Goal: Information Seeking & Learning: Learn about a topic

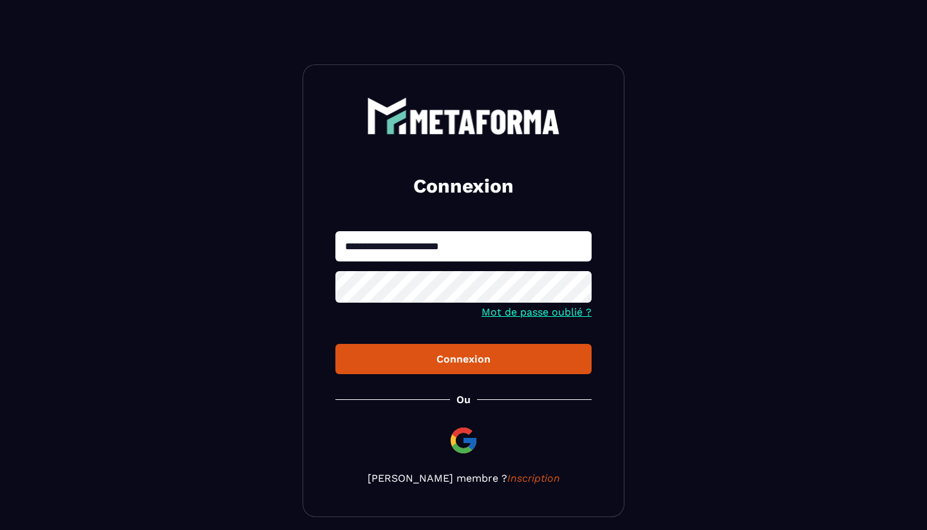
type input "**********"
click at [464, 360] on button "Connexion" at bounding box center [463, 359] width 256 height 30
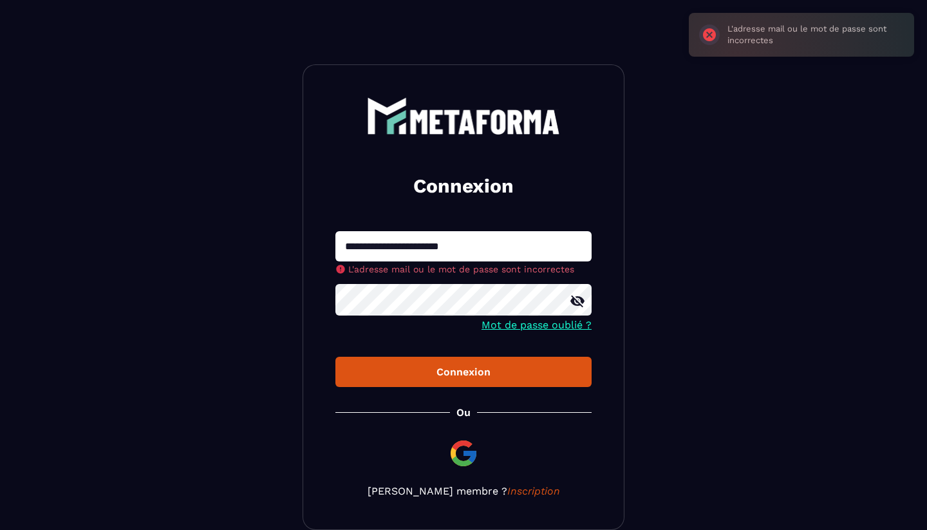
click at [496, 490] on div "**********" at bounding box center [464, 296] width 322 height 465
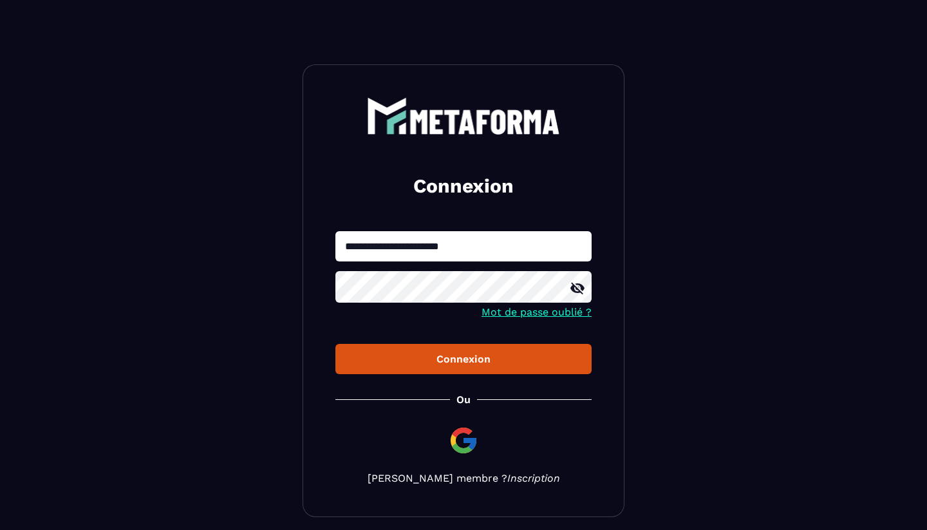
click at [507, 479] on link "Inscription" at bounding box center [533, 478] width 53 height 12
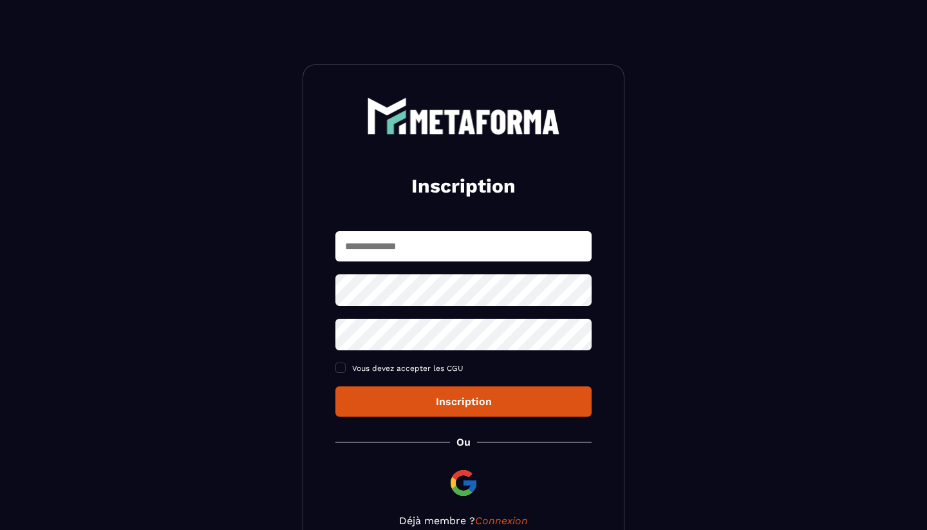
click at [402, 244] on input "text" at bounding box center [463, 246] width 256 height 30
type input "**********"
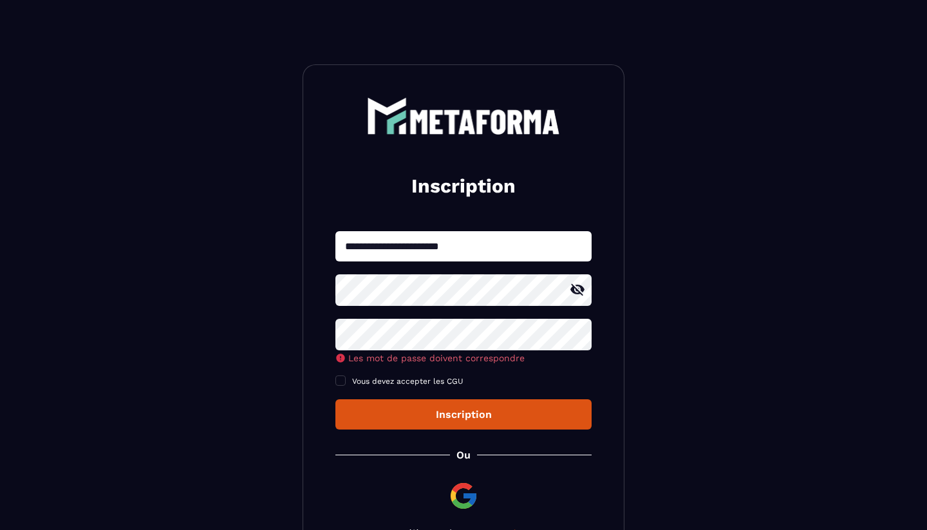
click at [409, 371] on div "**********" at bounding box center [463, 330] width 256 height 198
click at [572, 293] on icon at bounding box center [577, 290] width 14 height 12
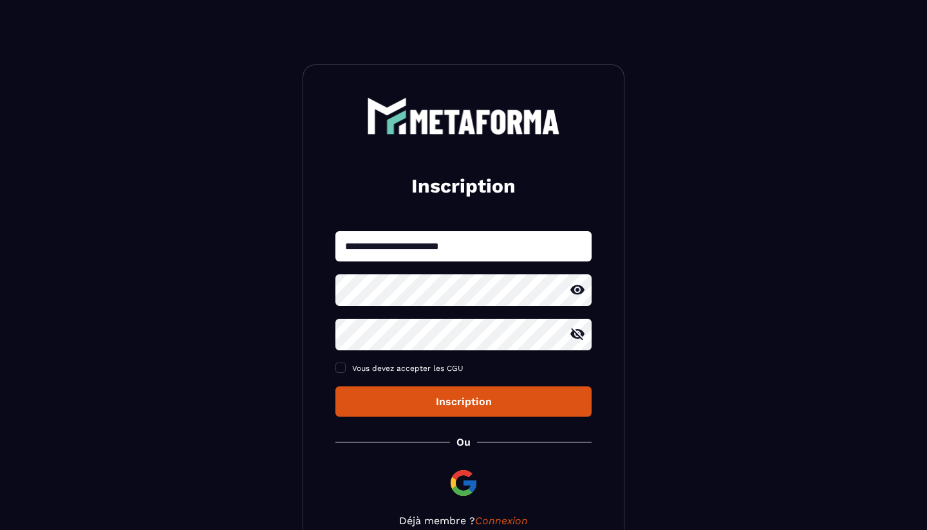
click at [572, 328] on icon at bounding box center [577, 333] width 15 height 15
click at [466, 397] on div "Inscription" at bounding box center [464, 401] width 236 height 12
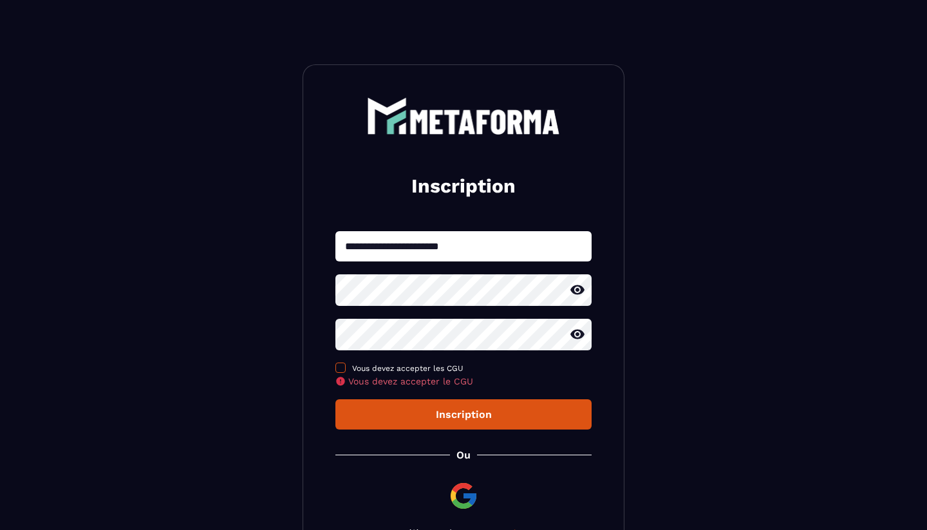
click at [344, 366] on span at bounding box center [340, 367] width 10 height 10
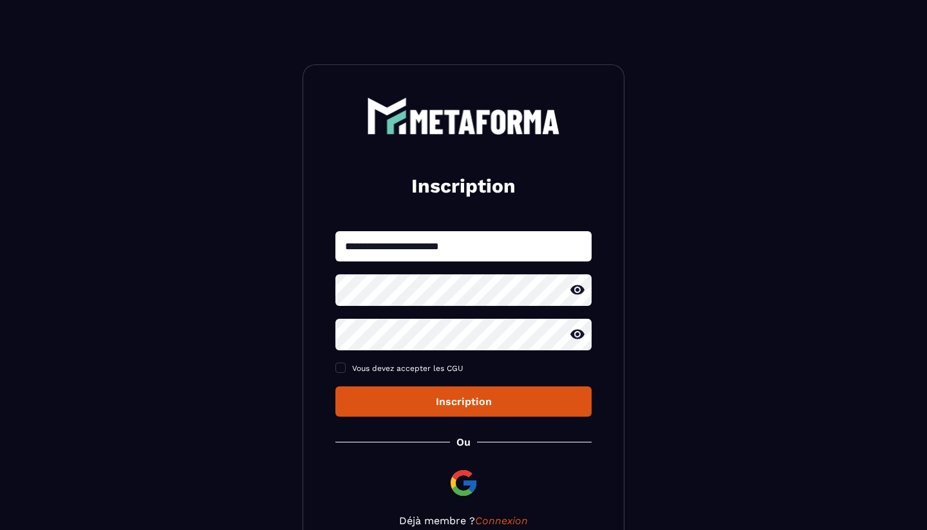
click at [461, 407] on div "Inscription" at bounding box center [464, 401] width 236 height 12
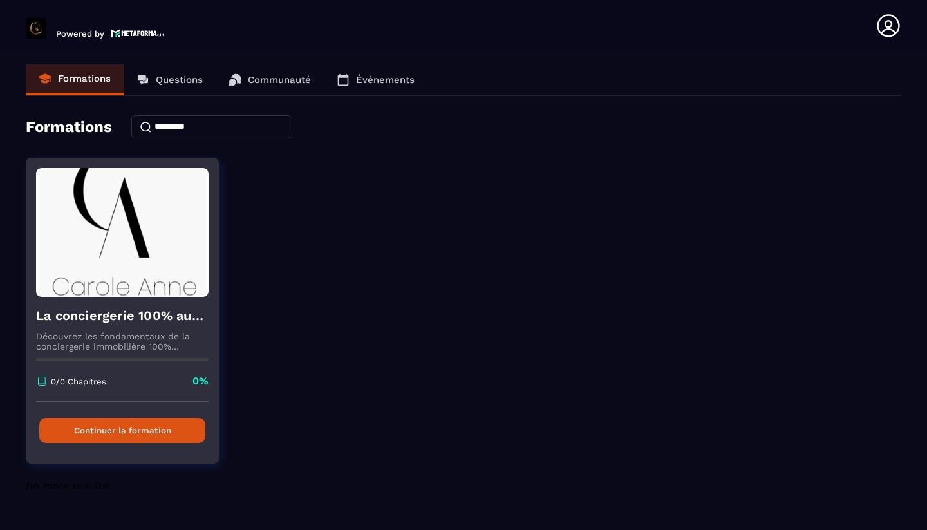
click at [118, 428] on button "Continuer la formation" at bounding box center [122, 430] width 166 height 25
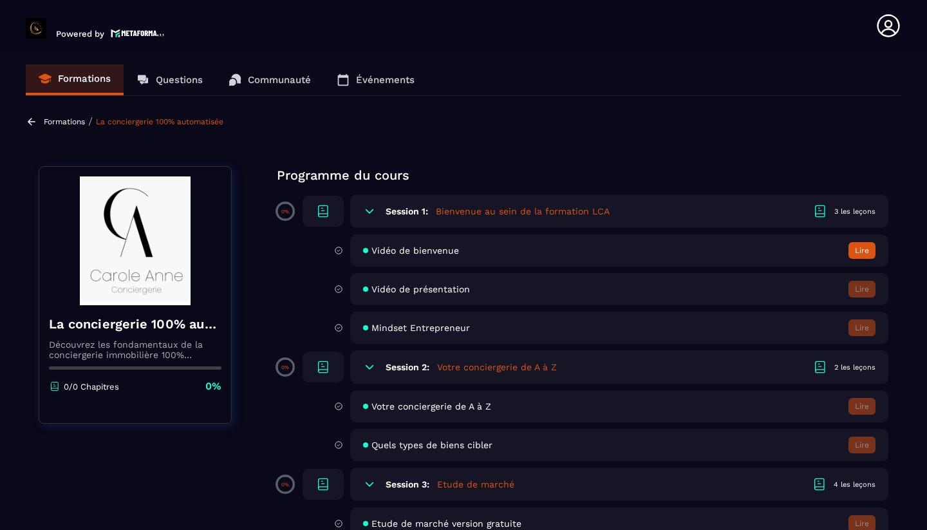
click at [370, 212] on icon at bounding box center [370, 211] width 8 height 4
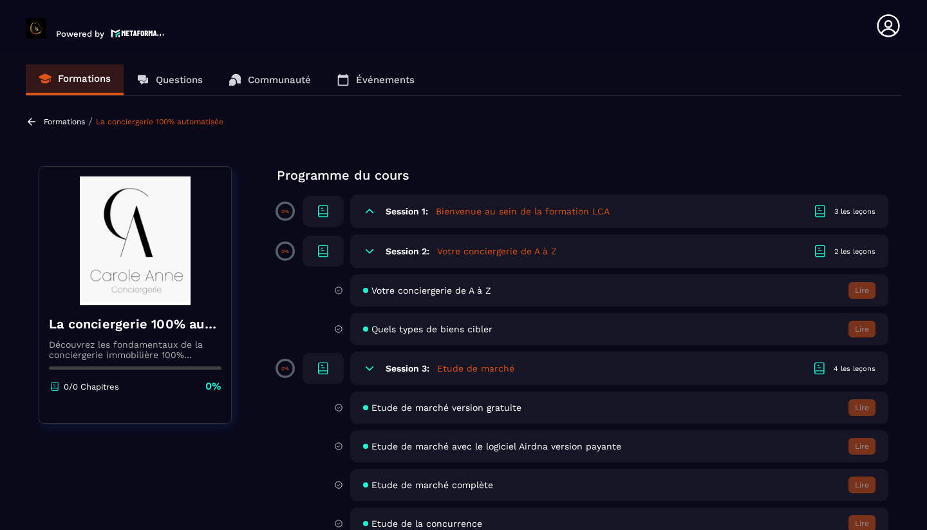
click at [370, 248] on icon at bounding box center [369, 251] width 13 height 13
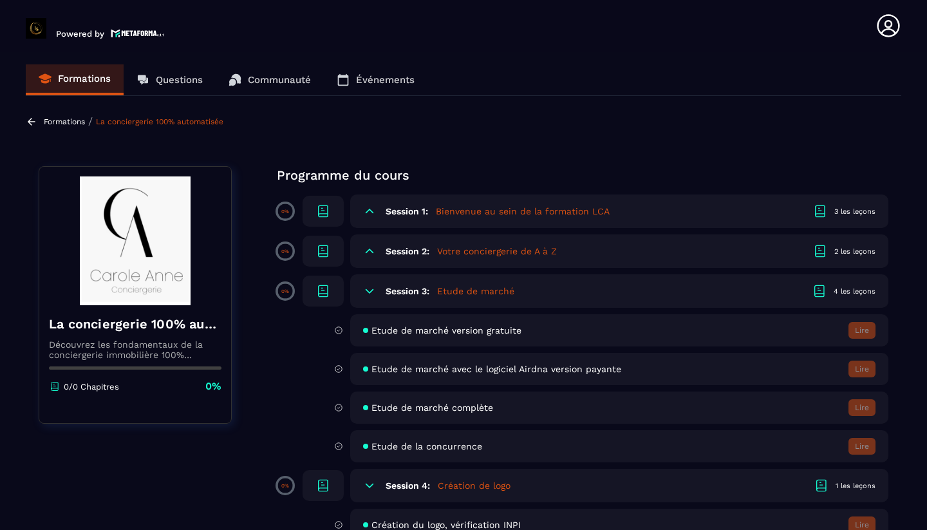
click at [400, 406] on span "Etude de marché complète" at bounding box center [432, 407] width 122 height 10
click at [373, 294] on icon at bounding box center [369, 291] width 13 height 13
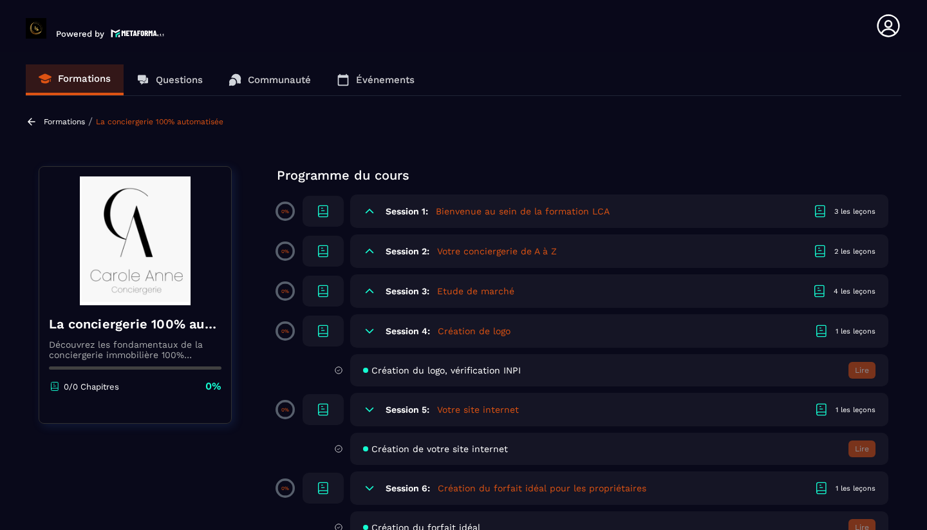
click at [368, 330] on icon at bounding box center [369, 330] width 13 height 13
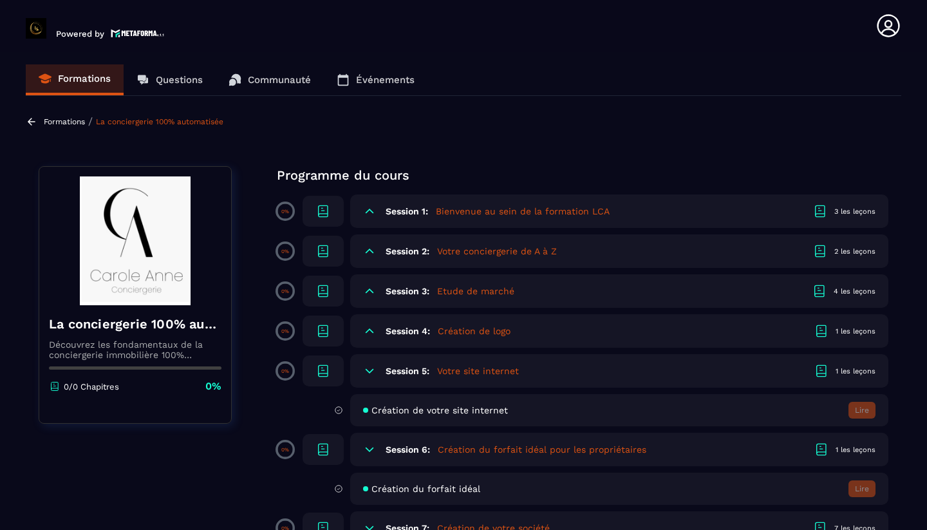
click at [368, 367] on icon at bounding box center [369, 370] width 13 height 13
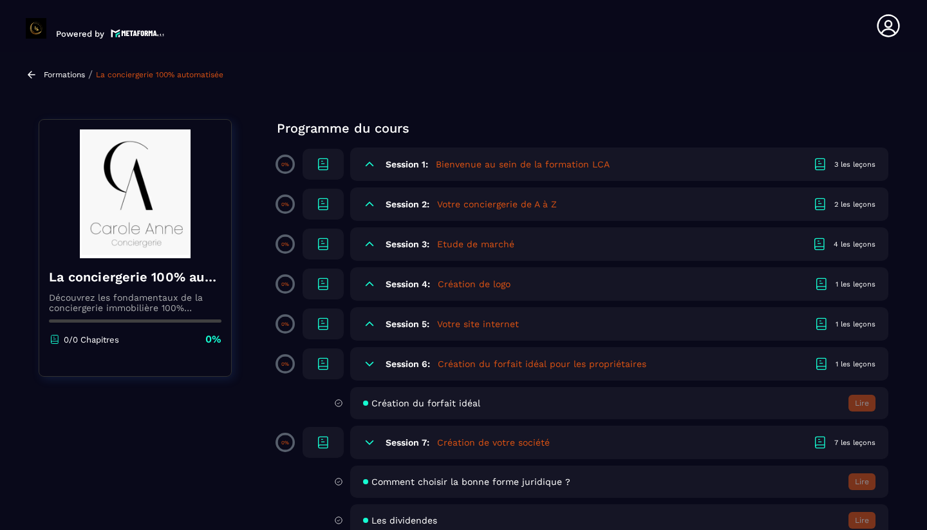
scroll to position [48, 0]
click at [371, 364] on icon at bounding box center [370, 363] width 8 height 4
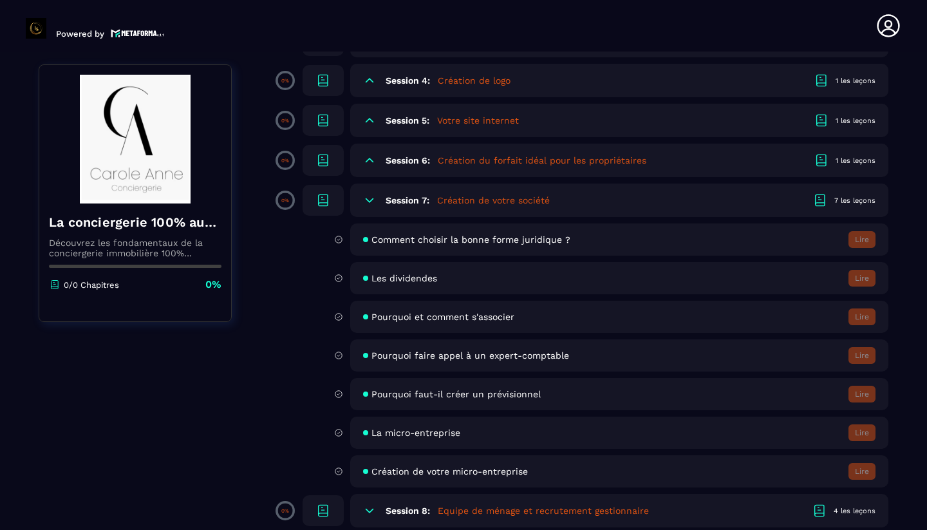
scroll to position [263, 0]
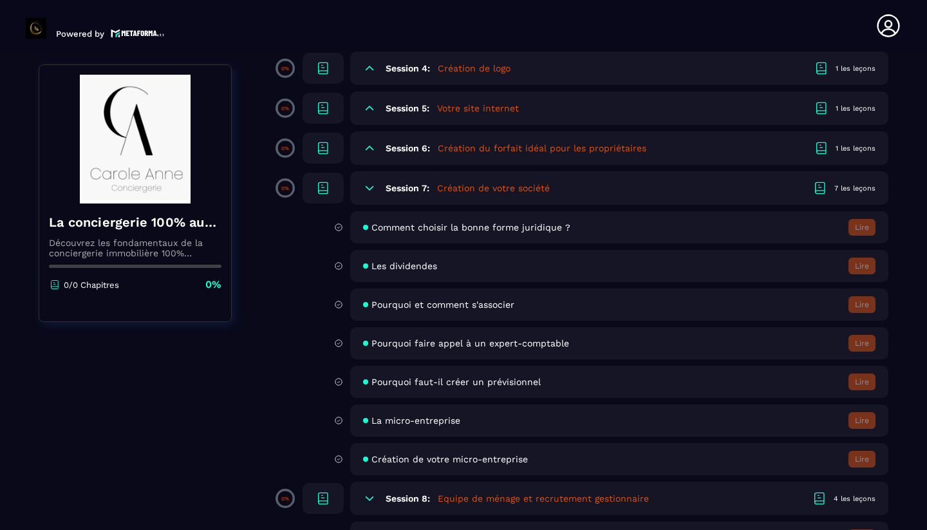
click at [371, 192] on icon at bounding box center [369, 188] width 13 height 13
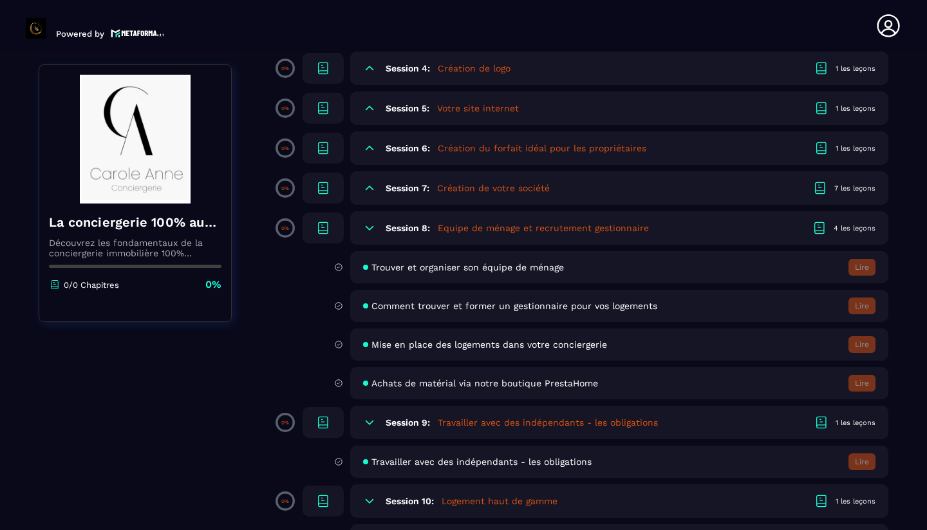
click at [370, 226] on icon at bounding box center [369, 227] width 13 height 13
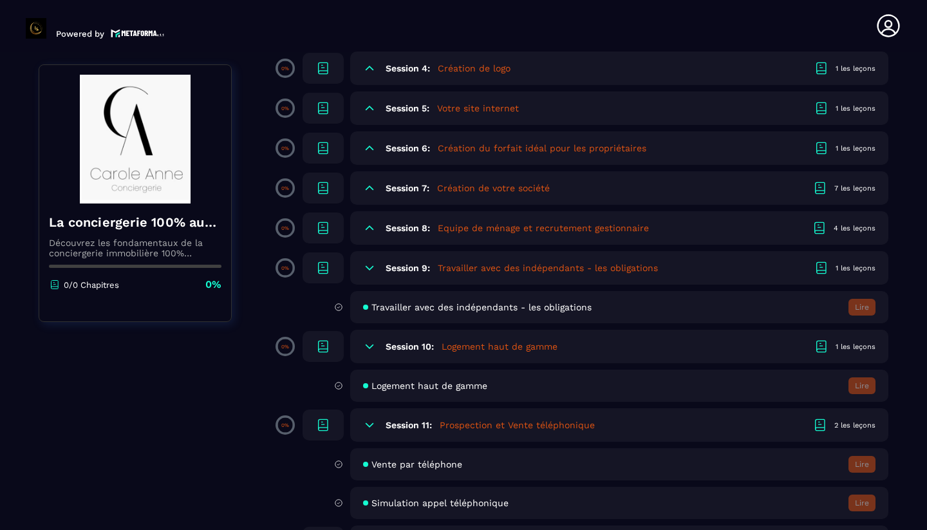
click at [368, 269] on icon at bounding box center [369, 267] width 13 height 13
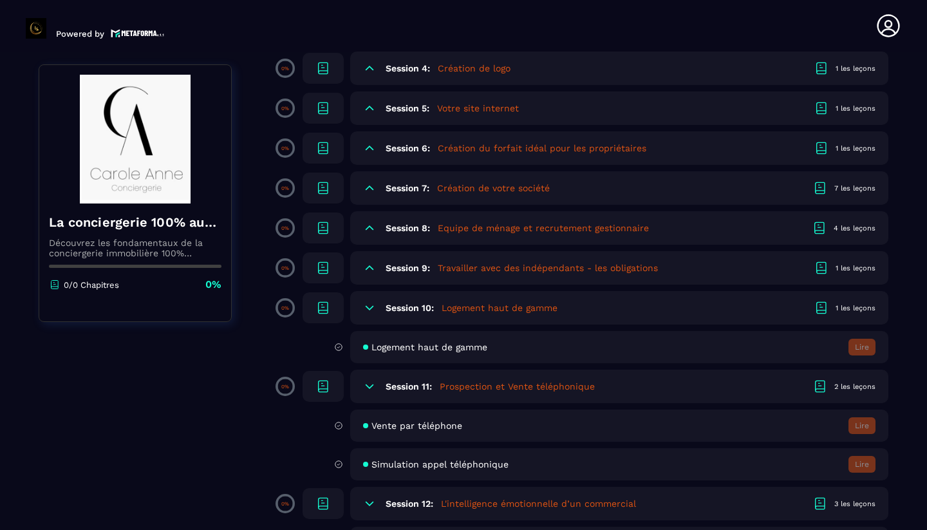
click at [364, 303] on icon at bounding box center [369, 307] width 13 height 13
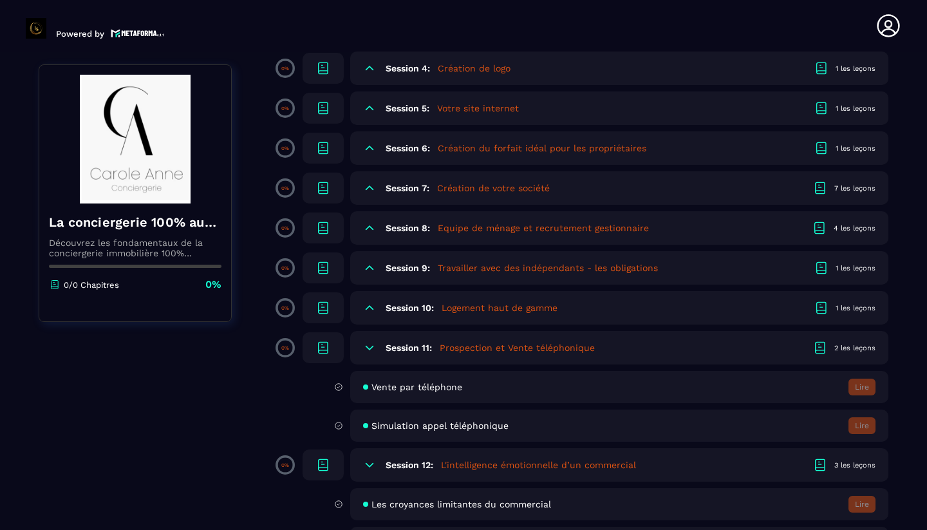
click at [367, 350] on icon at bounding box center [369, 347] width 13 height 13
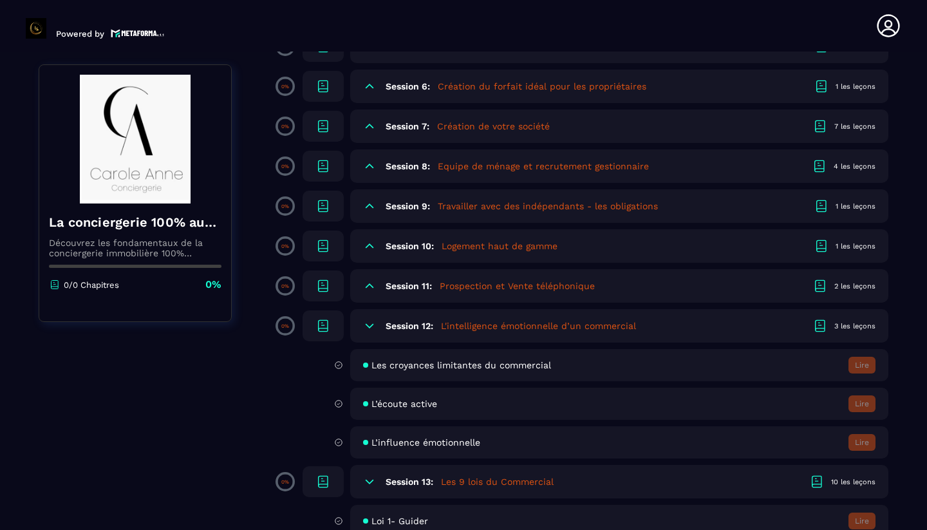
scroll to position [328, 0]
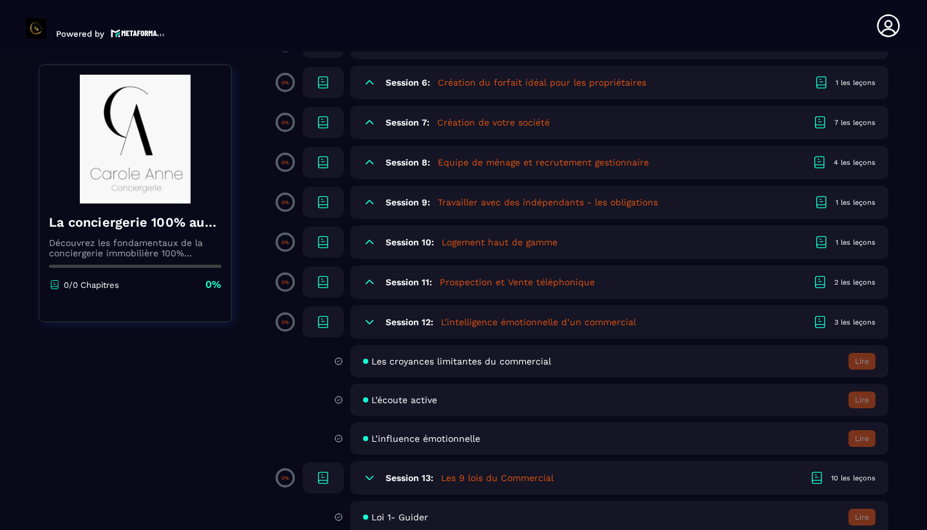
click at [371, 329] on div "Session 12: L'intelligence émotionnelle d’un commercial 3 les leçons" at bounding box center [619, 321] width 538 height 33
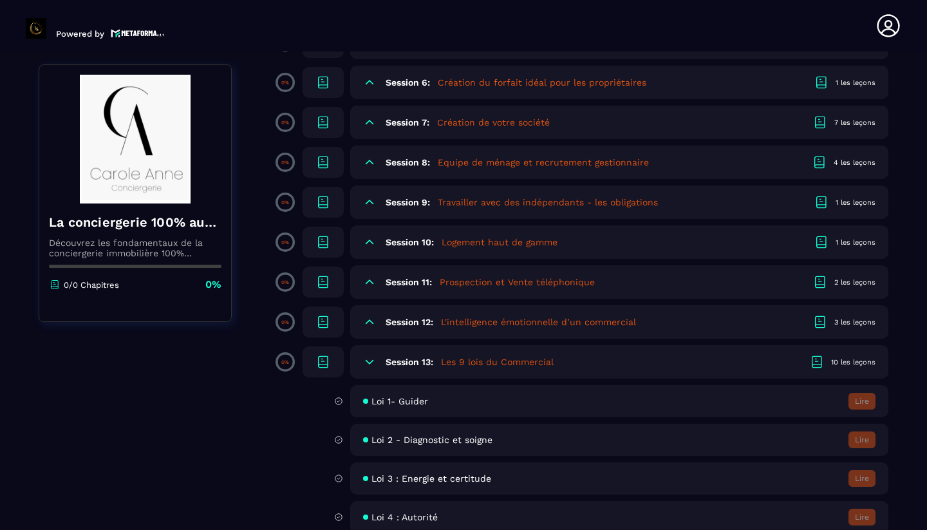
click at [371, 361] on icon at bounding box center [369, 361] width 13 height 13
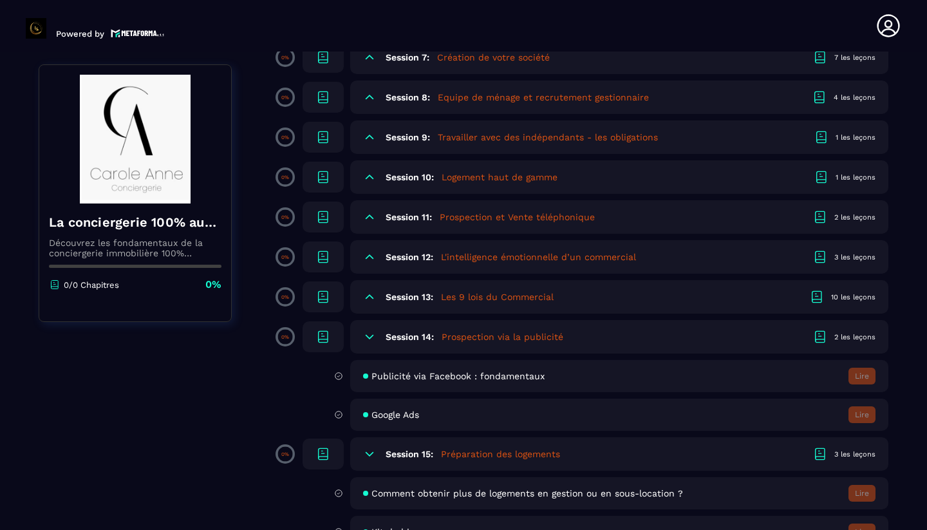
scroll to position [397, 0]
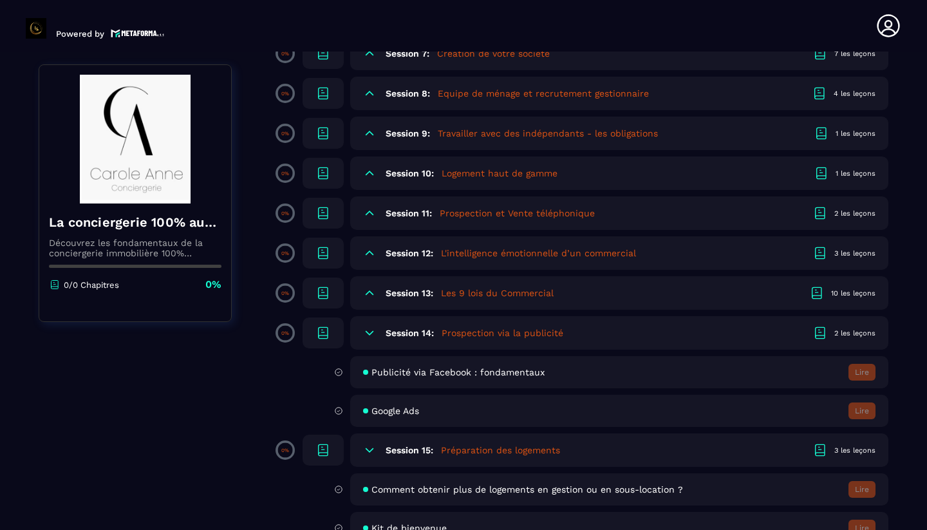
click at [372, 333] on icon at bounding box center [370, 333] width 8 height 4
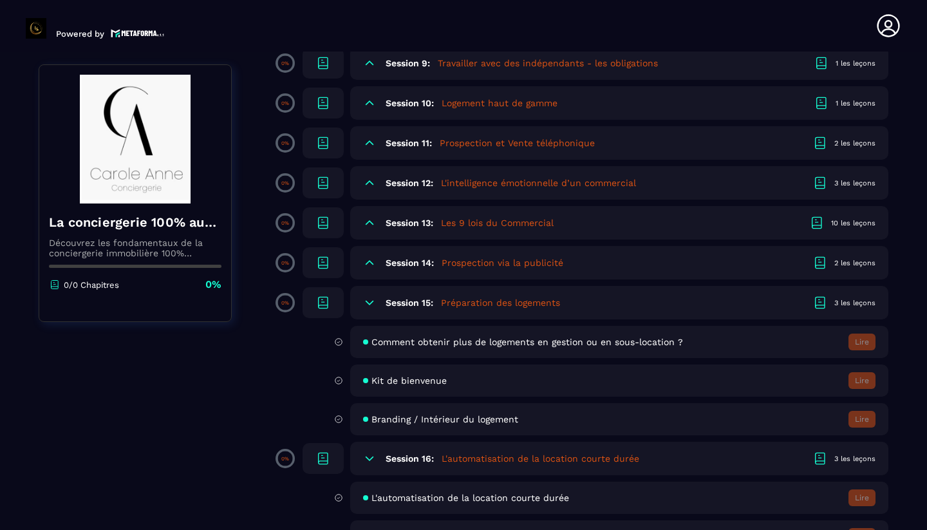
scroll to position [469, 0]
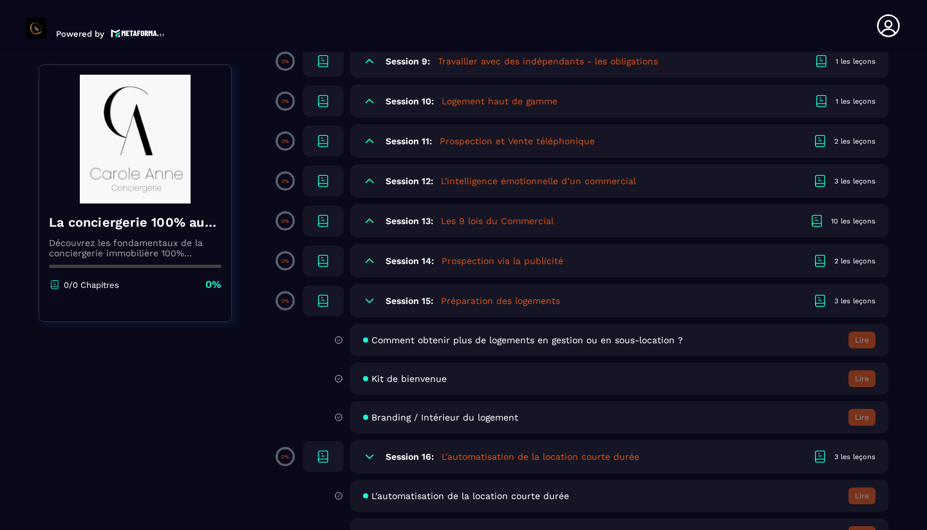
click at [368, 303] on icon at bounding box center [369, 300] width 13 height 13
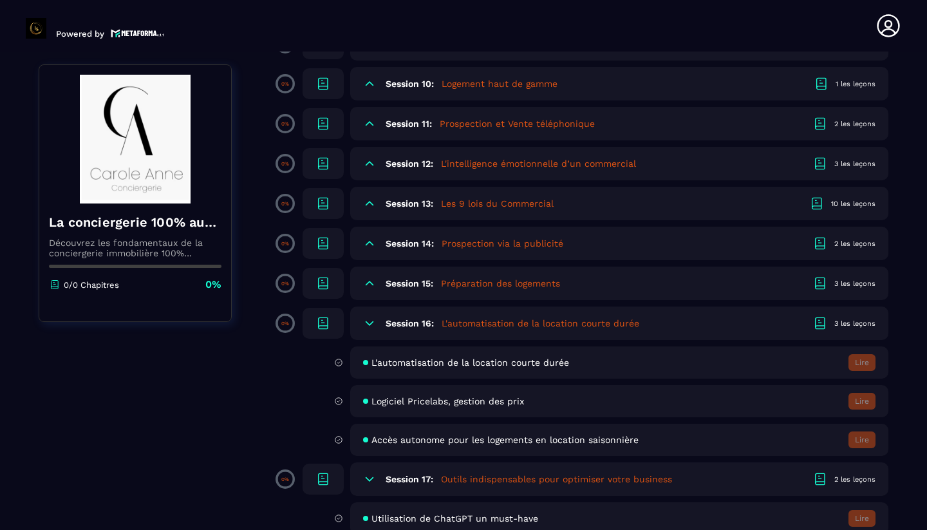
scroll to position [488, 0]
click at [340, 402] on icon at bounding box center [338, 400] width 9 height 12
click at [406, 402] on span "Logiciel Pricelabs, gestion des prix" at bounding box center [447, 400] width 153 height 10
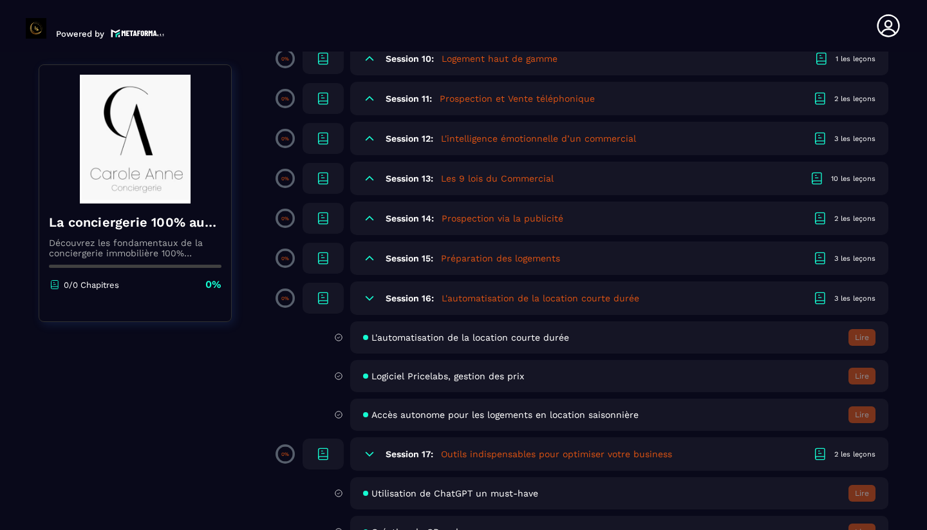
scroll to position [516, 0]
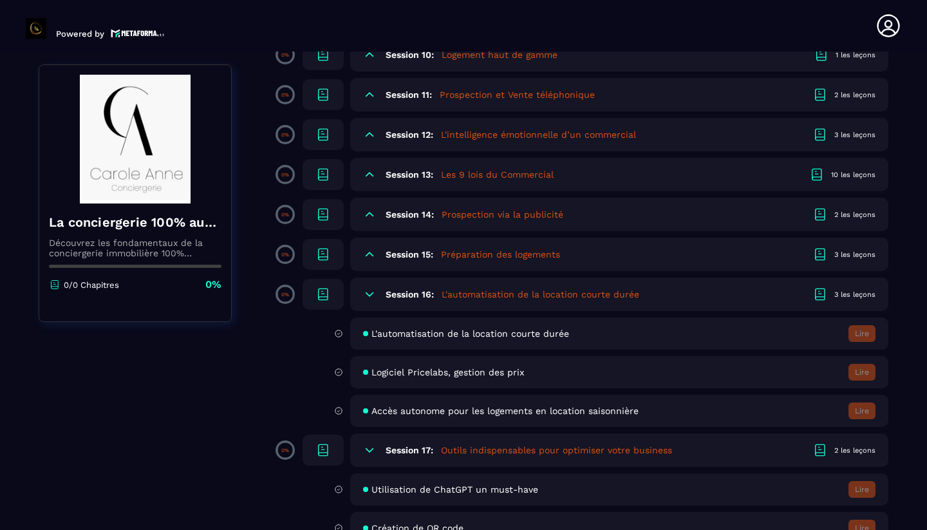
click at [377, 295] on div "Session 16: L'automatisation de la location courte durée 3 les leçons" at bounding box center [619, 293] width 538 height 33
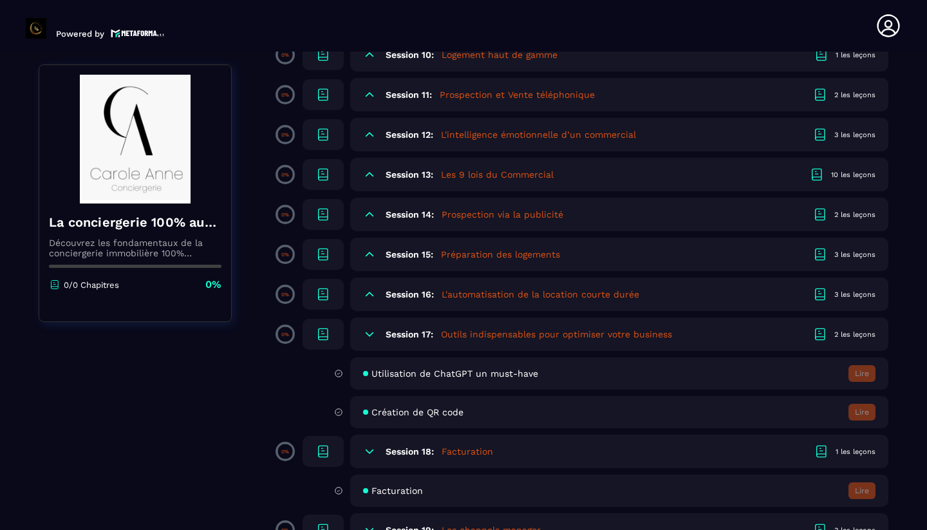
click at [368, 332] on icon at bounding box center [369, 334] width 13 height 13
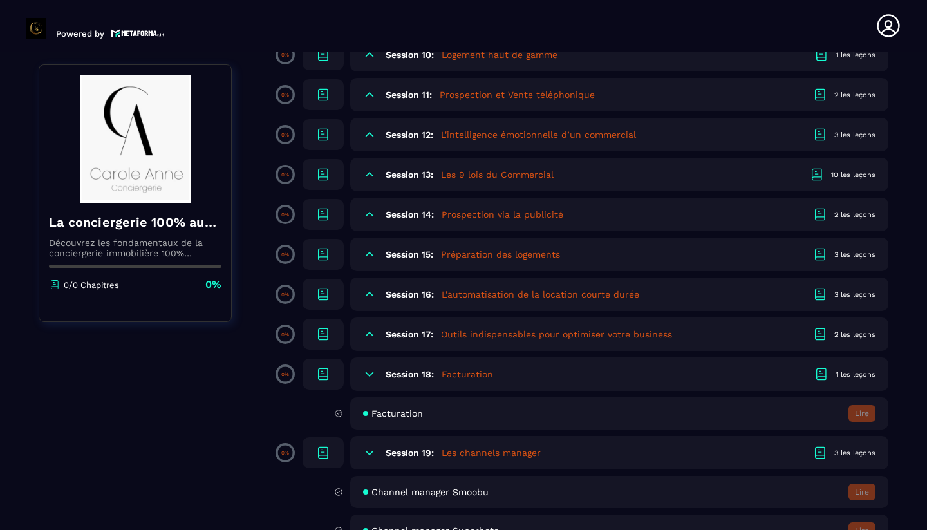
click at [368, 332] on icon at bounding box center [369, 334] width 13 height 13
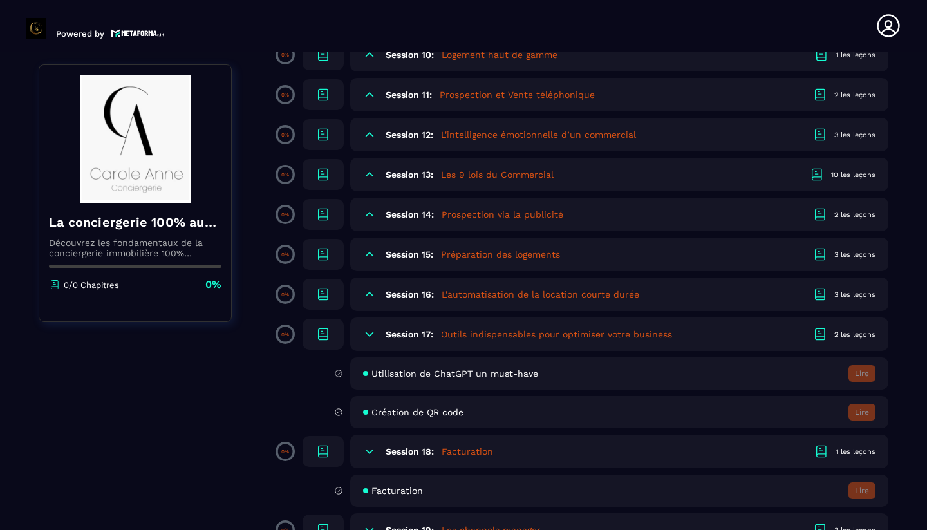
click at [427, 413] on span "Création de QR code" at bounding box center [417, 412] width 92 height 10
click at [377, 335] on div "Session 17: Outils indispensables pour optimiser votre business 2 les leçons" at bounding box center [619, 333] width 538 height 33
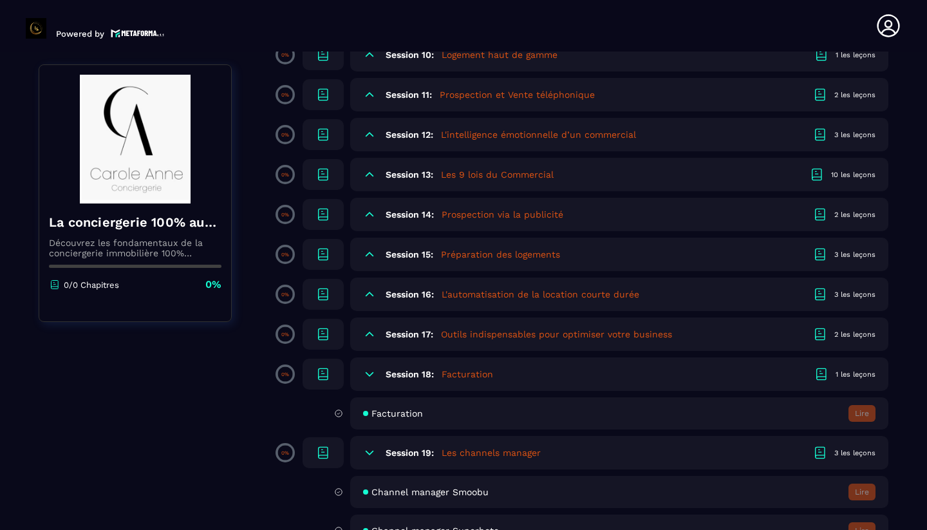
click at [368, 377] on icon at bounding box center [369, 374] width 13 height 13
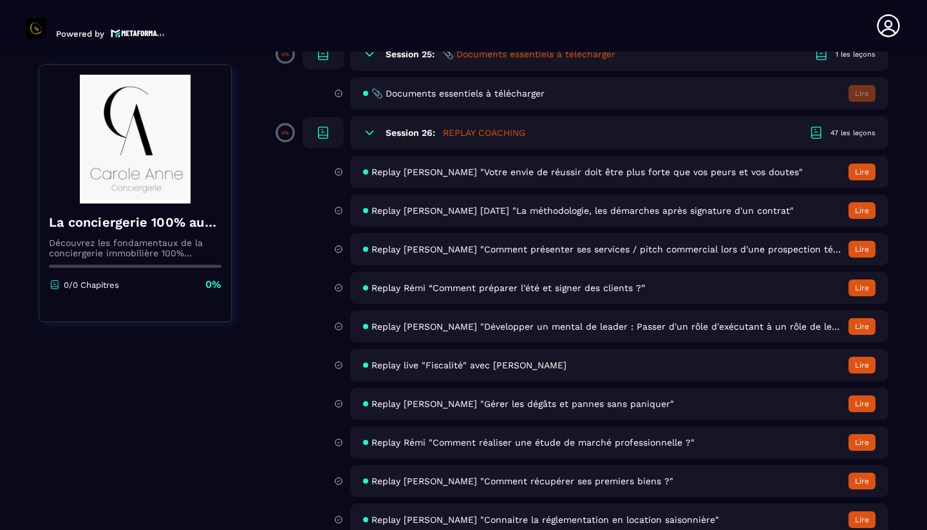
scroll to position [1822, 0]
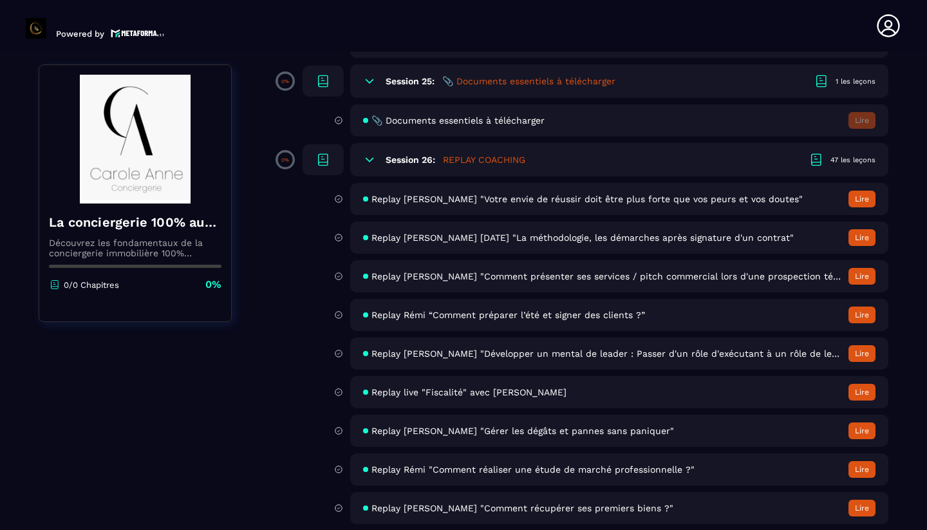
click at [376, 160] on div "Session 26: REPLAY COACHING 47 les leçons" at bounding box center [619, 159] width 538 height 33
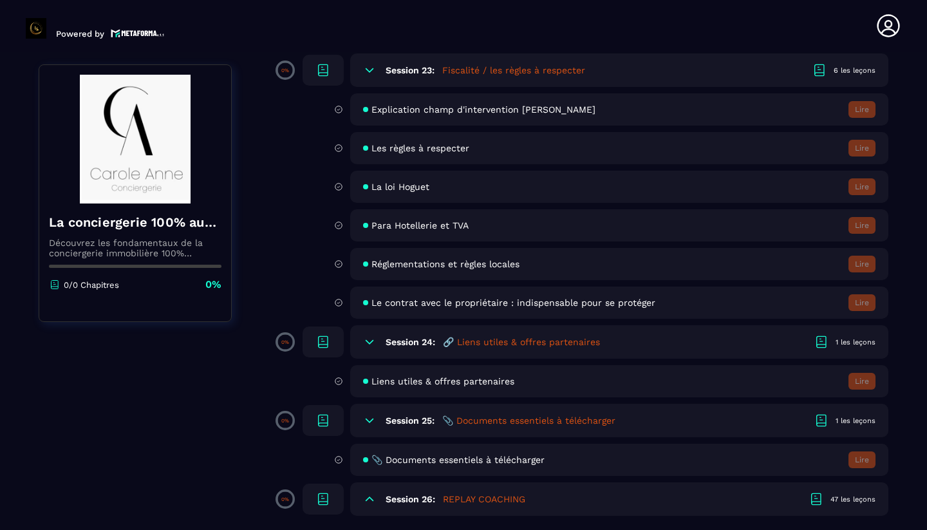
scroll to position [0, 0]
click at [518, 422] on h5 "📎 Documents essentiels à télécharger" at bounding box center [528, 420] width 173 height 13
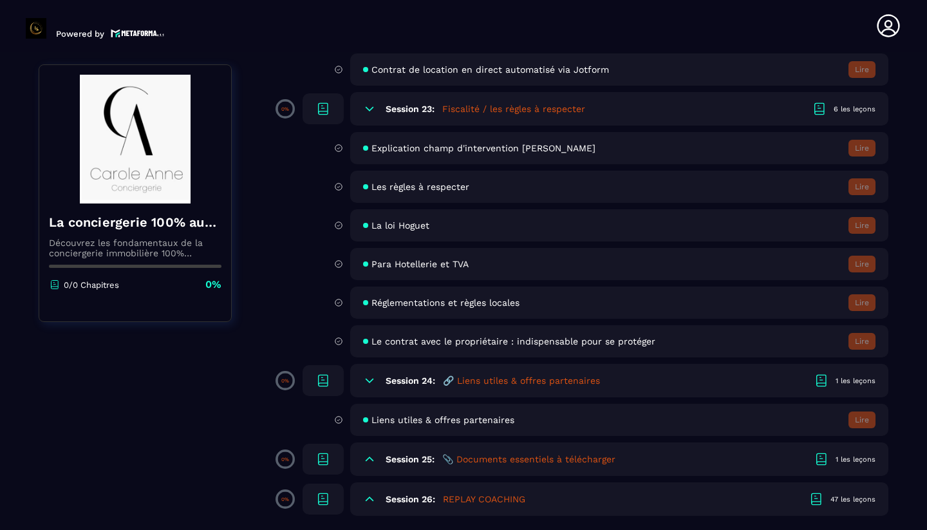
click at [497, 463] on h5 "📎 Documents essentiels à télécharger" at bounding box center [528, 459] width 173 height 13
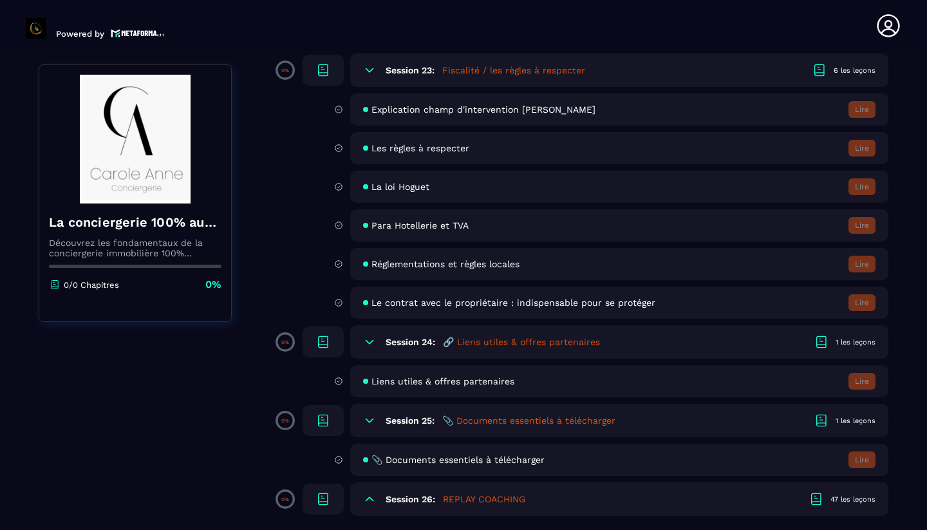
scroll to position [1483, 0]
click at [518, 465] on span "📎 Documents essentiels à télécharger" at bounding box center [457, 459] width 173 height 10
click at [384, 375] on div "Liens utiles & offres partenaires Lire" at bounding box center [619, 381] width 538 height 32
click at [821, 339] on icon at bounding box center [821, 341] width 15 height 15
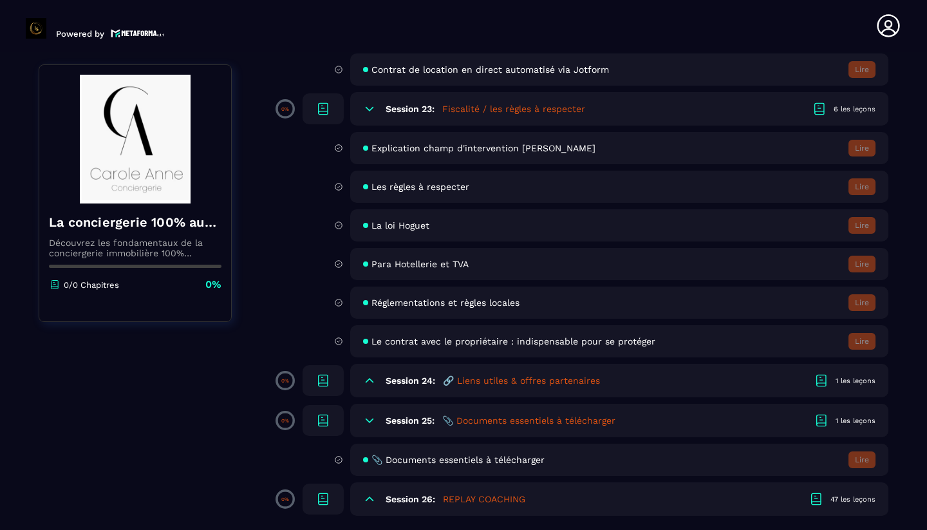
click at [513, 386] on h5 "🔗 Liens utiles & offres partenaires" at bounding box center [521, 380] width 157 height 13
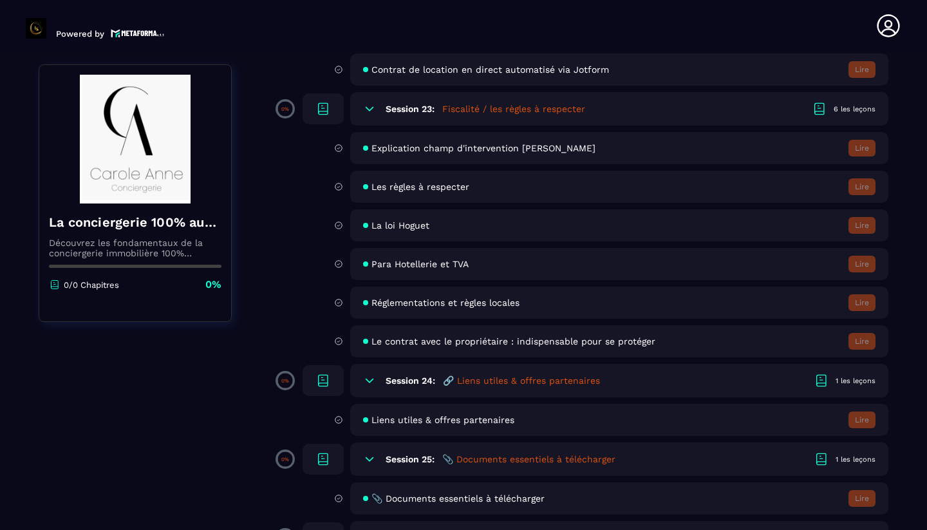
click at [328, 382] on icon at bounding box center [323, 380] width 9 height 10
click at [319, 379] on icon at bounding box center [323, 380] width 9 height 10
click at [292, 381] on span at bounding box center [285, 380] width 15 height 15
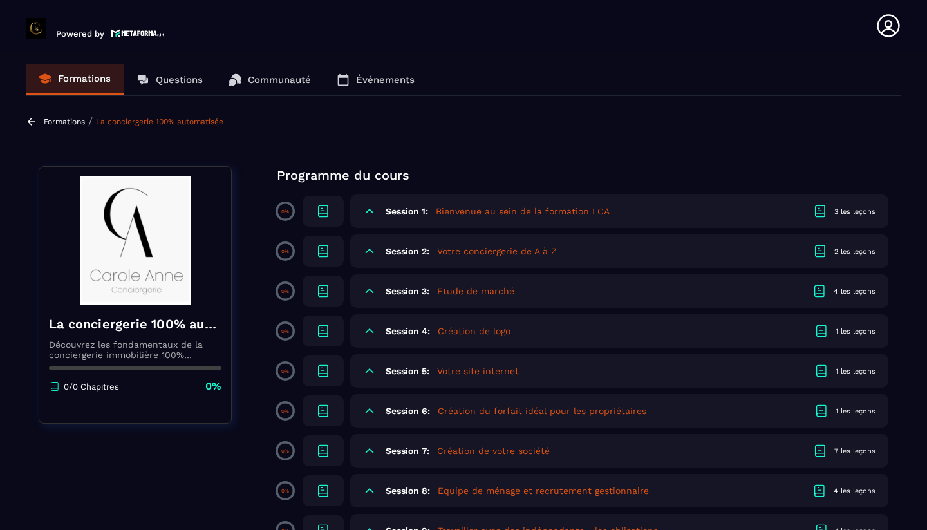
scroll to position [0, 0]
click at [369, 206] on icon at bounding box center [369, 211] width 13 height 13
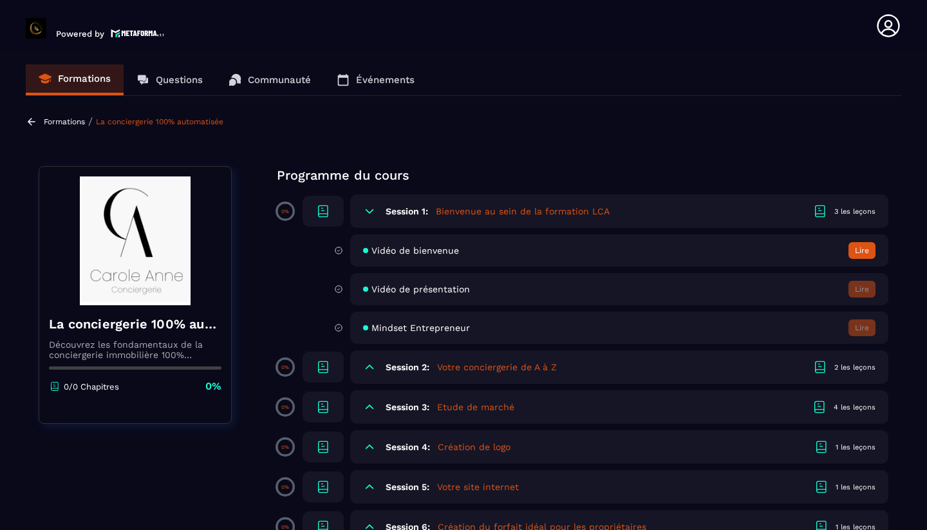
click at [869, 250] on button "Lire" at bounding box center [861, 250] width 27 height 17
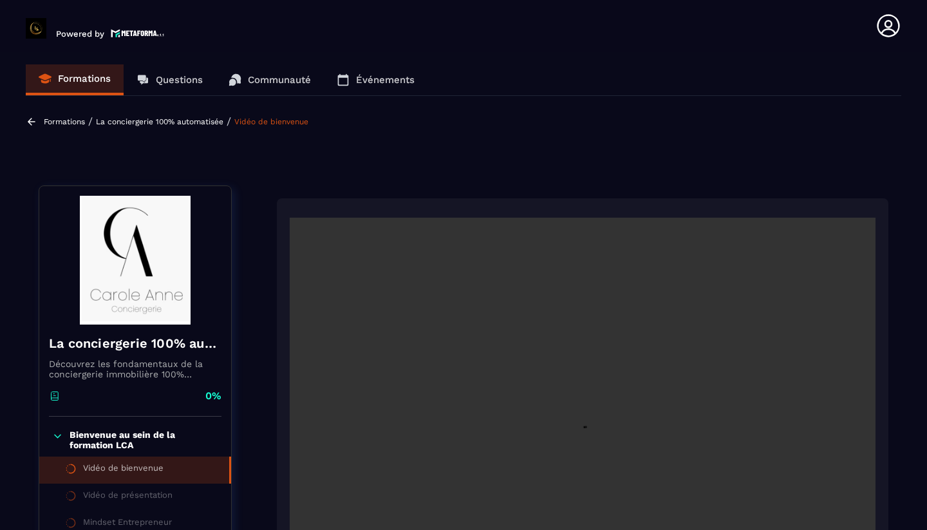
scroll to position [5, 0]
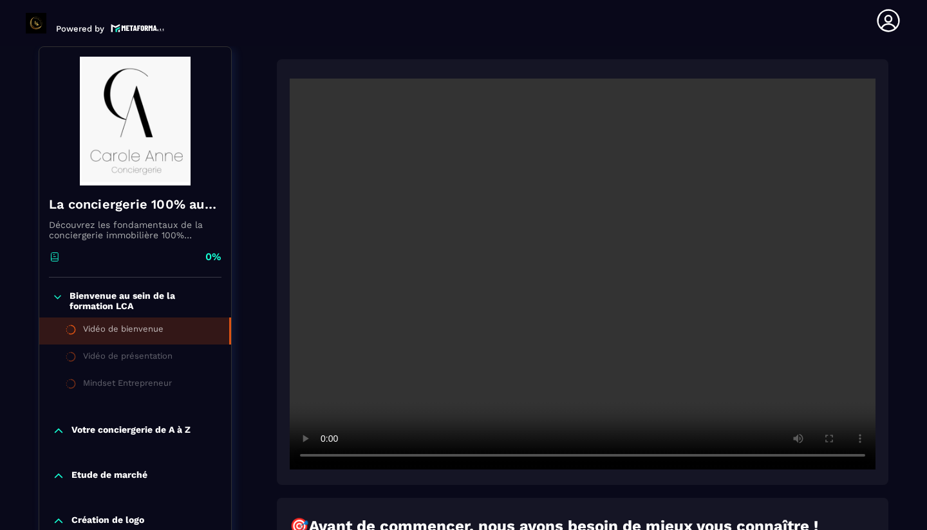
click at [593, 276] on video at bounding box center [583, 274] width 586 height 391
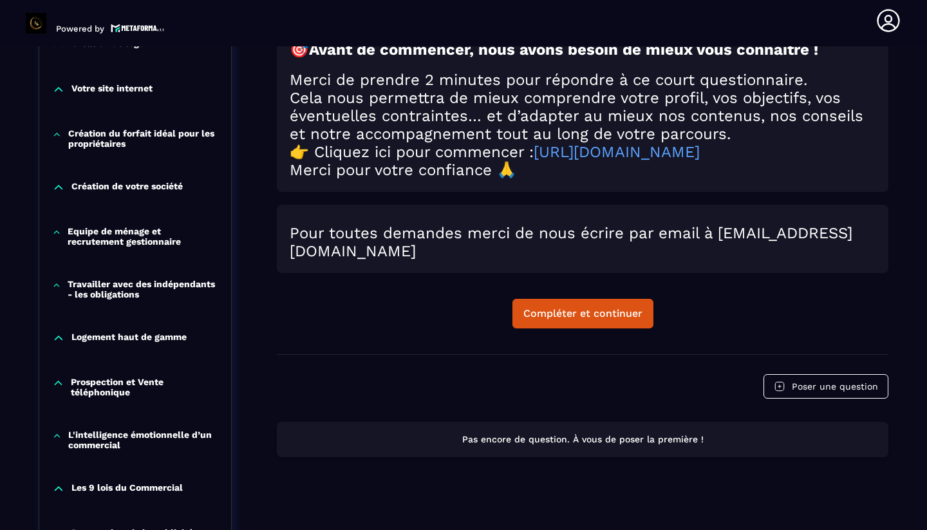
scroll to position [621, 0]
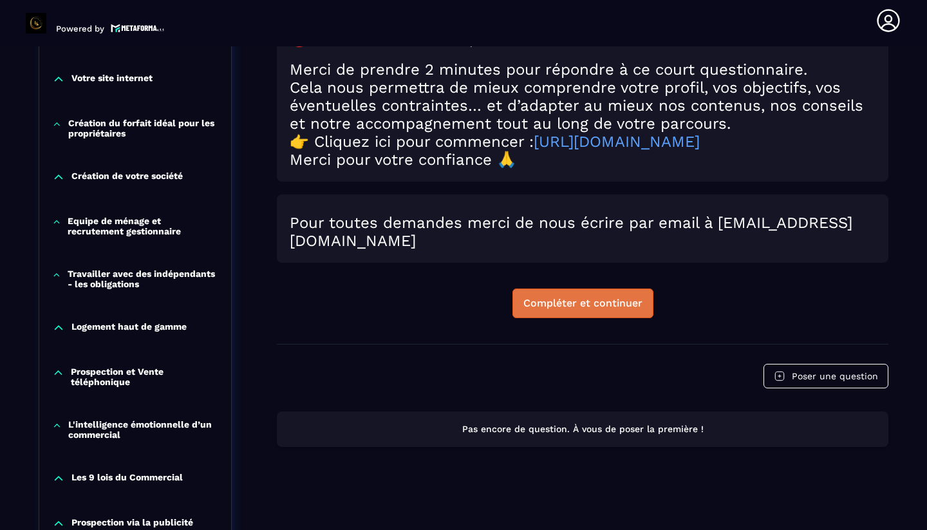
click at [565, 317] on button "Compléter et continuer" at bounding box center [582, 303] width 141 height 30
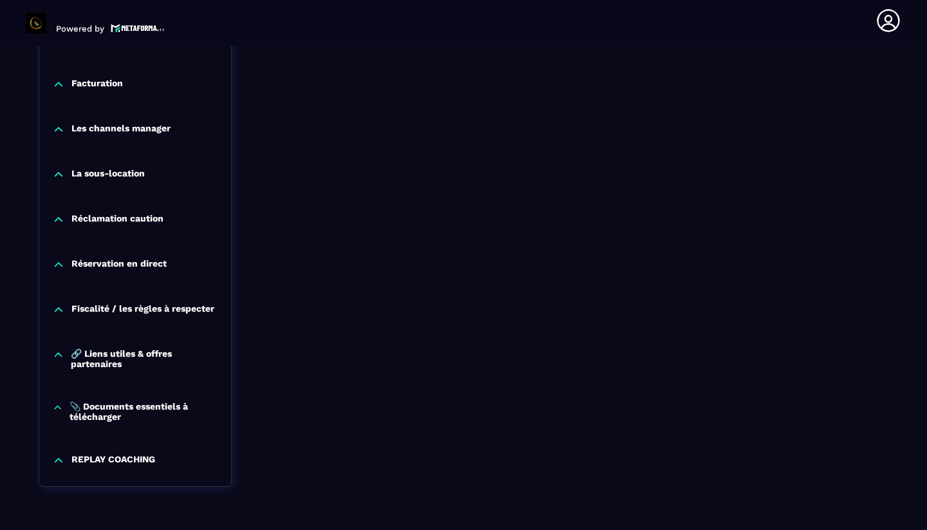
scroll to position [1259, 0]
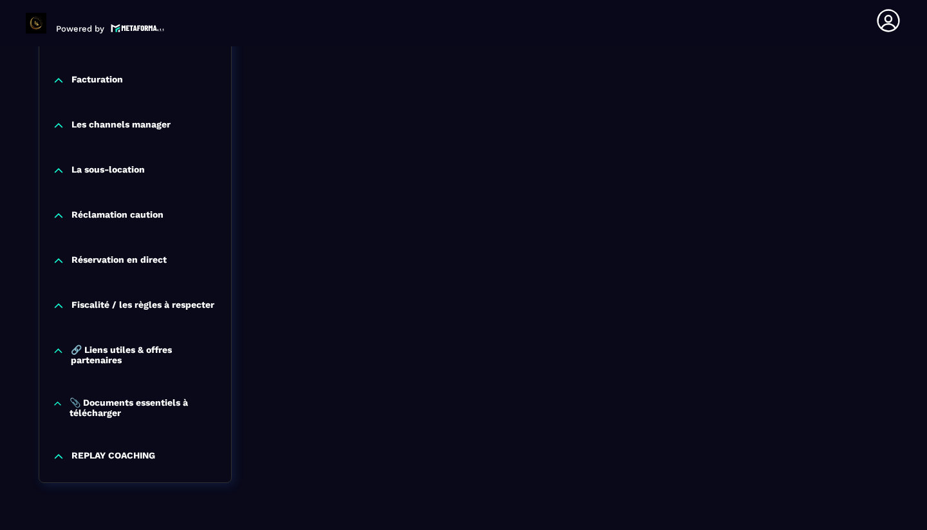
click at [60, 350] on icon at bounding box center [58, 351] width 7 height 4
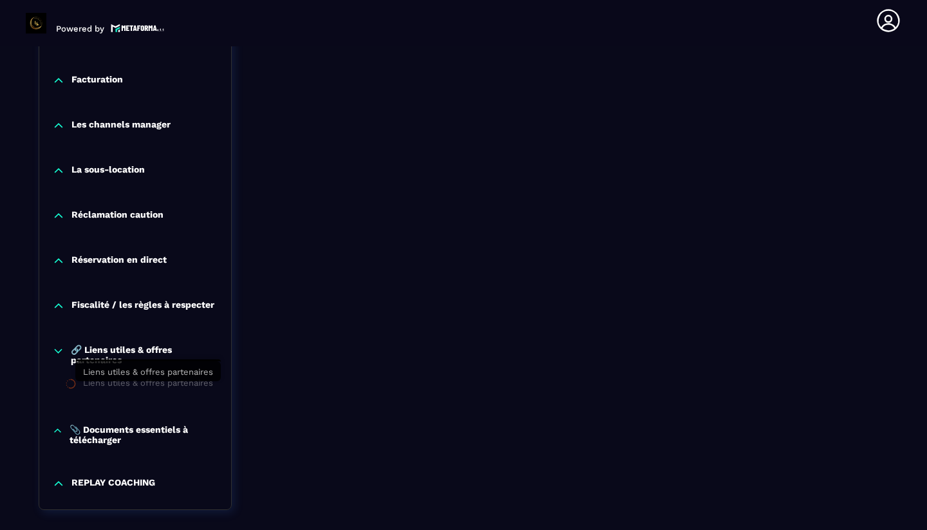
click at [114, 384] on div "Liens utiles & offres partenaires" at bounding box center [148, 385] width 130 height 14
click at [118, 388] on div "Liens utiles & offres partenaires" at bounding box center [148, 385] width 130 height 14
click at [106, 365] on p "🔗 Liens utiles & offres partenaires" at bounding box center [144, 354] width 147 height 21
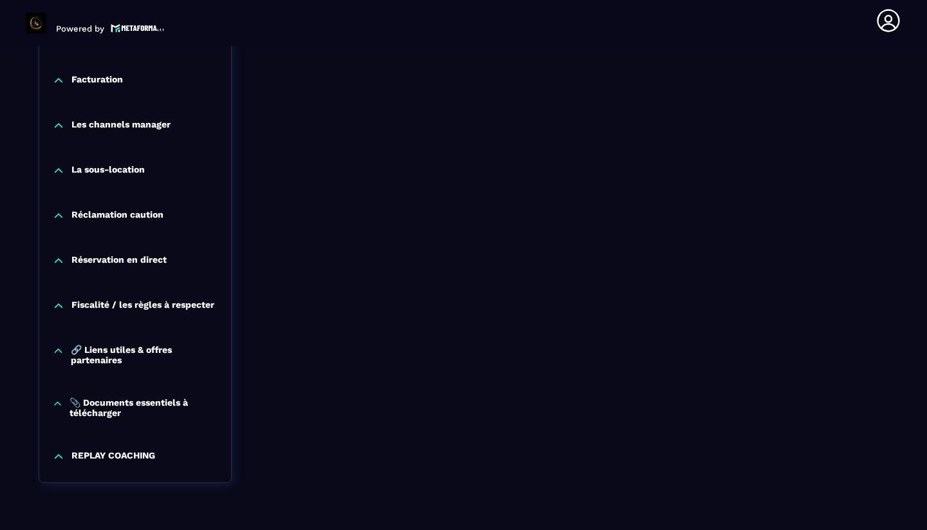
click at [106, 365] on p "🔗 Liens utiles & offres partenaires" at bounding box center [144, 354] width 147 height 21
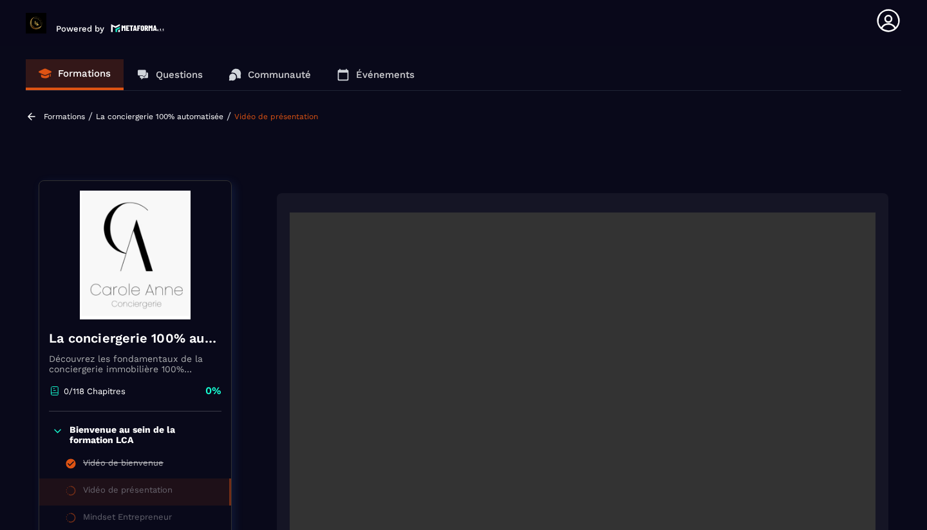
scroll to position [0, 0]
click at [183, 77] on p "Questions" at bounding box center [179, 75] width 47 height 12
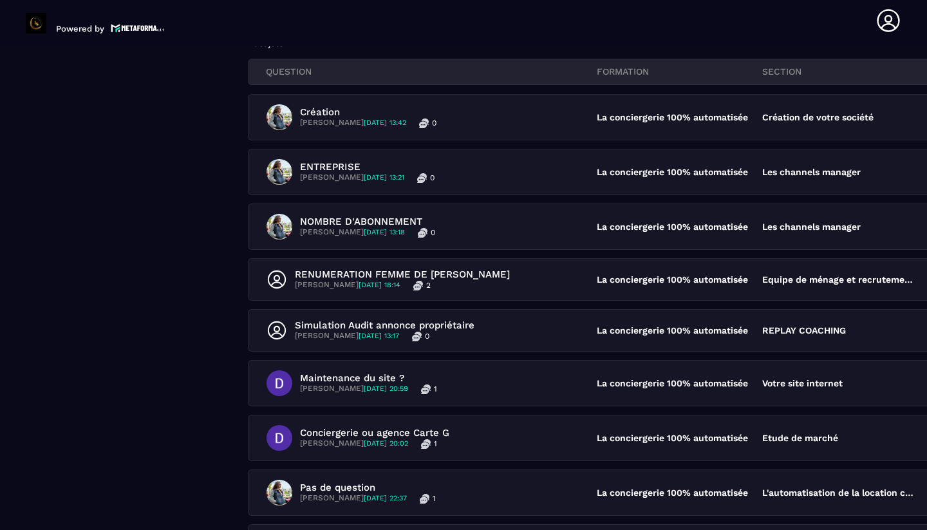
scroll to position [167, 2]
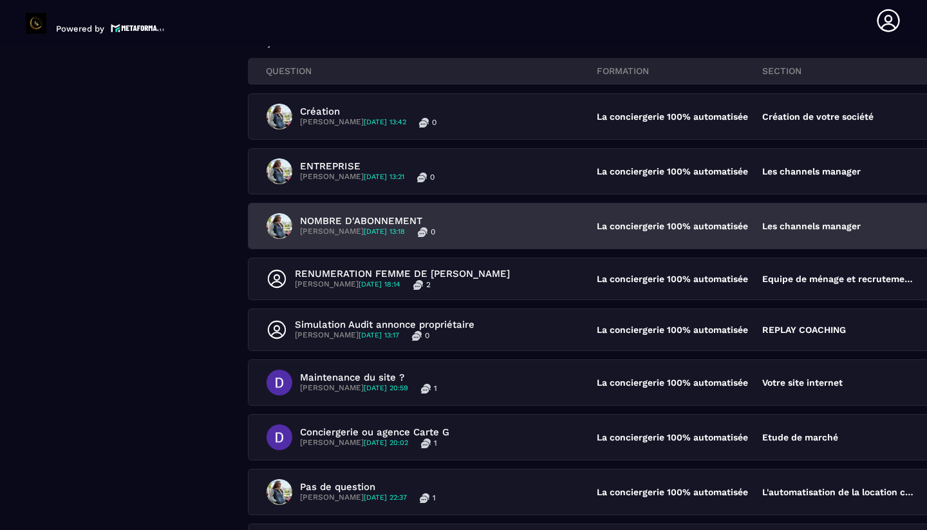
click at [351, 220] on p "NOMBRE D'ABONNEMENT" at bounding box center [367, 221] width 135 height 12
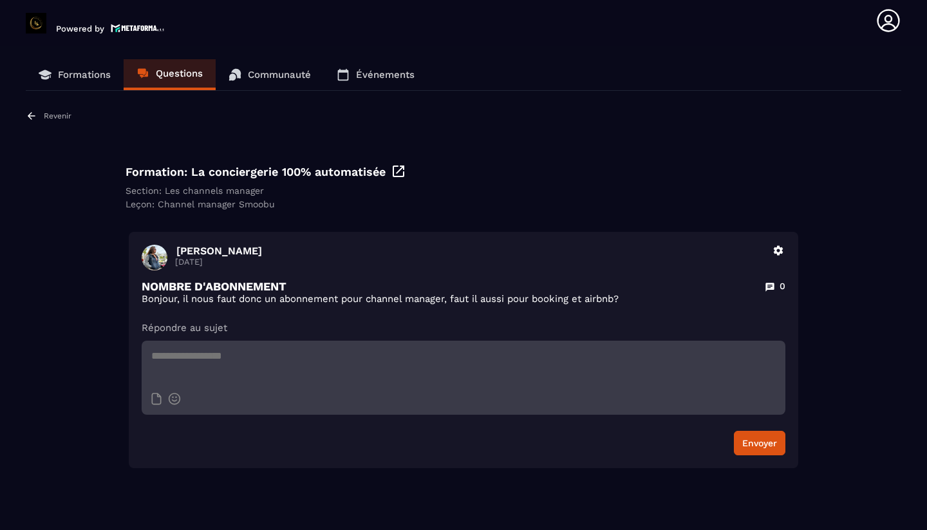
click at [158, 74] on p "Questions" at bounding box center [179, 74] width 47 height 12
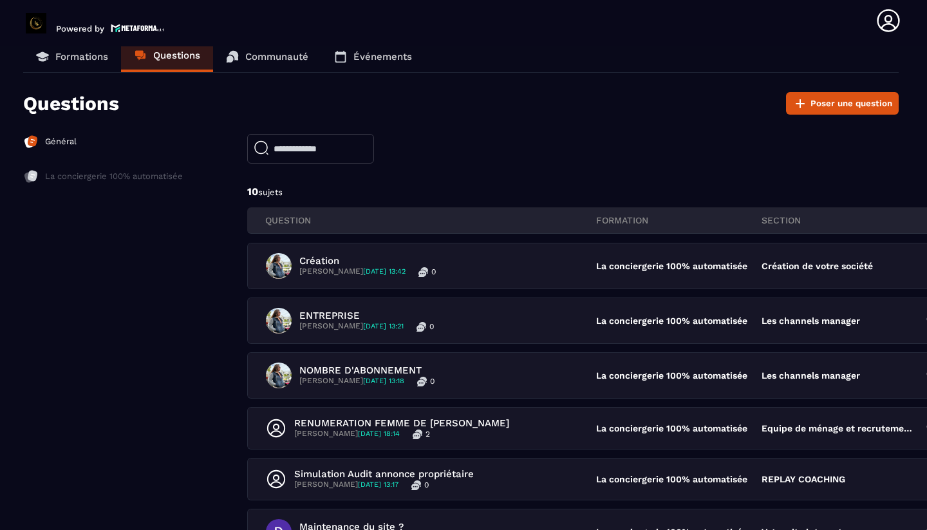
scroll to position [19, 3]
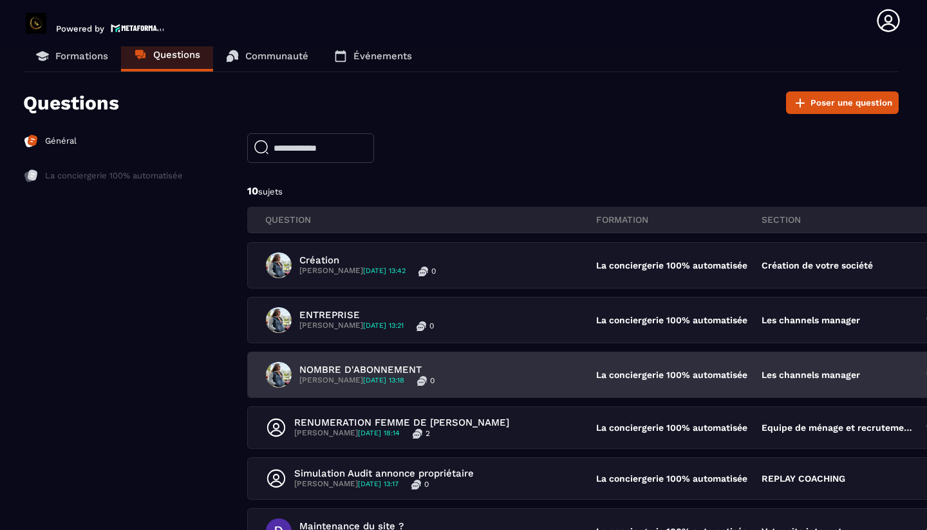
click at [353, 373] on p "NOMBRE D'ABONNEMENT" at bounding box center [366, 370] width 135 height 12
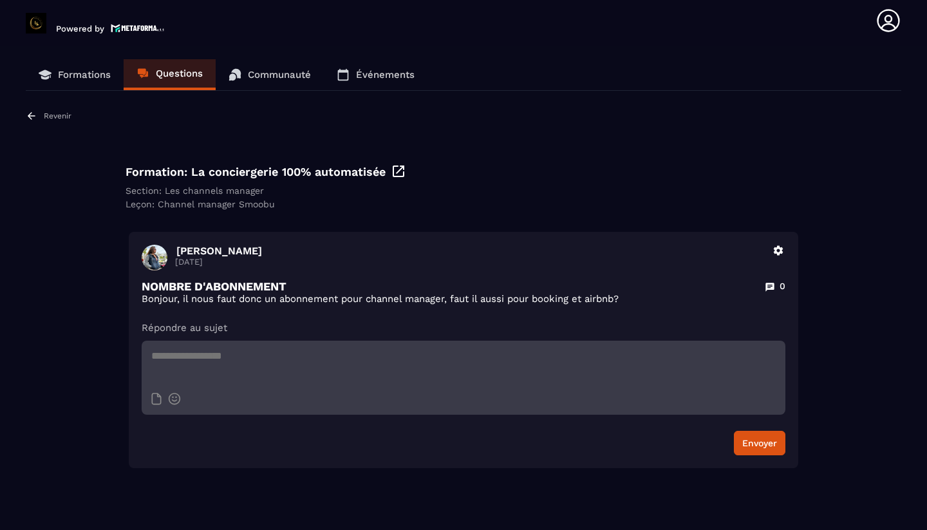
click at [176, 75] on p "Questions" at bounding box center [179, 74] width 47 height 12
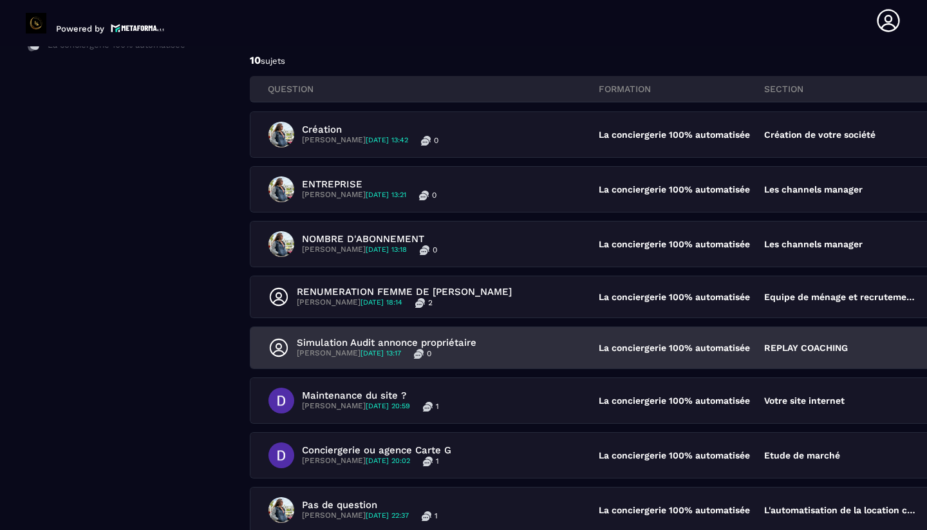
scroll to position [159, 0]
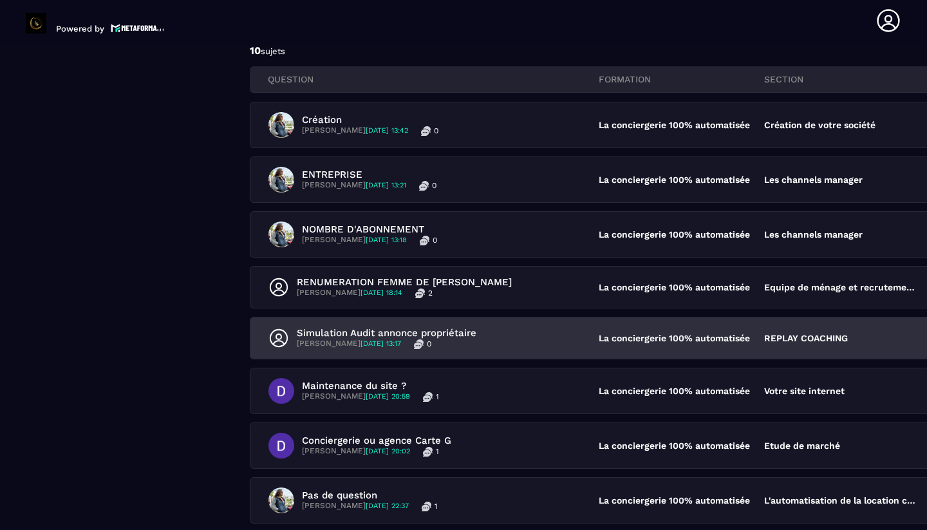
click at [341, 333] on p "Simulation Audit annonce propriétaire" at bounding box center [387, 333] width 180 height 12
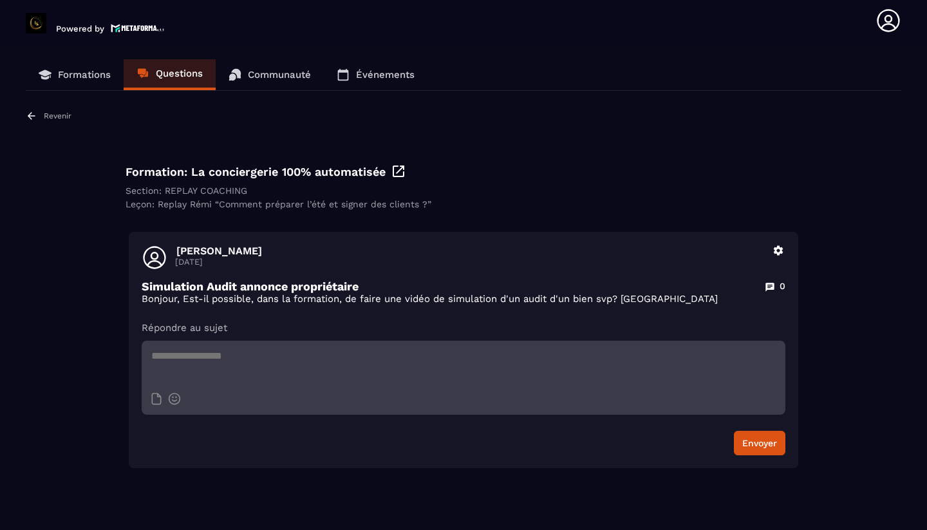
click at [178, 77] on p "Questions" at bounding box center [179, 74] width 47 height 12
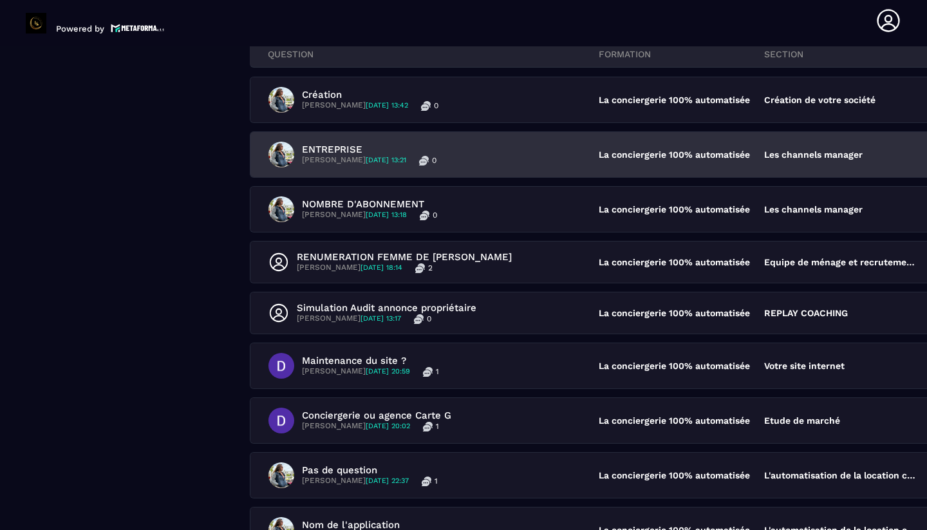
scroll to position [189, 0]
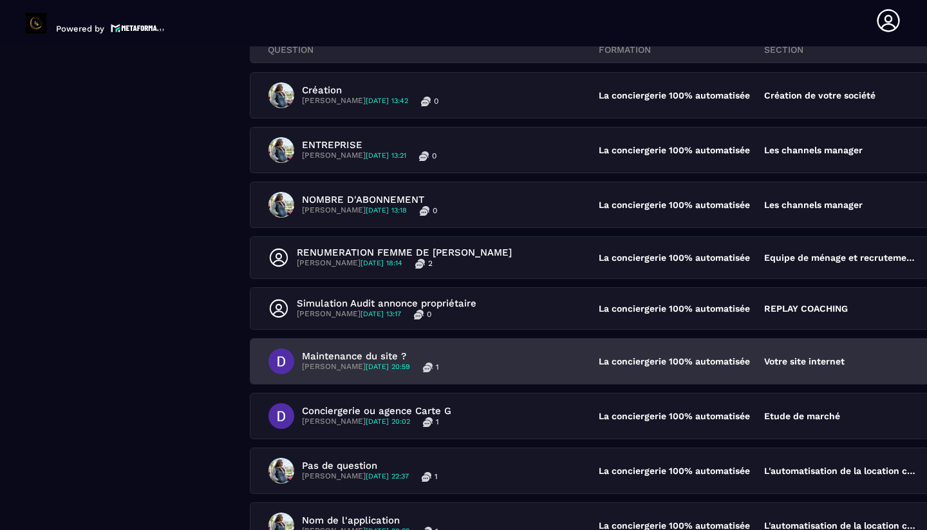
click at [335, 359] on p "Maintenance du site ?" at bounding box center [370, 356] width 137 height 12
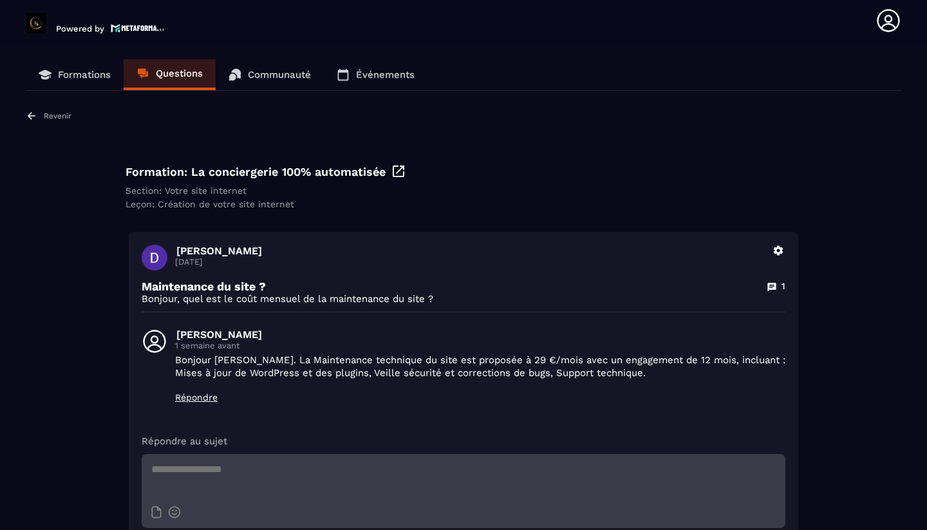
click at [159, 77] on p "Questions" at bounding box center [179, 74] width 47 height 12
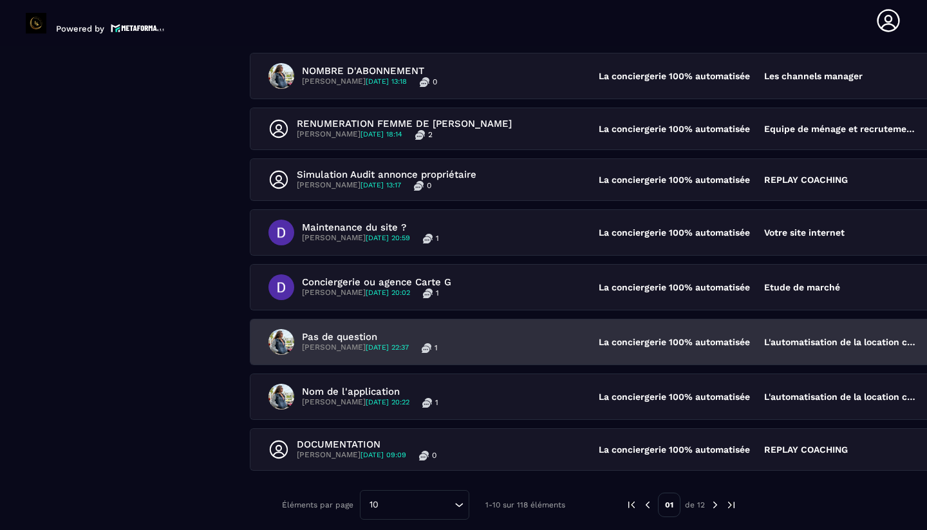
scroll to position [332, 0]
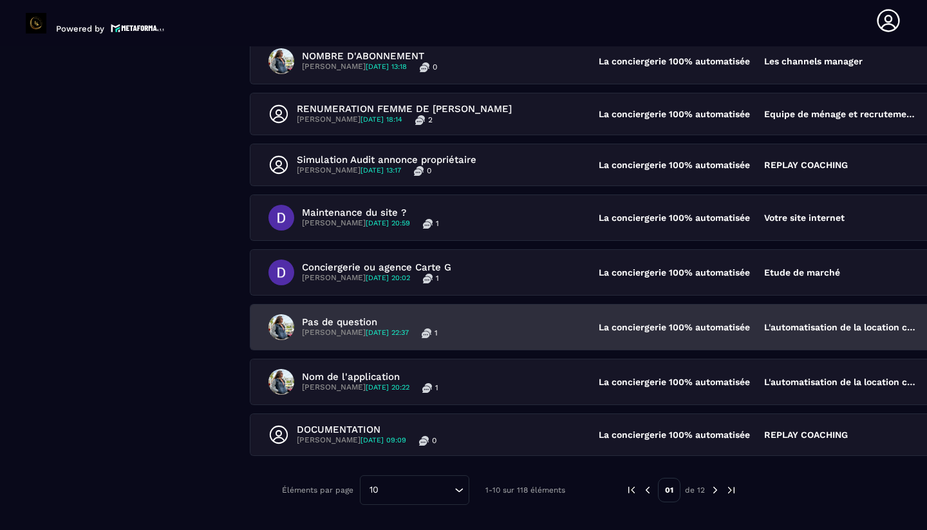
click at [340, 335] on p "Marilia DE ANDRADE 29/08/2025 22:37" at bounding box center [355, 333] width 107 height 10
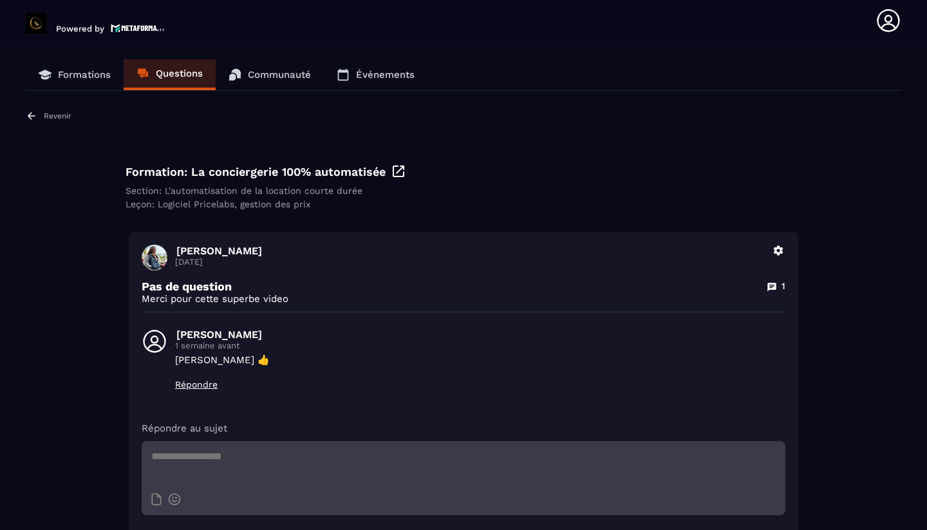
click at [171, 73] on p "Questions" at bounding box center [179, 74] width 47 height 12
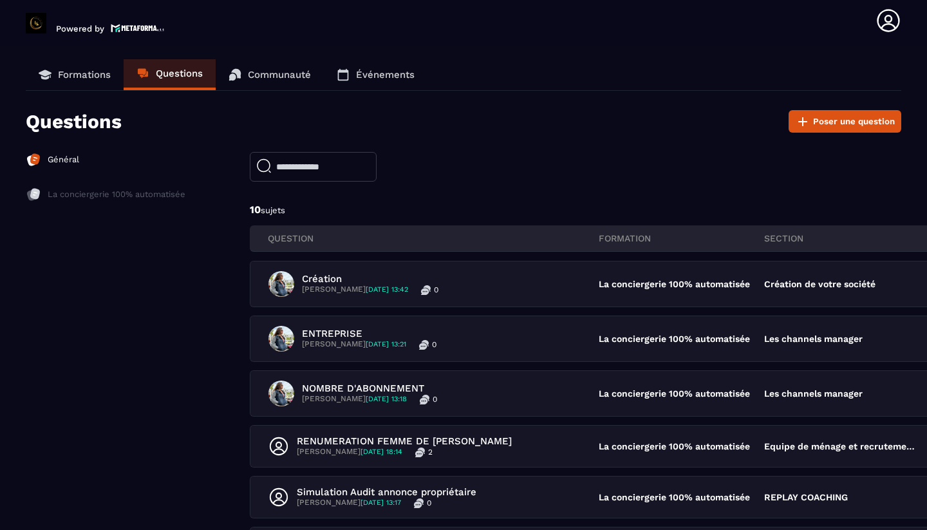
click at [275, 71] on p "Communauté" at bounding box center [279, 75] width 63 height 12
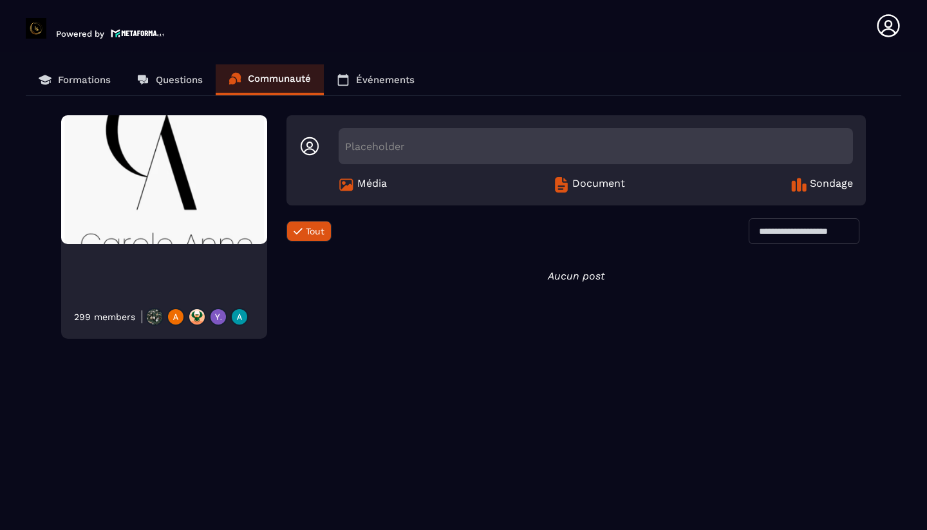
click at [359, 80] on p "Événements" at bounding box center [385, 80] width 59 height 12
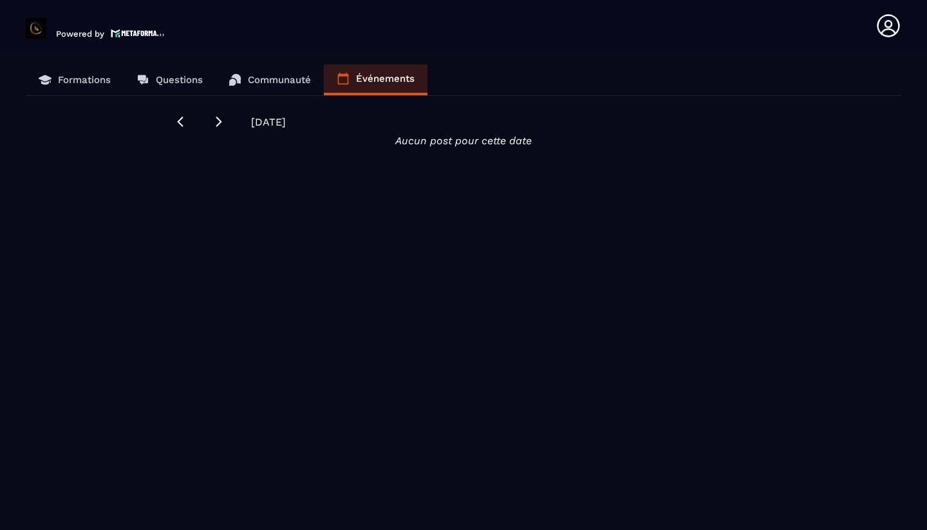
click at [86, 82] on p "Formations" at bounding box center [84, 80] width 53 height 12
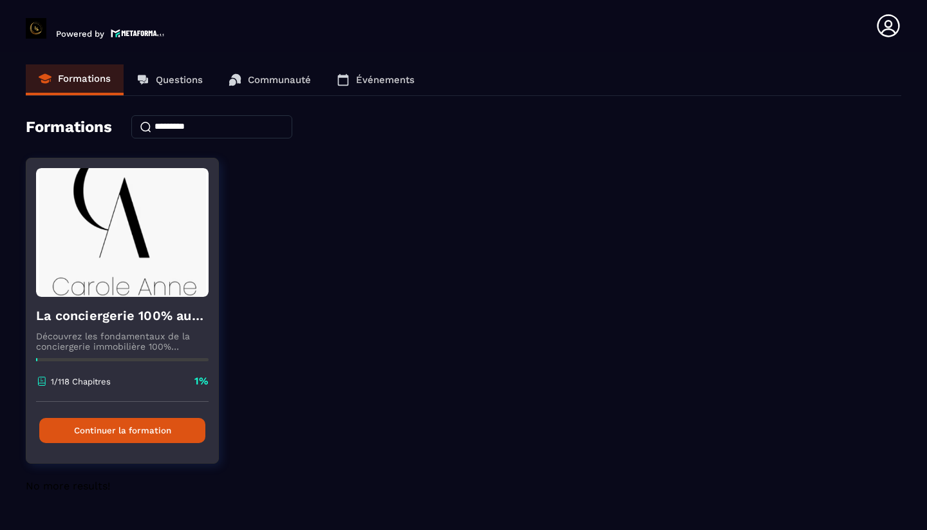
click at [77, 380] on p "1/118 Chapitres" at bounding box center [81, 382] width 60 height 10
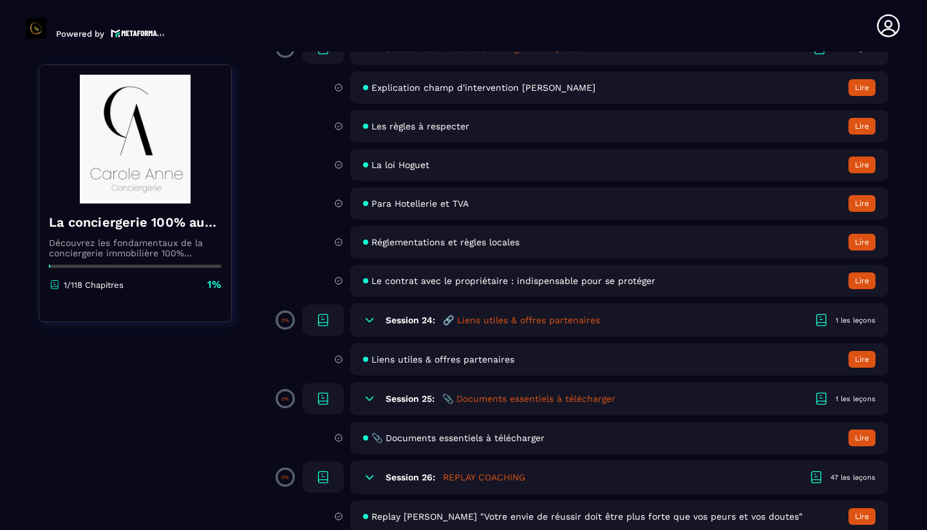
scroll to position [3477, 0]
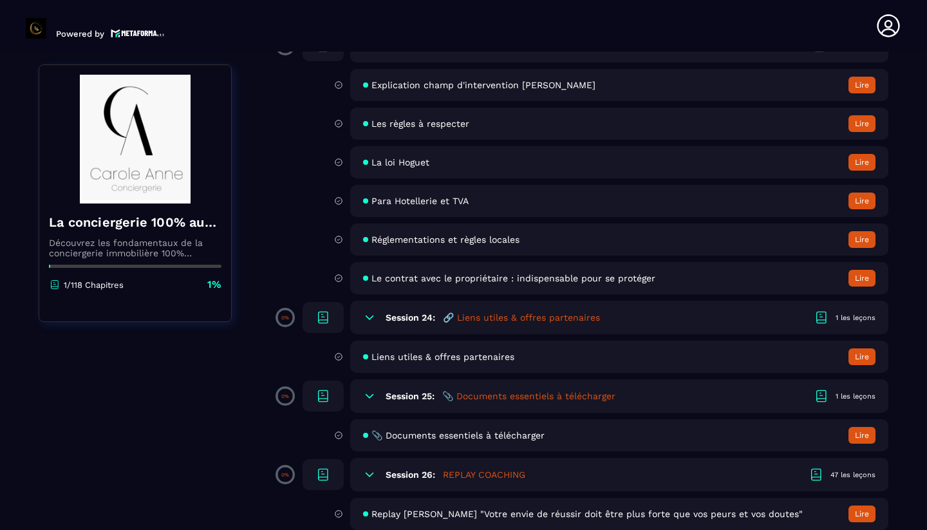
click at [858, 359] on button "Lire" at bounding box center [861, 356] width 27 height 17
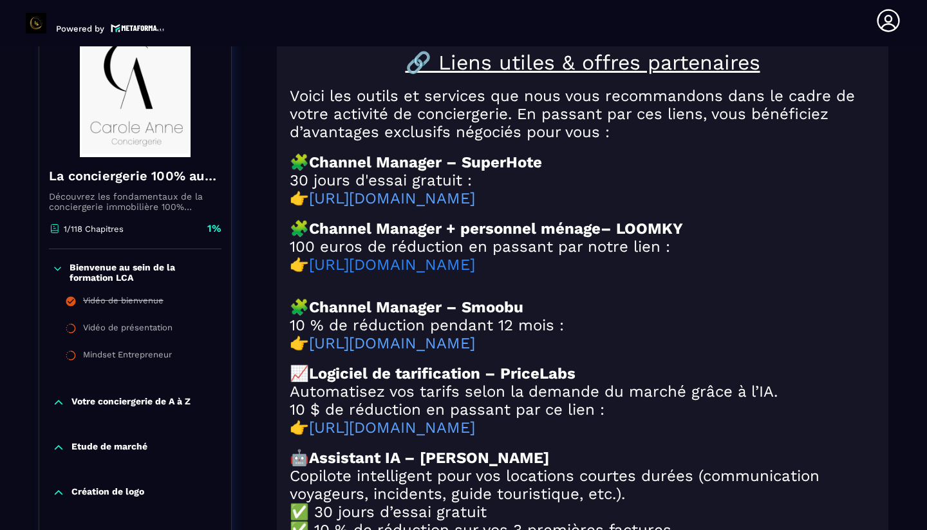
scroll to position [163, 0]
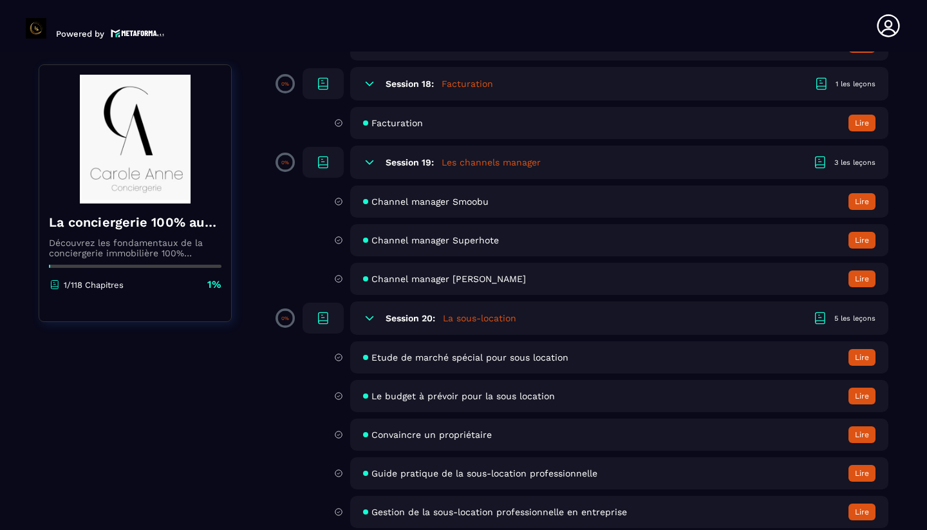
scroll to position [2733, 0]
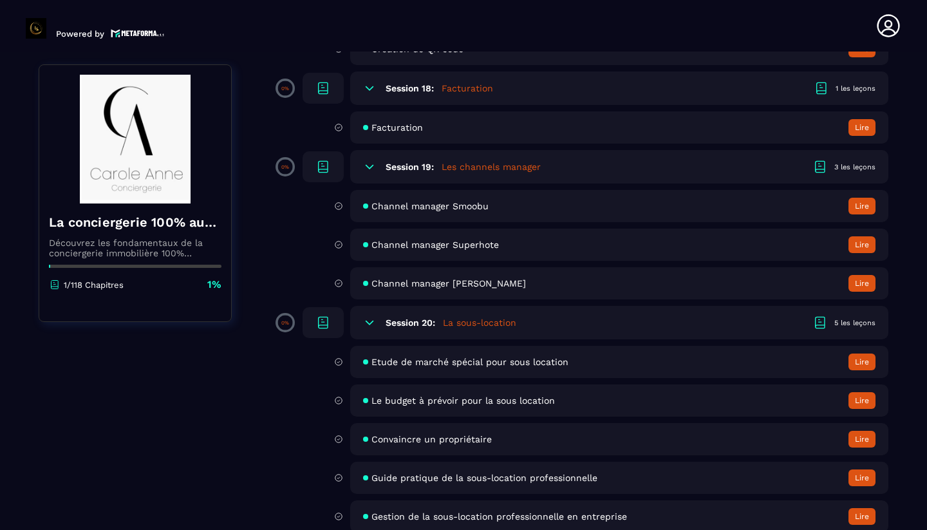
click at [870, 286] on button "Lire" at bounding box center [861, 283] width 27 height 17
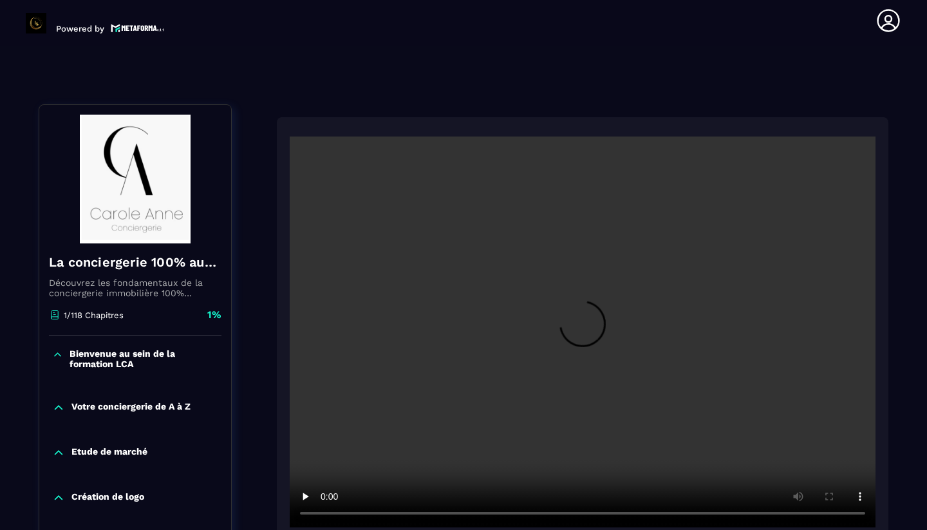
scroll to position [95, 0]
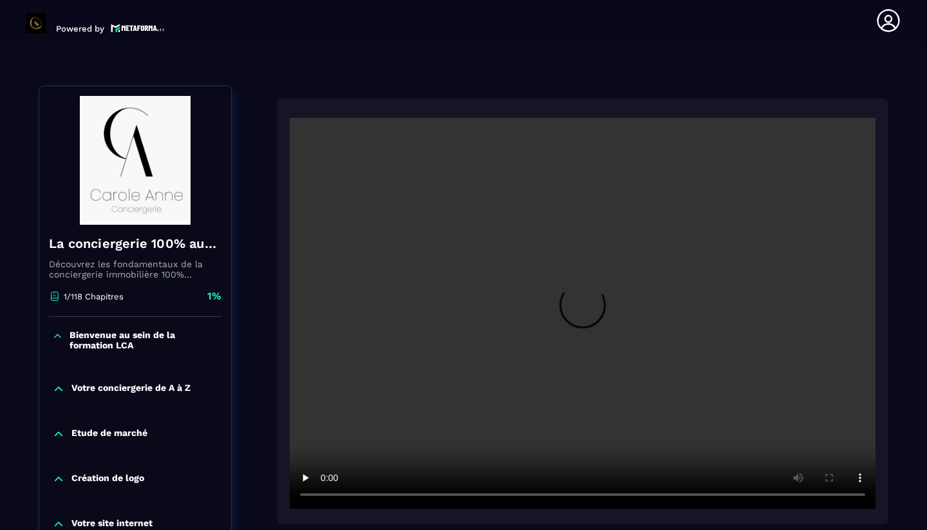
click at [590, 311] on video at bounding box center [583, 313] width 586 height 391
click at [536, 491] on video at bounding box center [583, 313] width 586 height 391
click at [601, 494] on video at bounding box center [583, 313] width 586 height 391
click at [722, 491] on video at bounding box center [583, 313] width 586 height 391
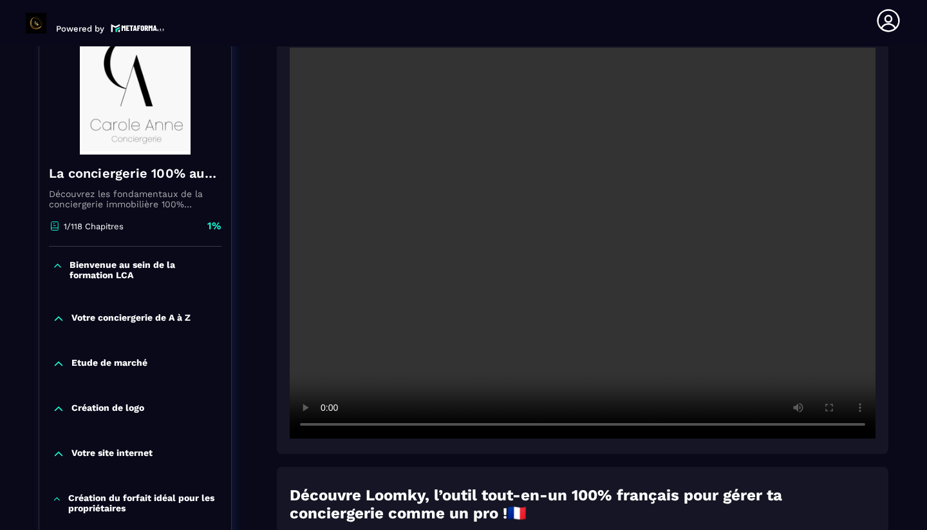
scroll to position [167, 0]
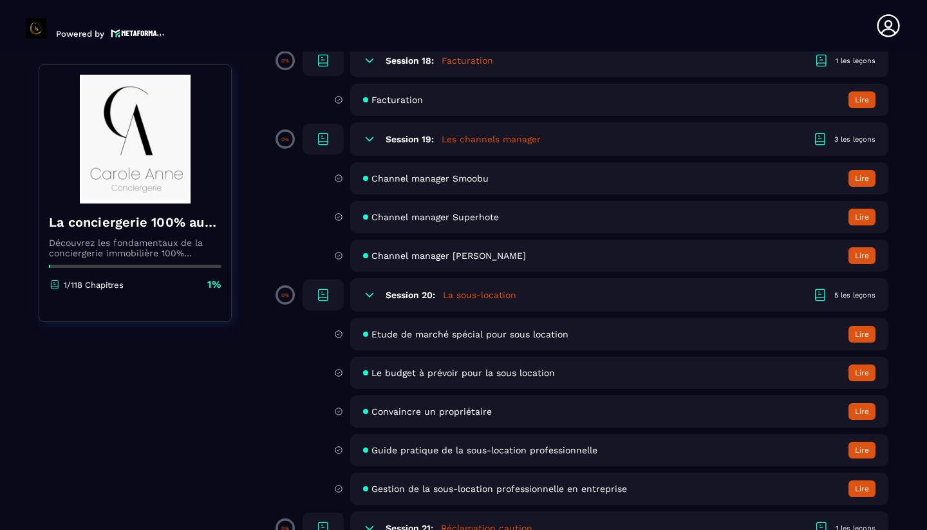
scroll to position [2759, 0]
click at [860, 182] on button "Lire" at bounding box center [861, 179] width 27 height 17
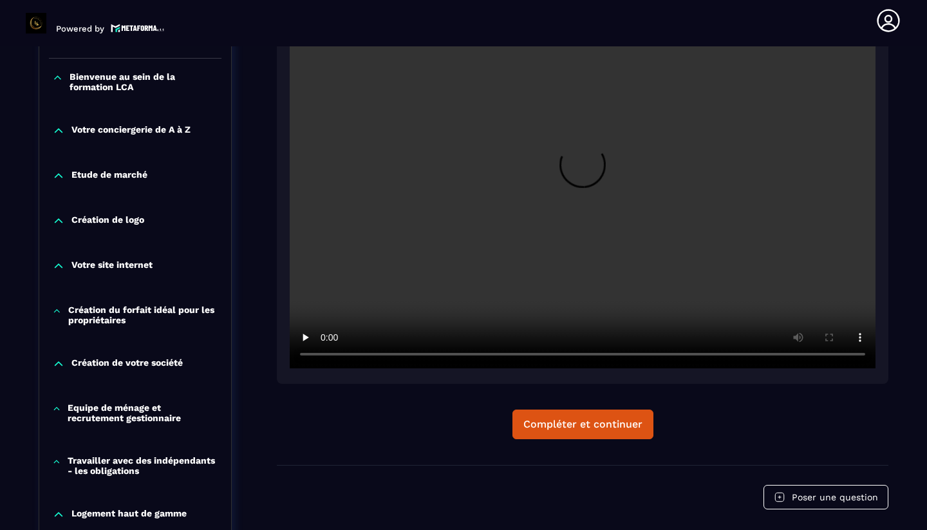
scroll to position [361, 0]
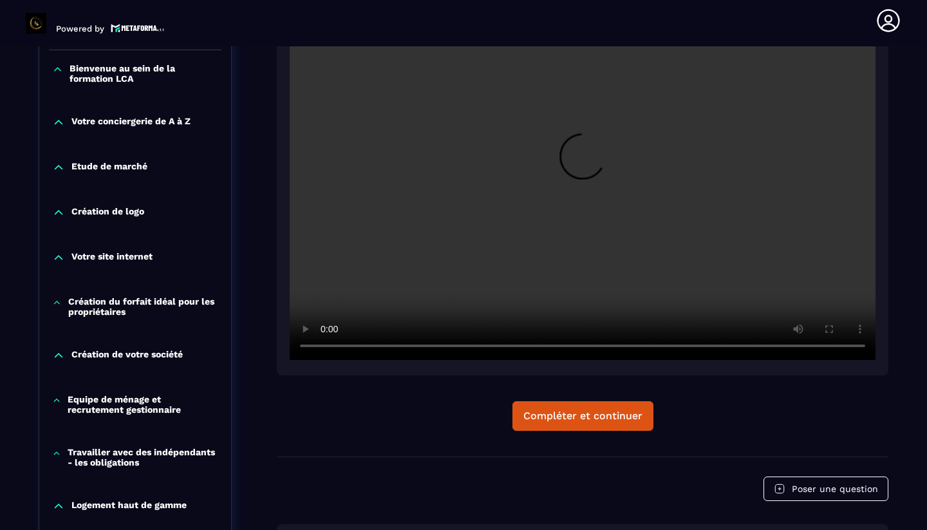
click at [586, 166] on video at bounding box center [583, 164] width 586 height 391
click at [427, 263] on video at bounding box center [583, 164] width 586 height 391
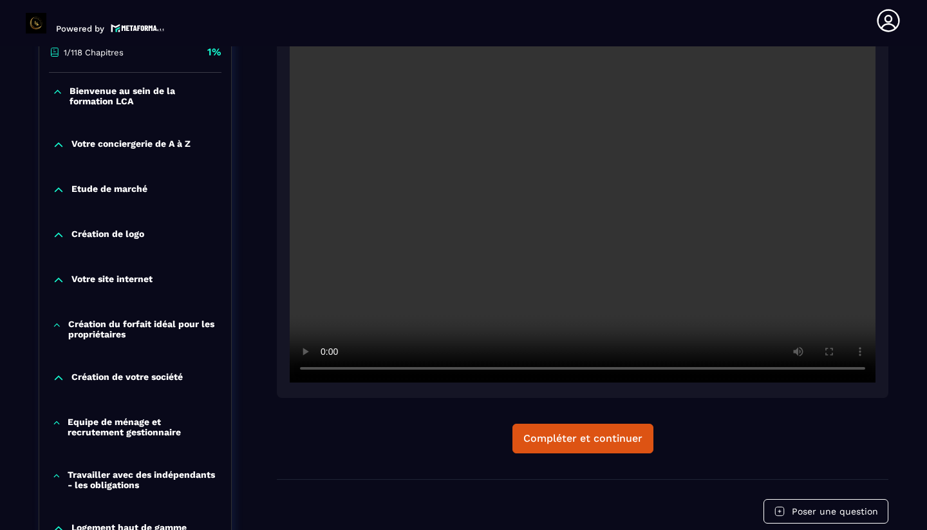
scroll to position [339, 0]
click at [329, 364] on video at bounding box center [583, 186] width 586 height 391
click at [434, 366] on video at bounding box center [583, 186] width 586 height 391
click at [439, 368] on video at bounding box center [583, 186] width 586 height 391
click at [445, 369] on video at bounding box center [583, 186] width 586 height 391
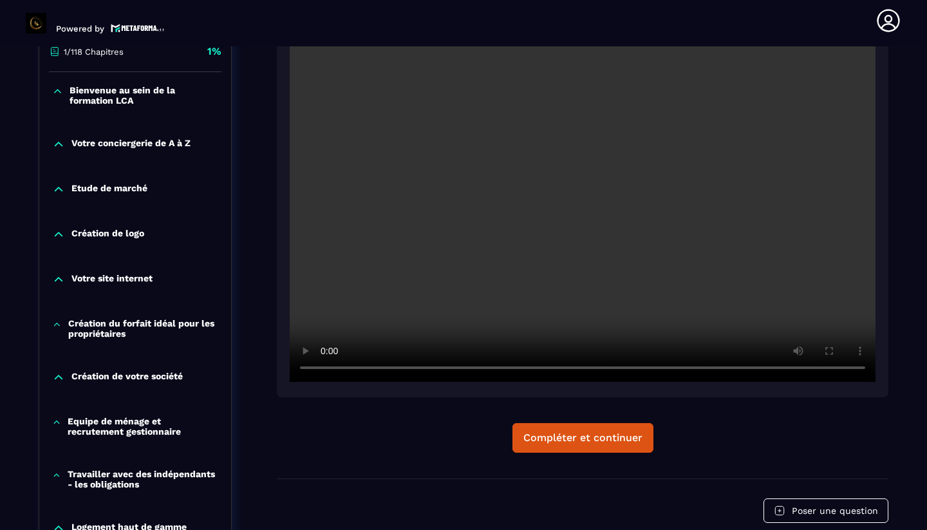
click at [458, 368] on video at bounding box center [583, 186] width 586 height 391
click at [499, 290] on video at bounding box center [583, 186] width 586 height 391
click at [467, 250] on video at bounding box center [583, 186] width 586 height 391
click at [460, 368] on video at bounding box center [583, 186] width 586 height 391
click at [497, 232] on video at bounding box center [583, 186] width 586 height 391
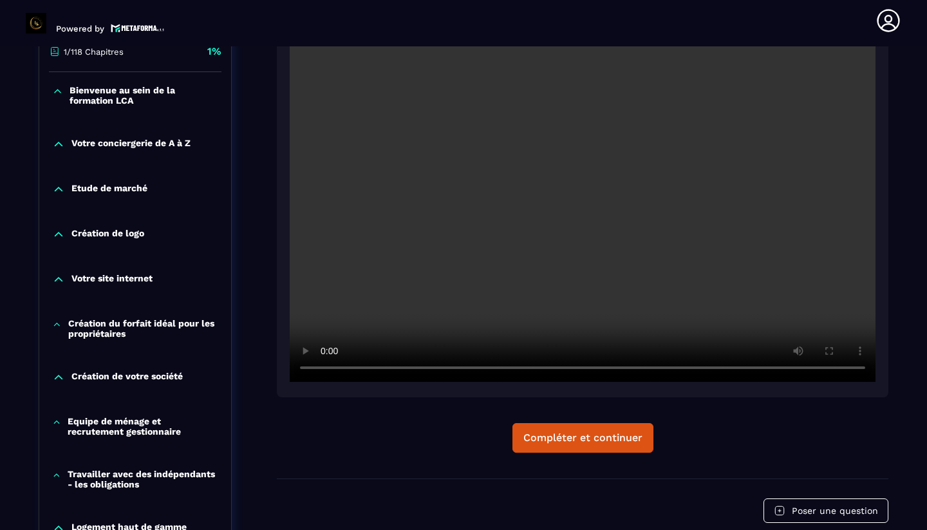
click at [497, 232] on video at bounding box center [583, 186] width 586 height 391
click at [478, 273] on video at bounding box center [583, 186] width 586 height 391
click at [480, 254] on video at bounding box center [583, 186] width 586 height 391
click at [493, 368] on video at bounding box center [583, 186] width 586 height 391
click at [498, 369] on video at bounding box center [583, 186] width 586 height 391
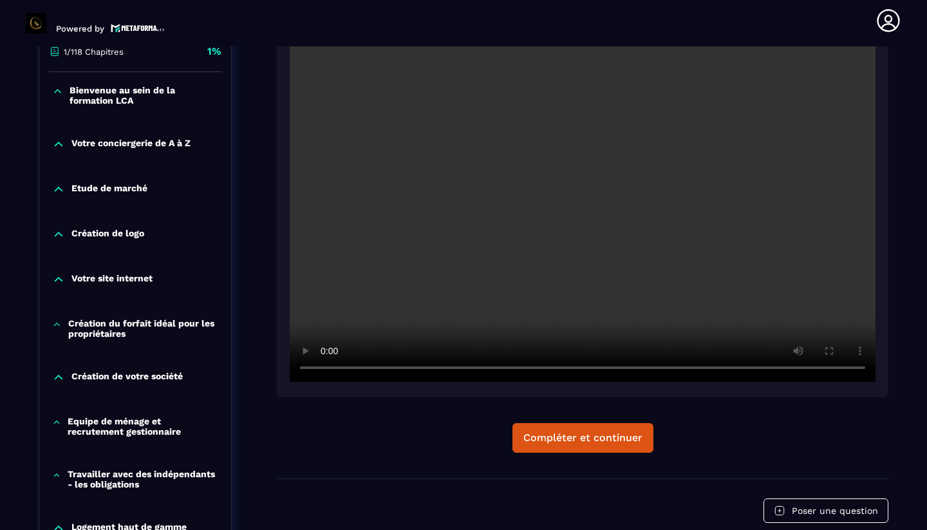
click at [513, 368] on video at bounding box center [583, 186] width 586 height 391
click at [520, 368] on video at bounding box center [583, 186] width 586 height 391
click at [543, 368] on video at bounding box center [583, 186] width 586 height 391
click at [539, 368] on video at bounding box center [583, 186] width 586 height 391
click at [535, 369] on video at bounding box center [583, 186] width 586 height 391
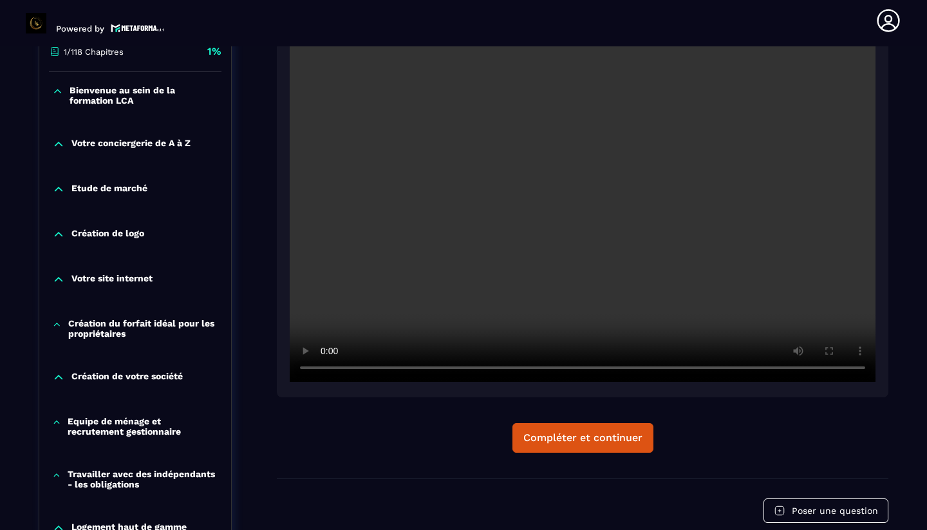
click at [532, 370] on video at bounding box center [583, 186] width 586 height 391
click at [529, 370] on video at bounding box center [583, 186] width 586 height 391
click at [476, 245] on video at bounding box center [583, 186] width 586 height 391
click at [500, 247] on video at bounding box center [583, 186] width 586 height 391
click at [557, 214] on video at bounding box center [583, 186] width 586 height 391
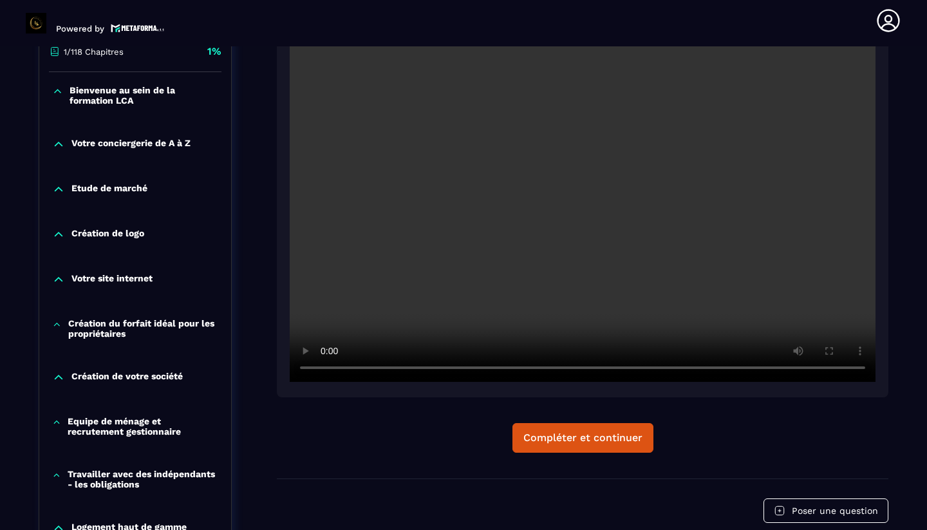
click at [516, 254] on video at bounding box center [583, 186] width 586 height 391
click at [528, 231] on video at bounding box center [583, 186] width 586 height 391
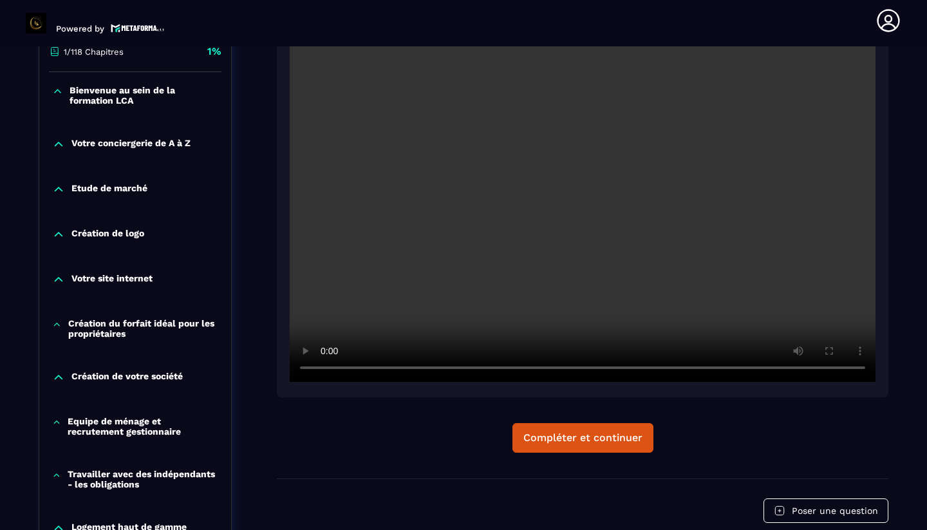
click at [487, 285] on video at bounding box center [583, 186] width 586 height 391
click at [604, 366] on video at bounding box center [583, 186] width 586 height 391
click at [518, 248] on video at bounding box center [583, 186] width 586 height 391
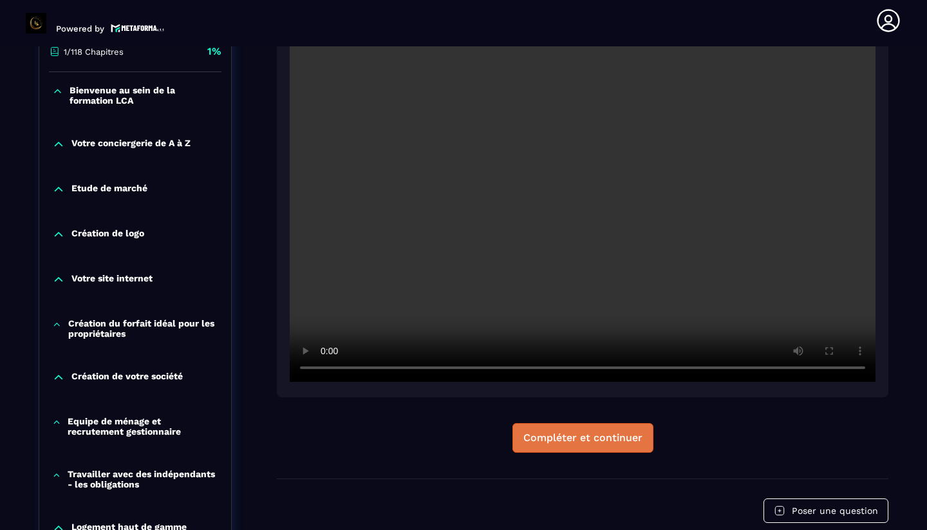
click at [542, 440] on div "Compléter et continuer" at bounding box center [582, 437] width 119 height 13
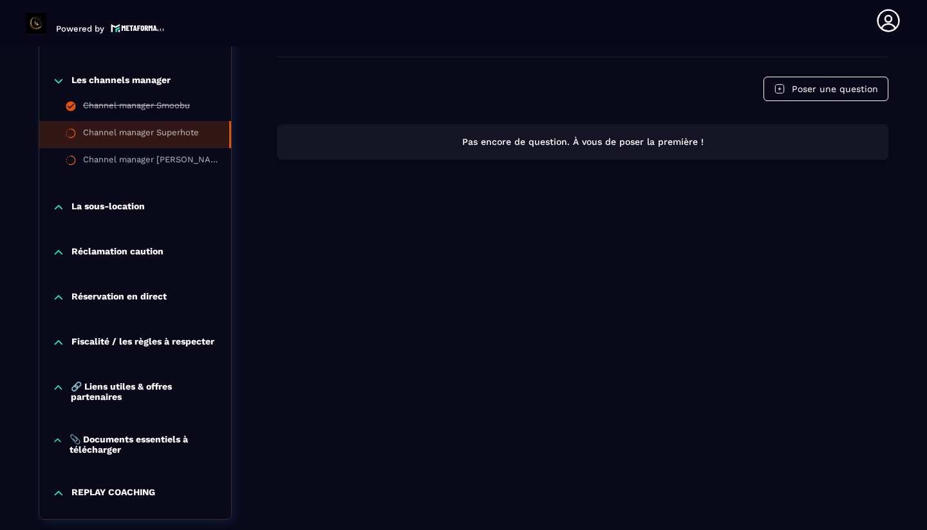
scroll to position [1231, 0]
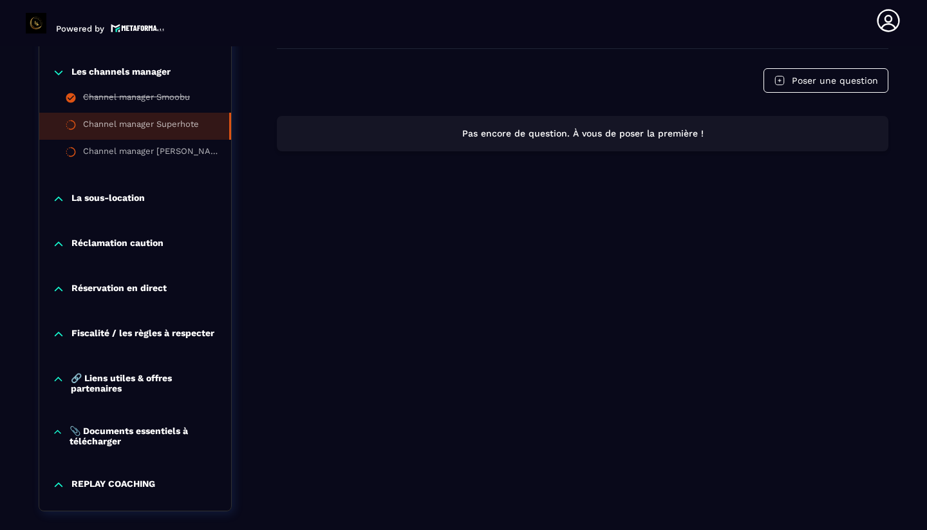
click at [112, 386] on p "🔗 Liens utiles & offres partenaires" at bounding box center [144, 383] width 147 height 21
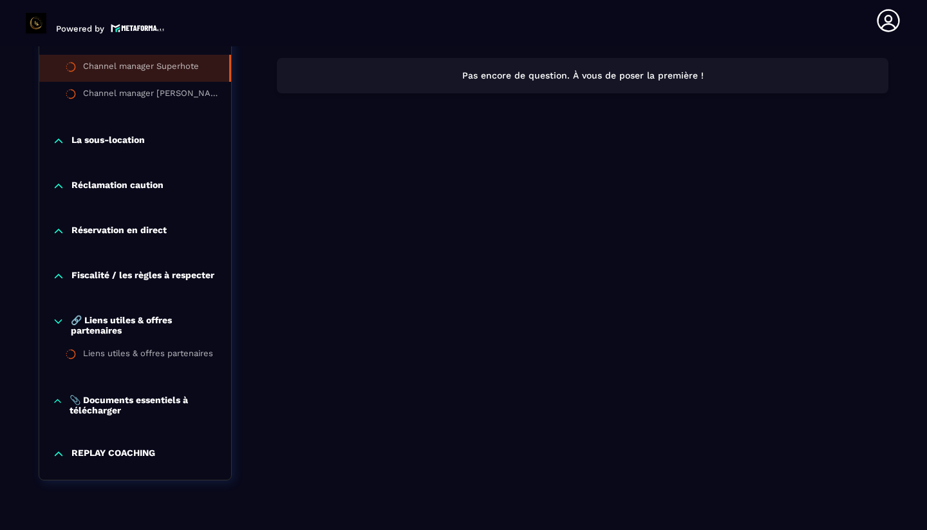
scroll to position [1306, 0]
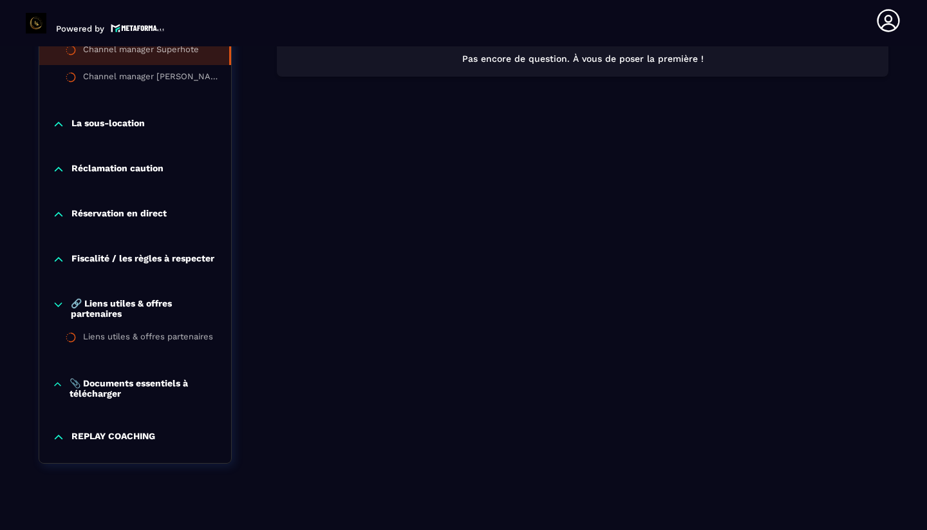
click at [113, 398] on p "📎 Documents essentiels à télécharger" at bounding box center [144, 388] width 149 height 21
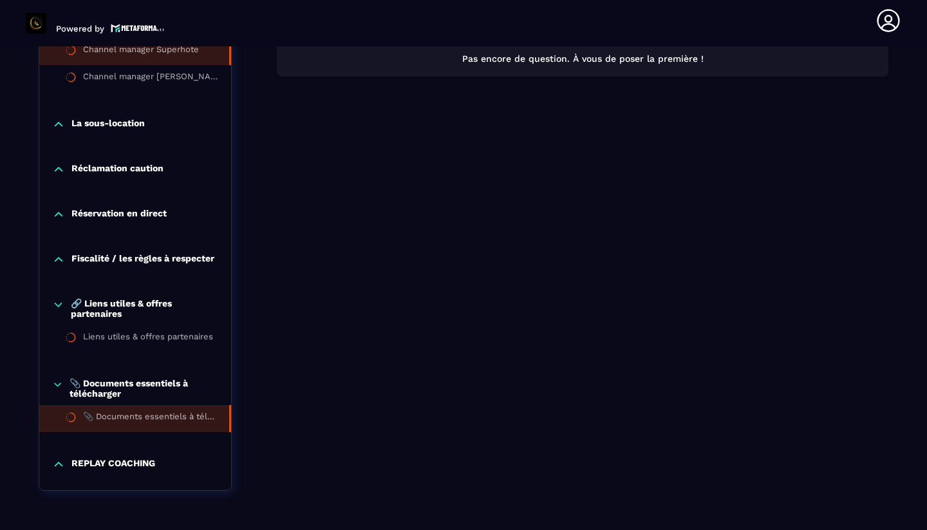
click at [114, 426] on div "📎 Documents essentiels à télécharger" at bounding box center [149, 418] width 133 height 14
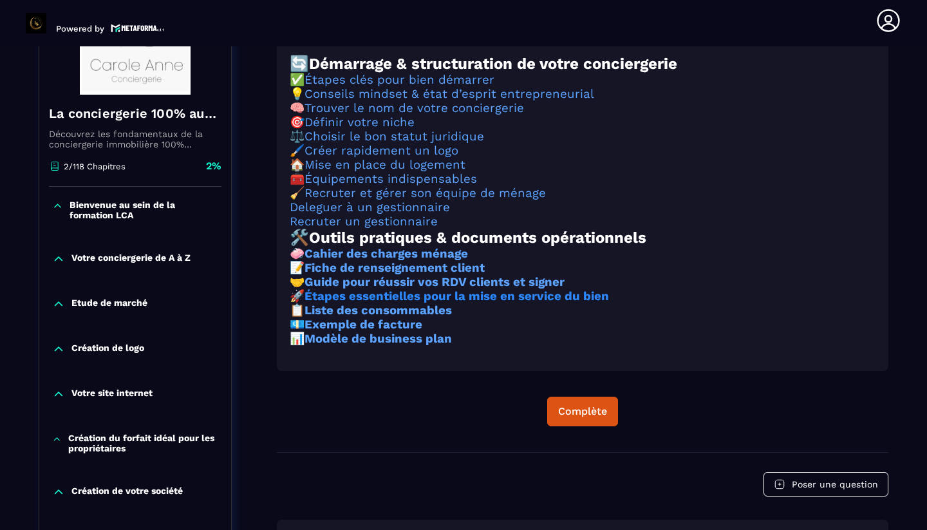
scroll to position [237, 0]
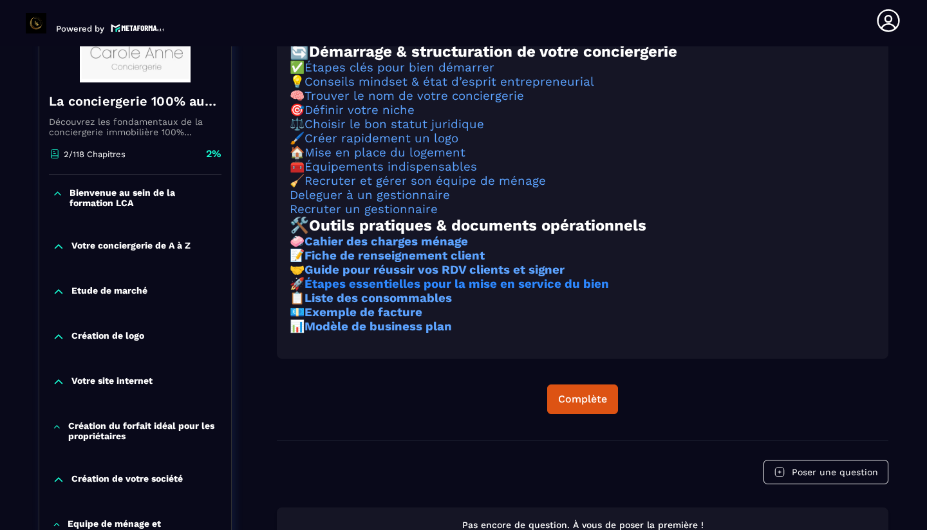
click at [414, 291] on strong "Étapes essentielles pour la mise en service du bien" at bounding box center [456, 284] width 304 height 14
click at [379, 305] on strong "Liste des consommables" at bounding box center [377, 298] width 147 height 14
click at [348, 333] on strong "Modèle de business plan" at bounding box center [377, 326] width 147 height 14
click at [129, 290] on p "Etude de marché" at bounding box center [109, 291] width 76 height 13
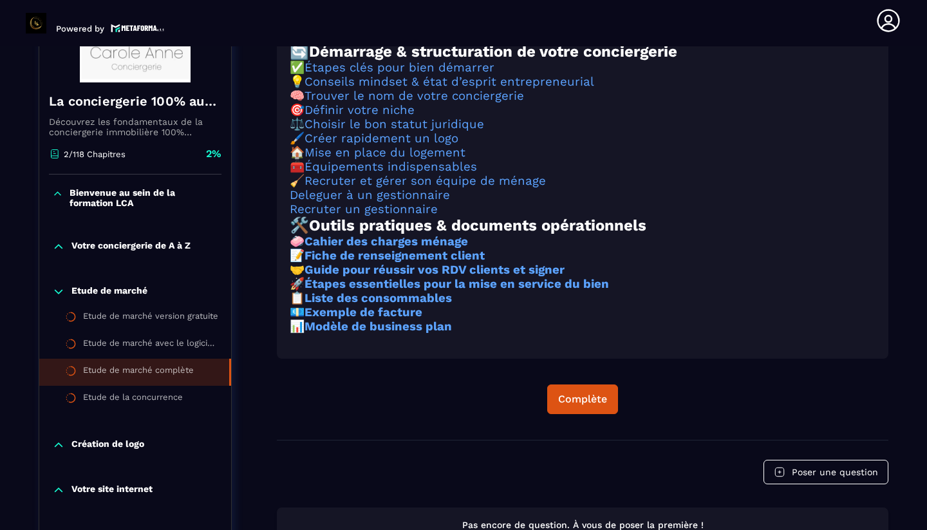
click at [136, 371] on div "Etude de marché complète" at bounding box center [138, 372] width 111 height 14
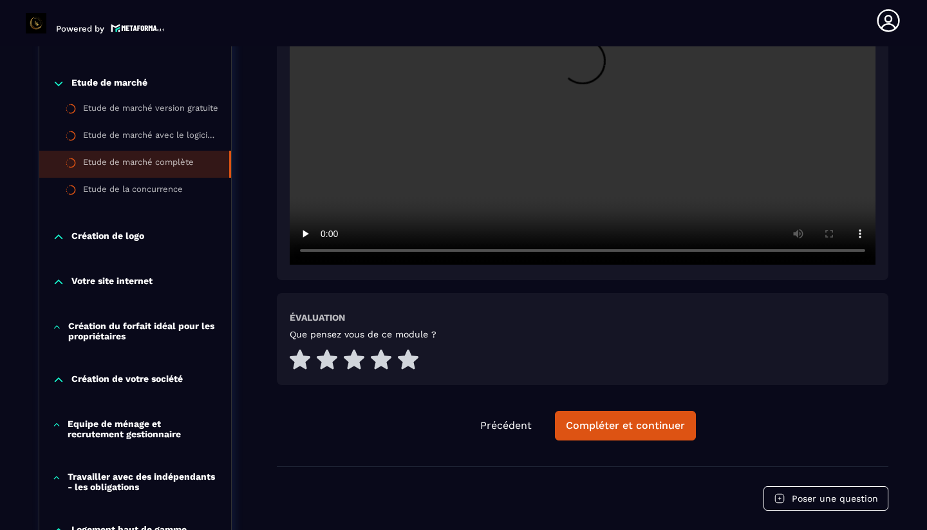
scroll to position [323, 0]
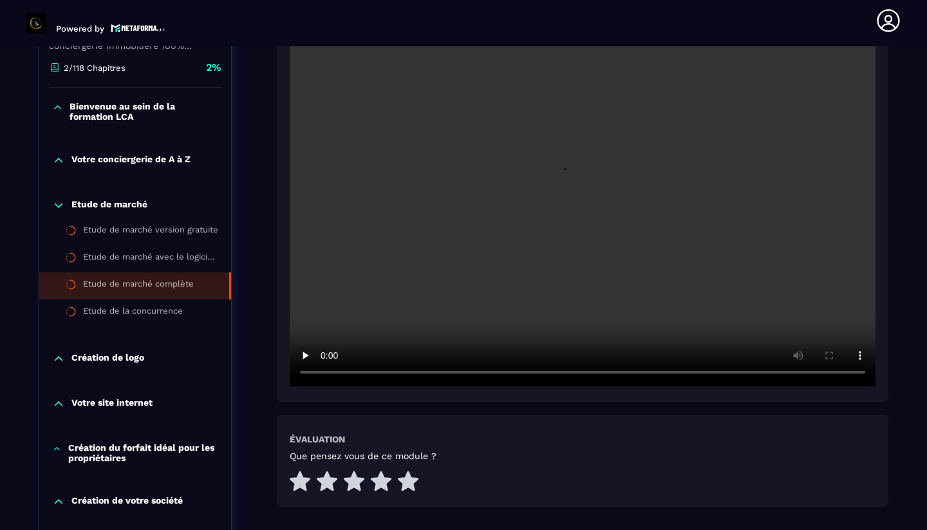
click at [588, 198] on video at bounding box center [583, 190] width 586 height 391
click at [432, 374] on video at bounding box center [583, 190] width 586 height 391
click at [488, 373] on video at bounding box center [583, 190] width 586 height 391
click at [545, 372] on video at bounding box center [583, 190] width 586 height 391
click at [329, 375] on video at bounding box center [583, 190] width 586 height 391
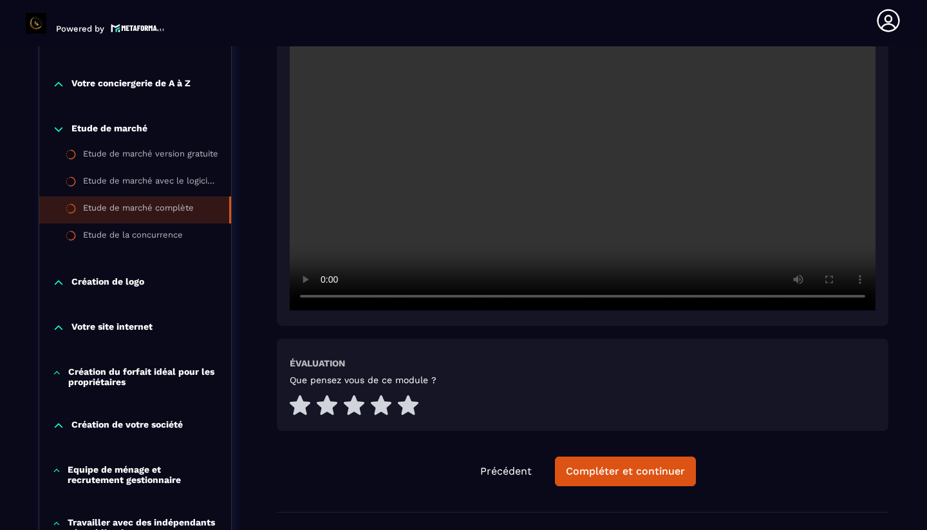
scroll to position [402, 0]
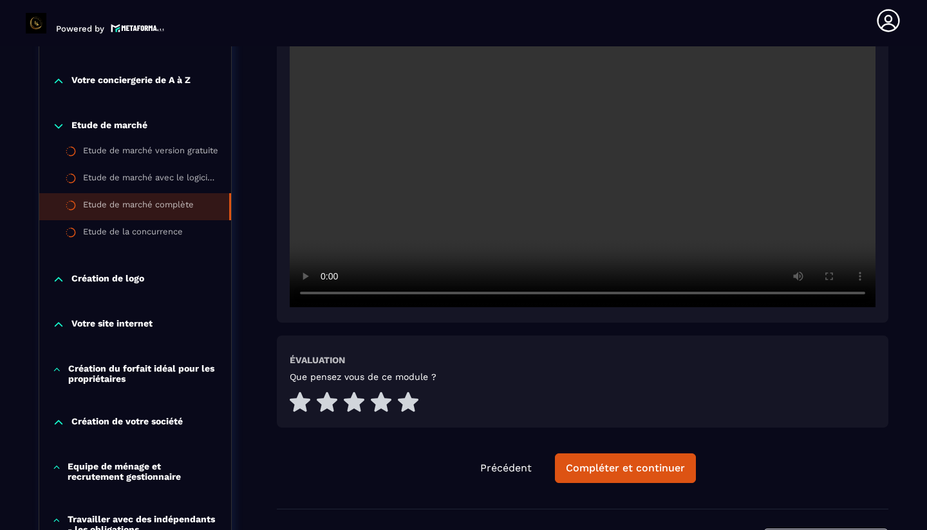
click at [151, 88] on div "Votre conciergerie de A à Z" at bounding box center [135, 84] width 192 height 45
click at [154, 80] on p "Votre conciergerie de A à Z" at bounding box center [130, 81] width 119 height 13
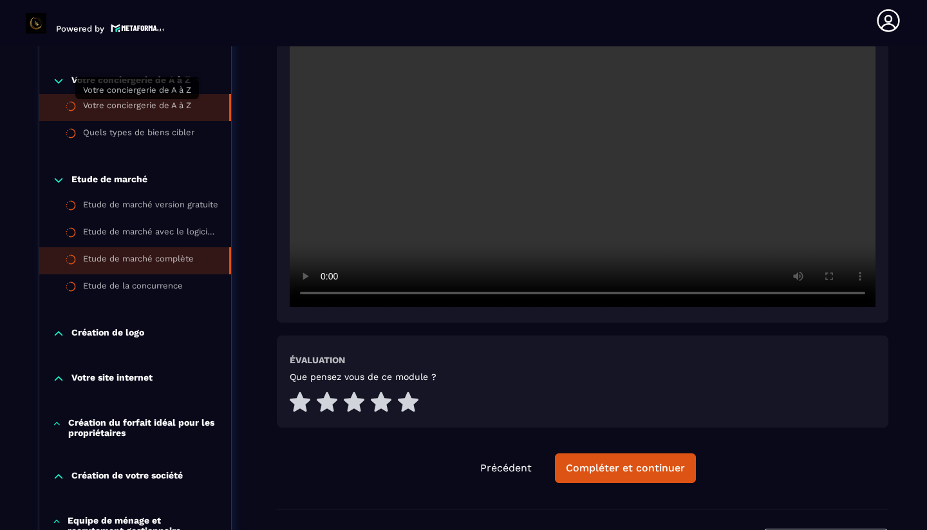
click at [149, 109] on div "Votre conciergerie de A à Z" at bounding box center [137, 107] width 108 height 14
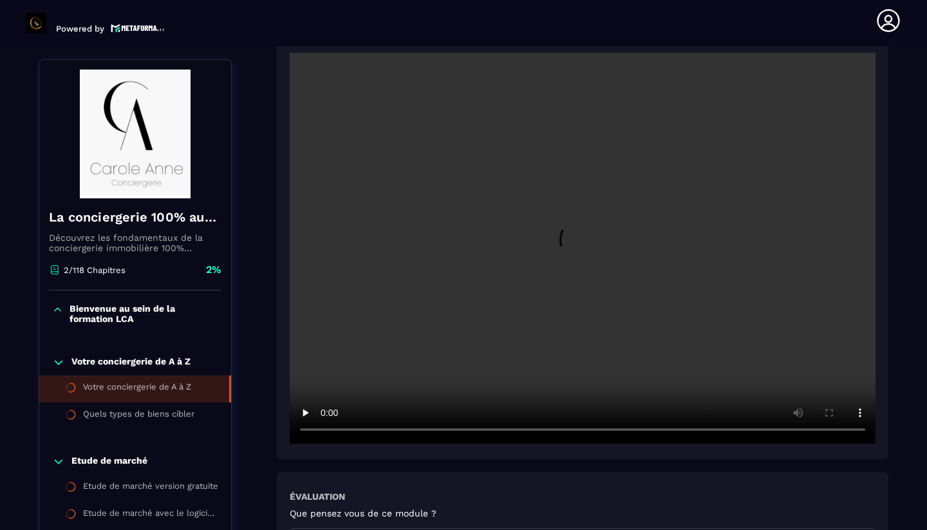
scroll to position [263, 0]
click at [577, 258] on video at bounding box center [583, 251] width 586 height 391
click at [444, 336] on video at bounding box center [583, 251] width 586 height 391
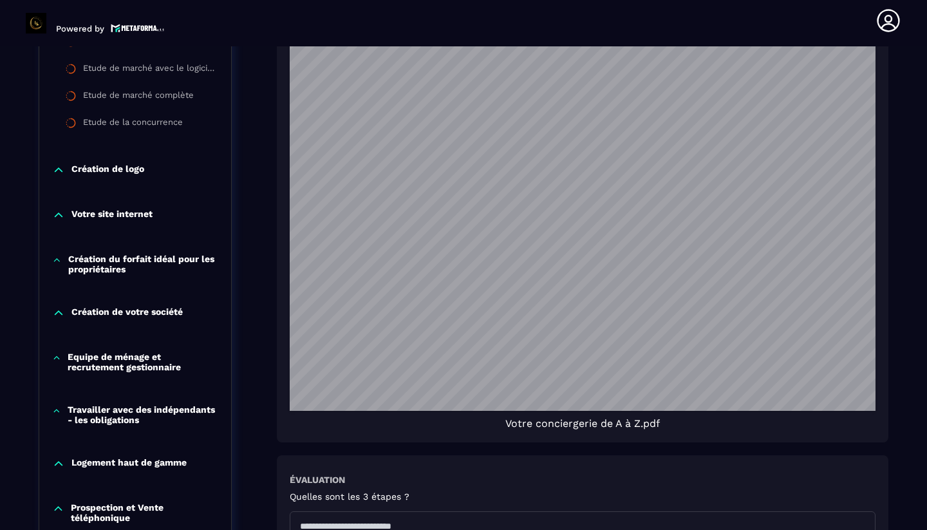
scroll to position [986, 0]
click at [101, 259] on p "Création du forfait idéal pour les propriétaires" at bounding box center [143, 263] width 150 height 21
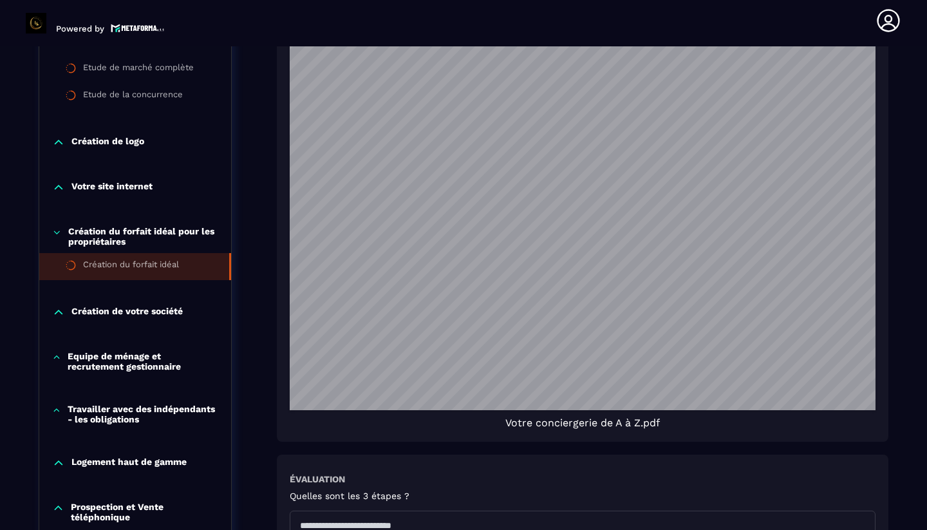
click at [121, 259] on div "Création du forfait idéal" at bounding box center [131, 266] width 96 height 14
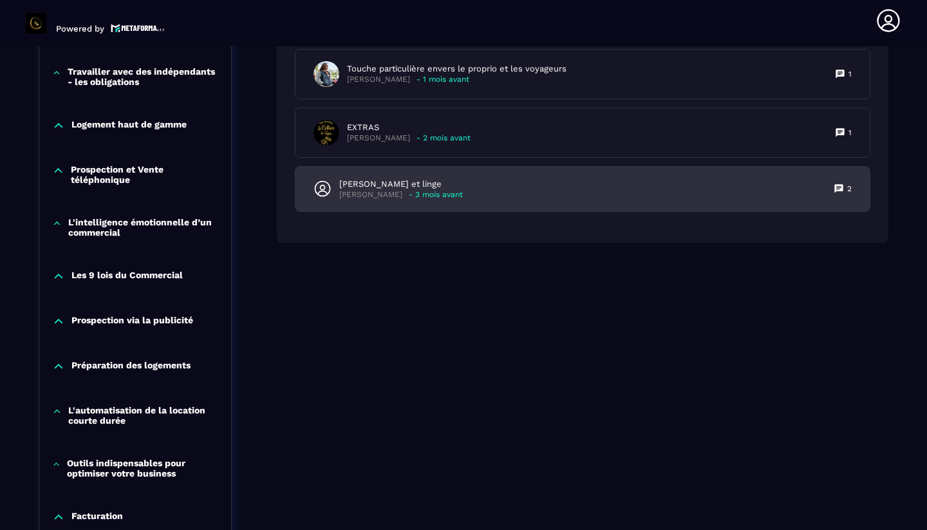
scroll to position [933, 0]
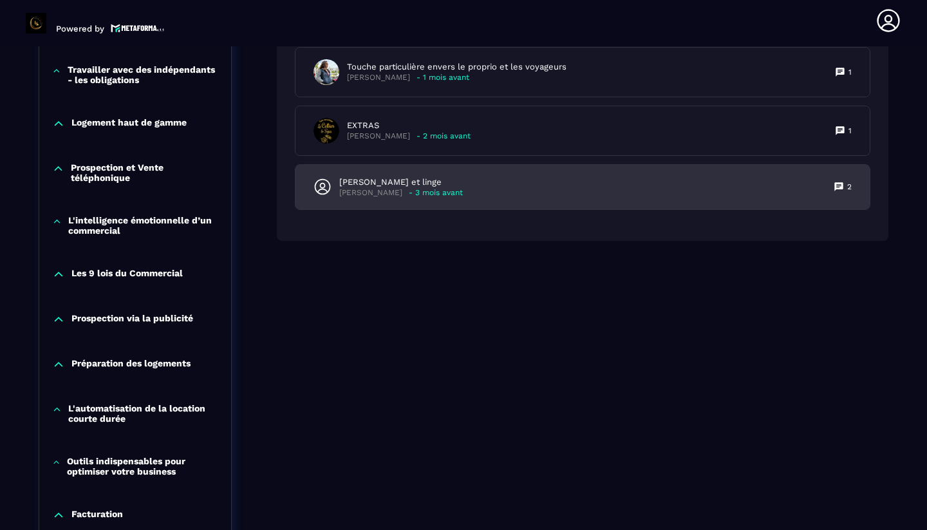
click at [374, 183] on p "Ménage et linge" at bounding box center [401, 182] width 124 height 12
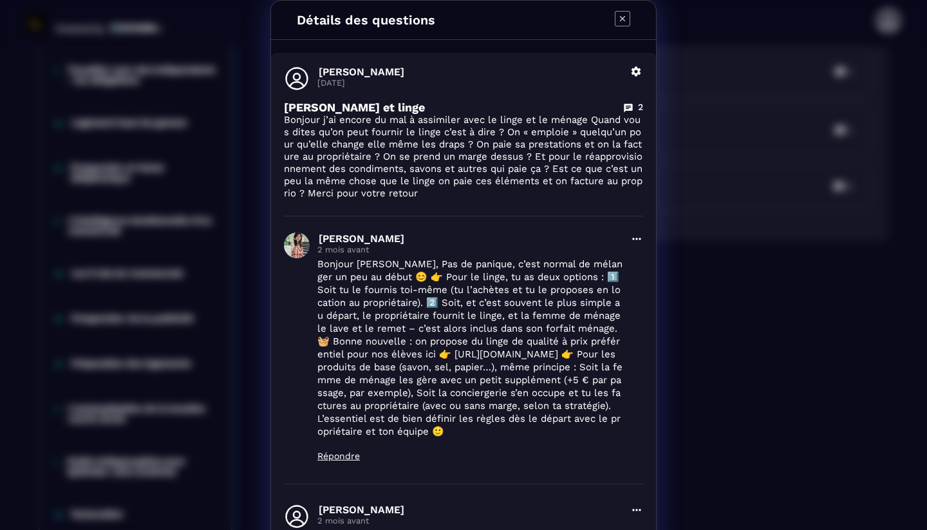
scroll to position [0, 0]
click at [624, 21] on icon "Modal window" at bounding box center [622, 18] width 15 height 15
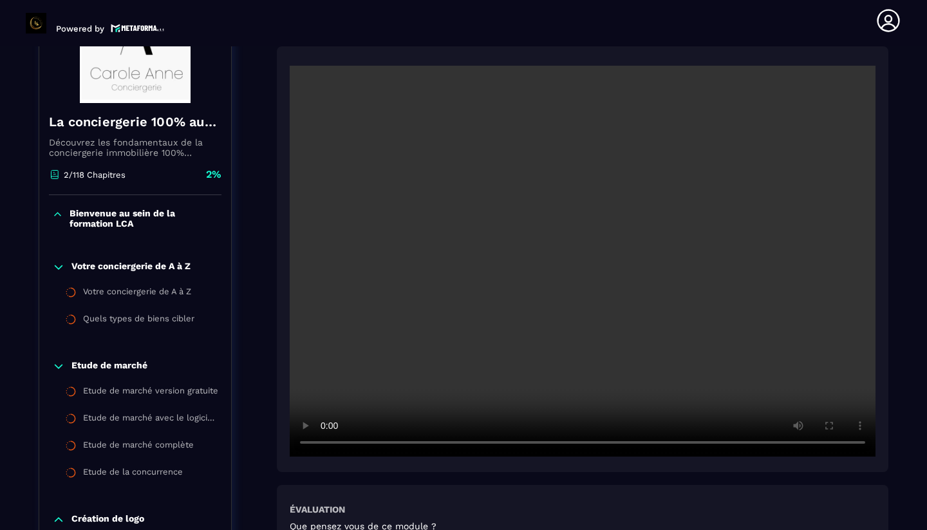
scroll to position [205, 0]
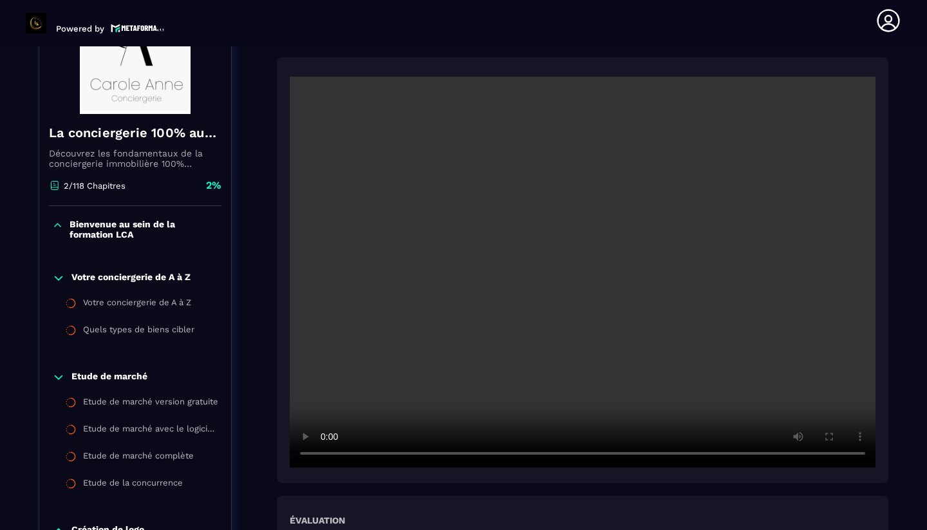
click at [585, 261] on video at bounding box center [583, 272] width 586 height 391
click at [709, 453] on video at bounding box center [583, 272] width 586 height 391
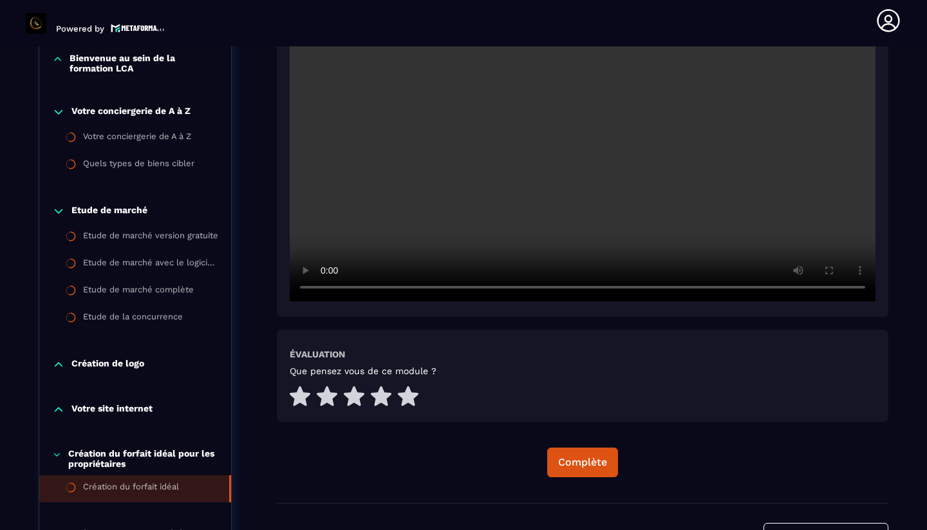
scroll to position [406, 0]
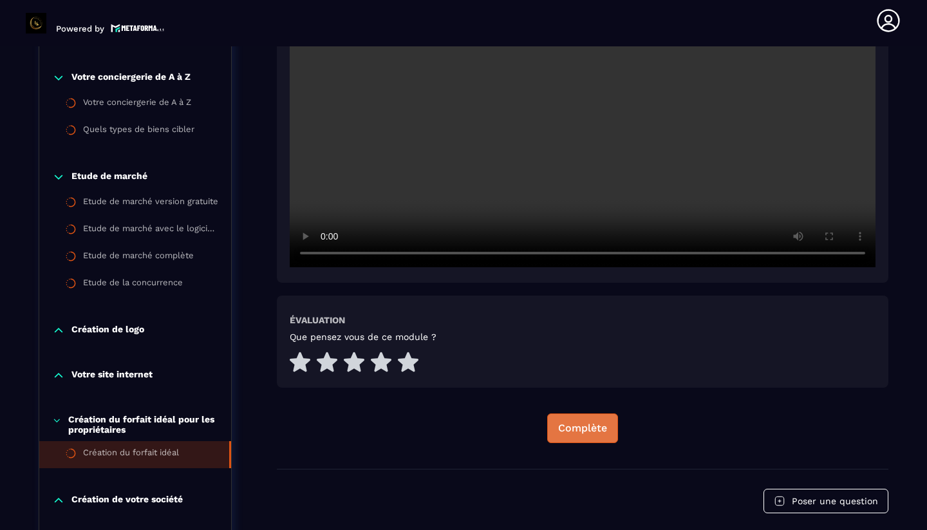
click at [578, 428] on div "Complète" at bounding box center [582, 428] width 49 height 13
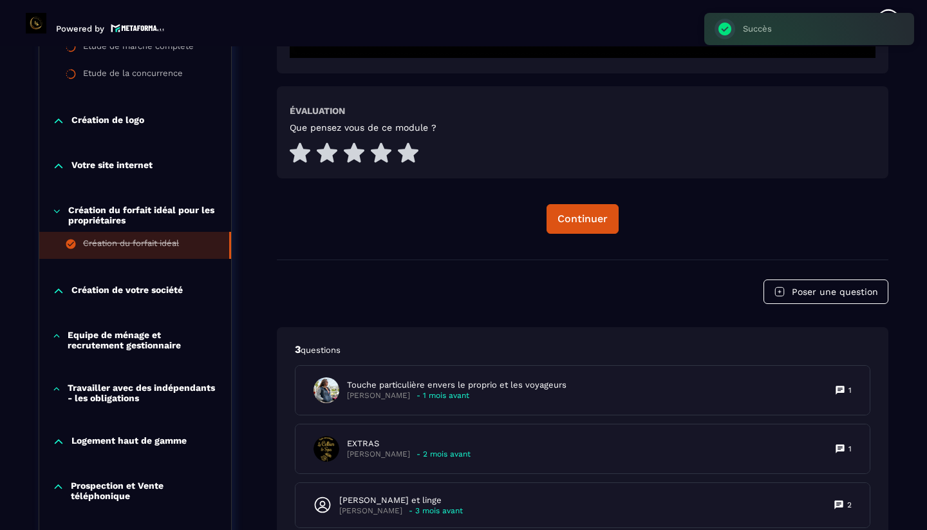
scroll to position [616, 0]
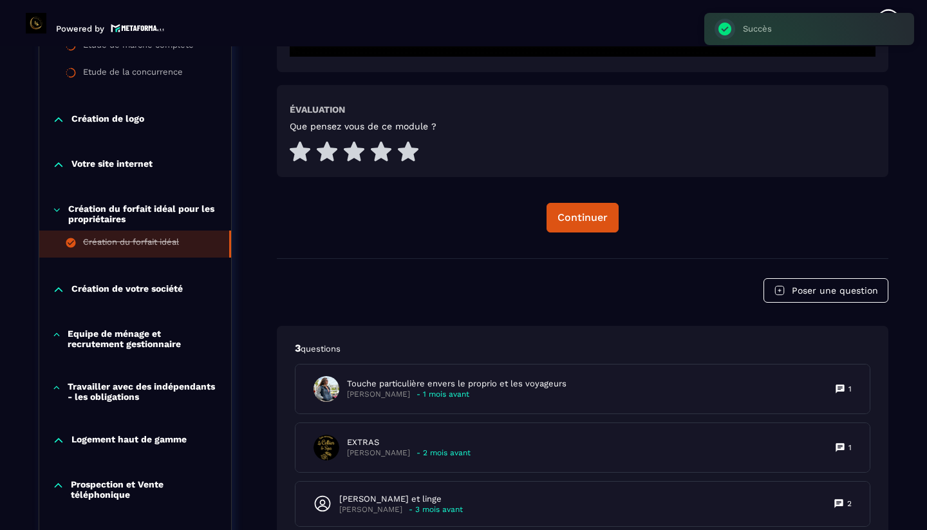
click at [131, 294] on p "Création de votre société" at bounding box center [126, 289] width 111 height 13
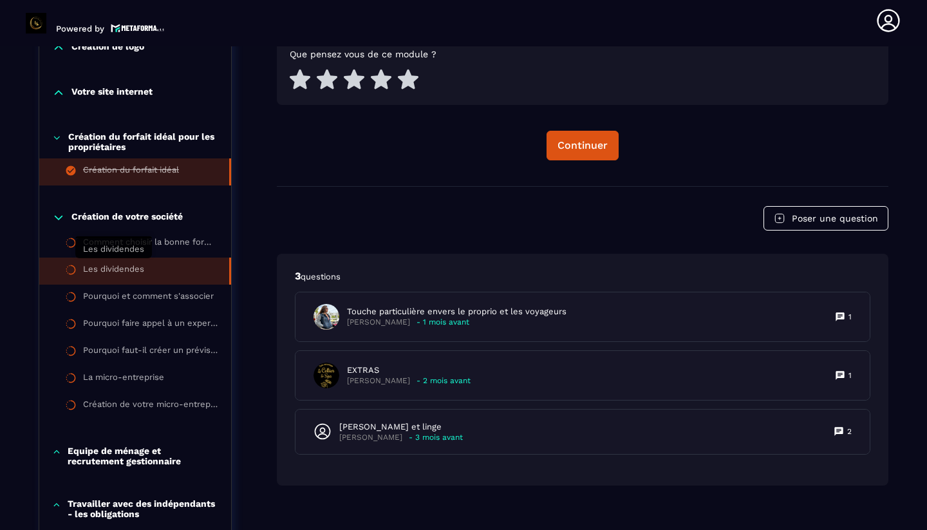
scroll to position [691, 0]
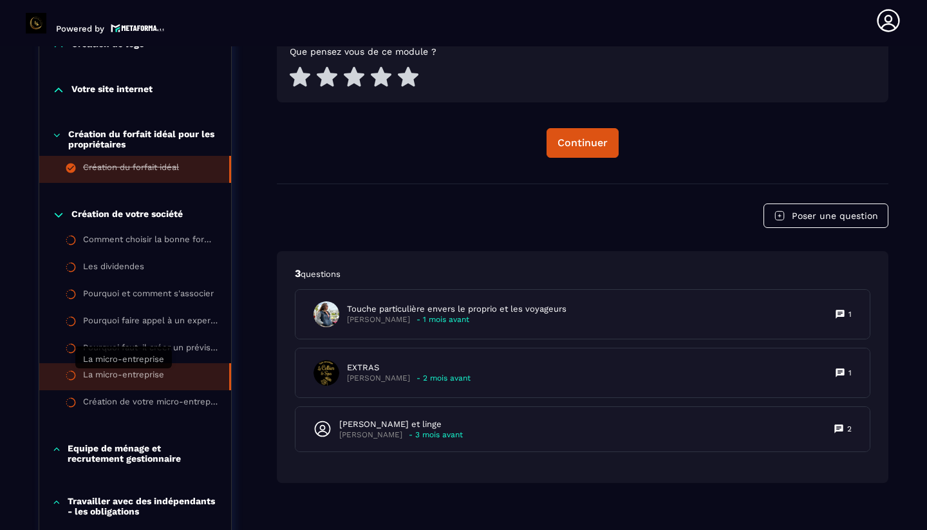
click at [130, 373] on div "La micro-entreprise" at bounding box center [123, 377] width 81 height 14
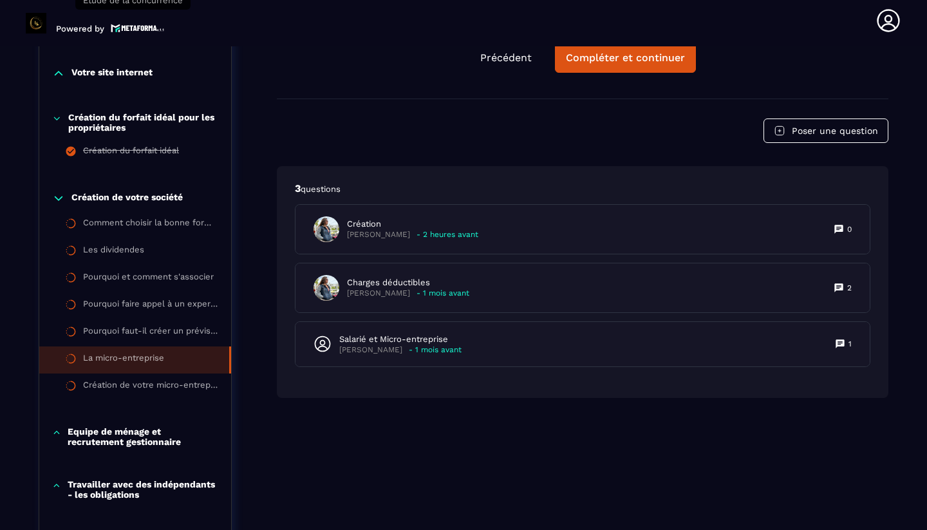
scroll to position [711, 0]
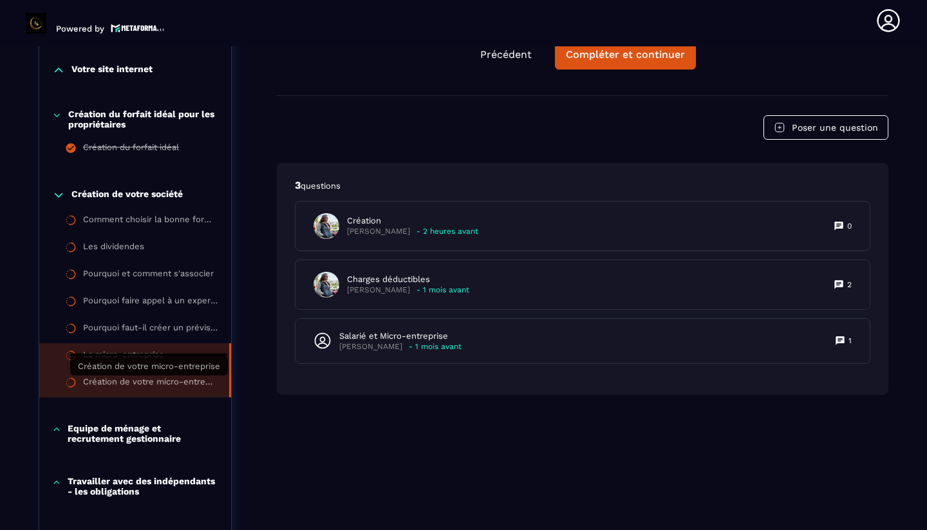
click at [140, 384] on div "Création de votre micro-entreprise" at bounding box center [149, 384] width 133 height 14
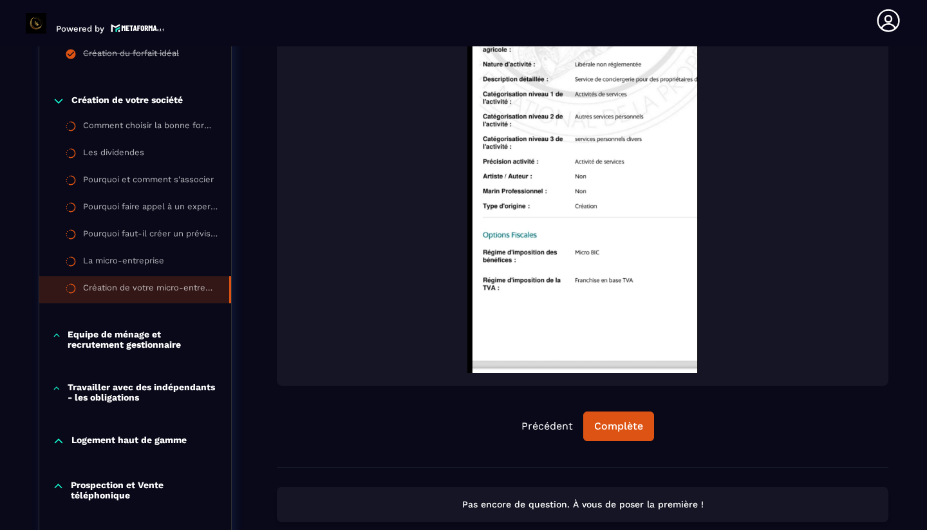
scroll to position [811, 0]
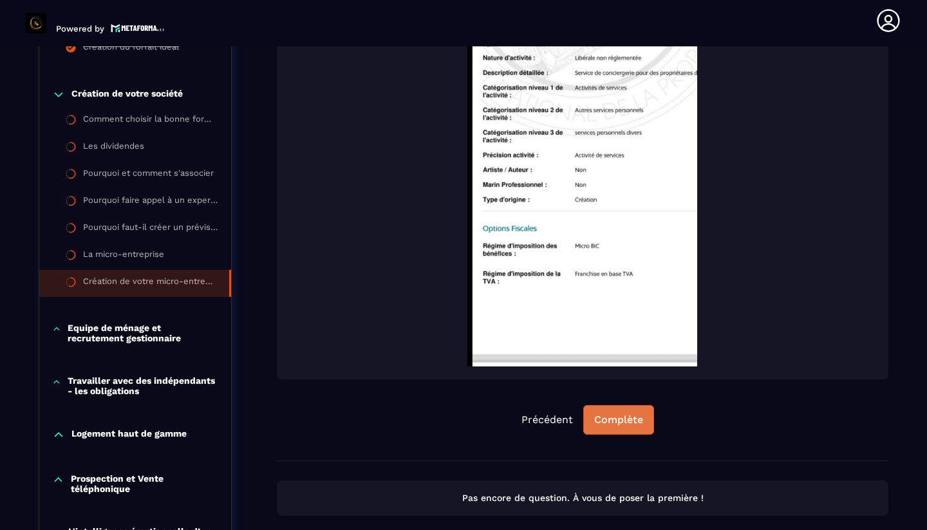
click at [632, 413] on button "Complète" at bounding box center [618, 420] width 71 height 30
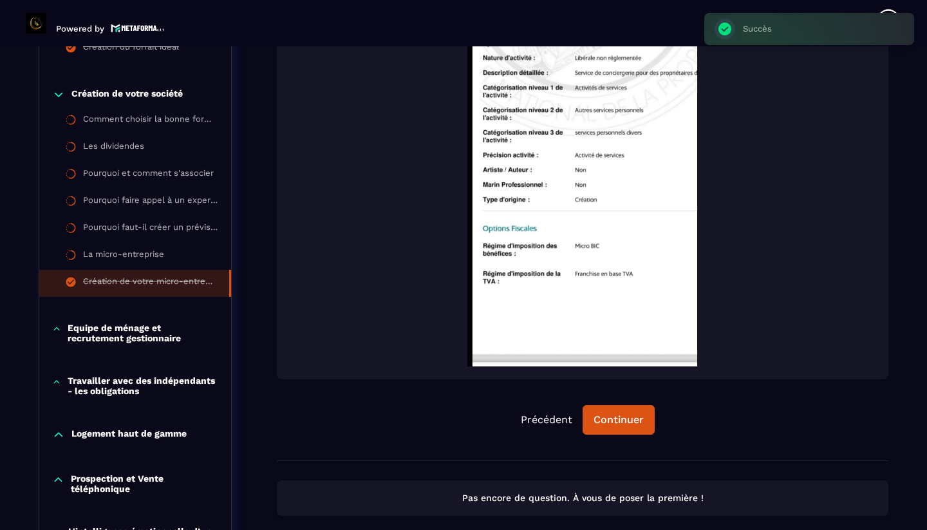
click at [106, 335] on p "Equipe de ménage et recrutement gestionnaire" at bounding box center [143, 333] width 151 height 21
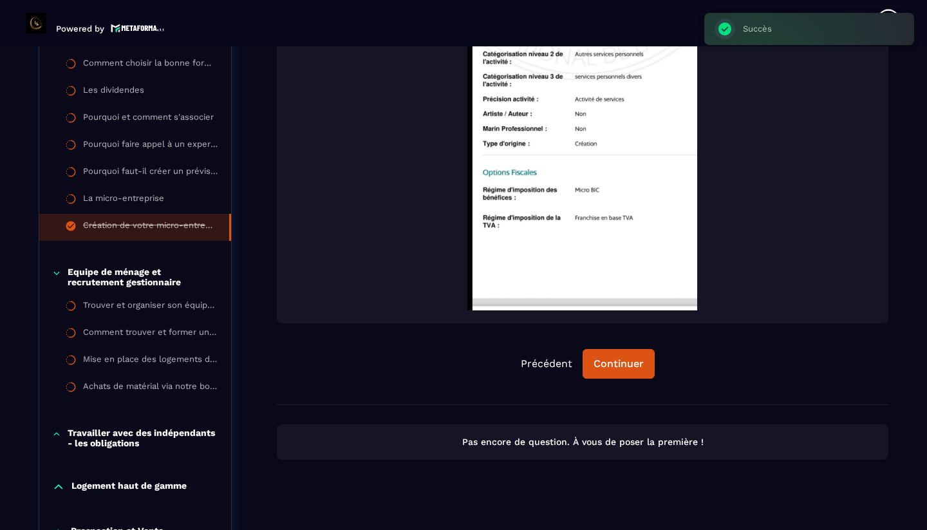
scroll to position [868, 0]
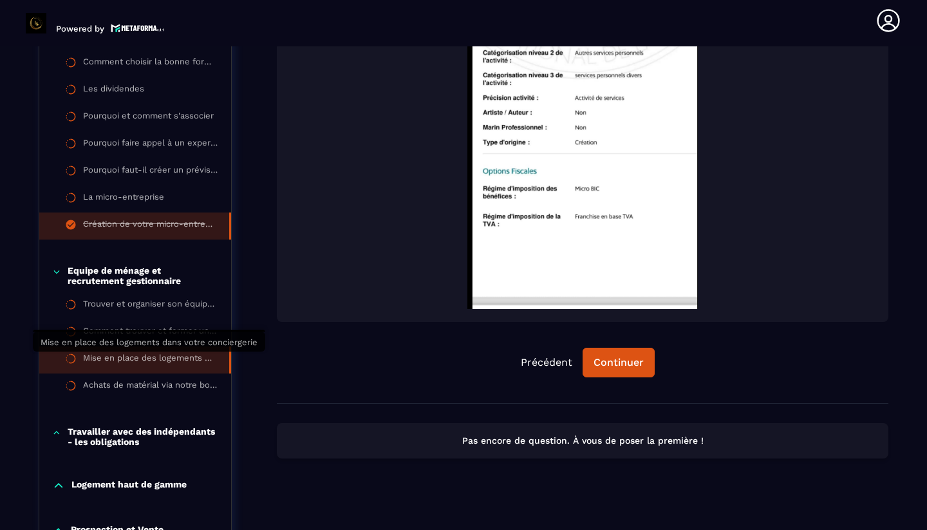
click at [105, 359] on div "Mise en place des logements dans votre conciergerie" at bounding box center [149, 360] width 133 height 14
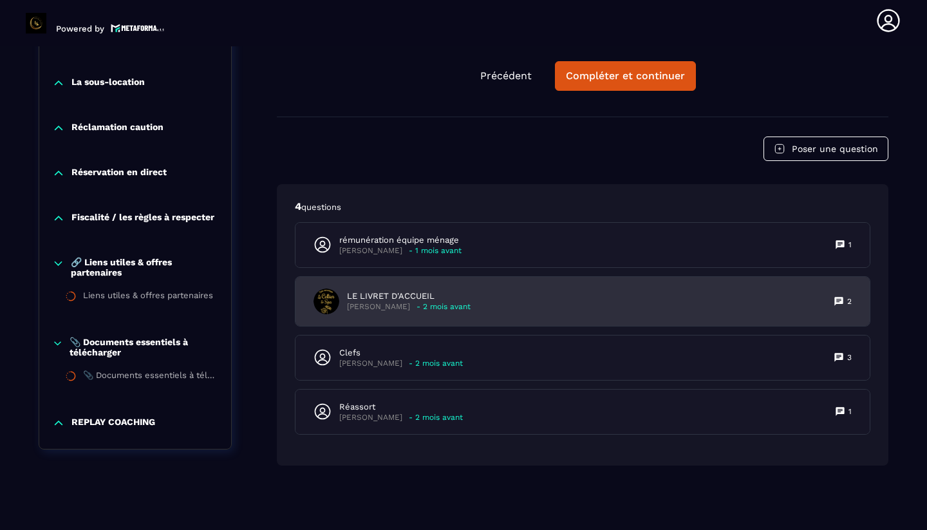
scroll to position [2518, 0]
click at [399, 301] on p "LE LIVRET D'ACCUEIL" at bounding box center [409, 296] width 124 height 12
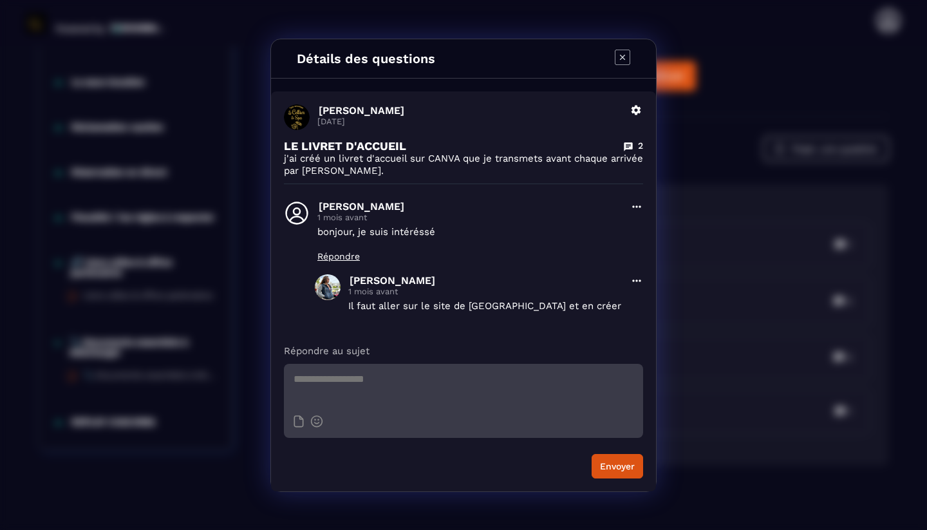
click at [621, 57] on icon "Modal window" at bounding box center [622, 57] width 15 height 15
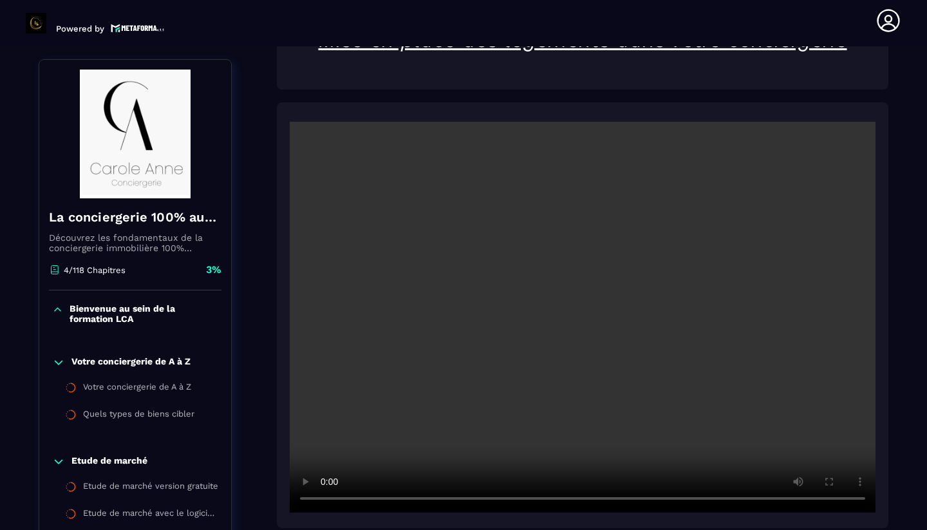
scroll to position [241, 0]
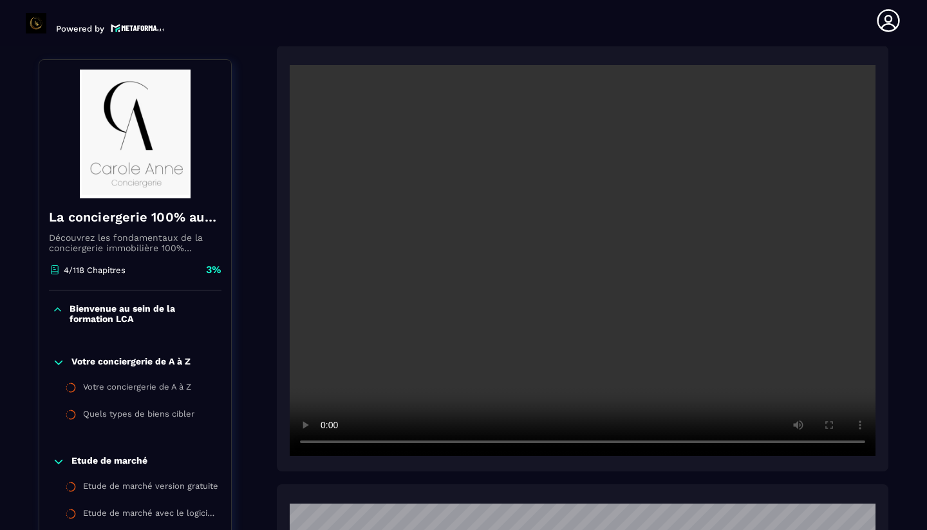
click at [585, 269] on video at bounding box center [583, 260] width 586 height 391
click at [411, 444] on video at bounding box center [583, 260] width 586 height 391
click at [392, 443] on video at bounding box center [583, 260] width 586 height 391
click at [549, 443] on video at bounding box center [583, 260] width 586 height 391
click at [581, 444] on video at bounding box center [583, 260] width 586 height 391
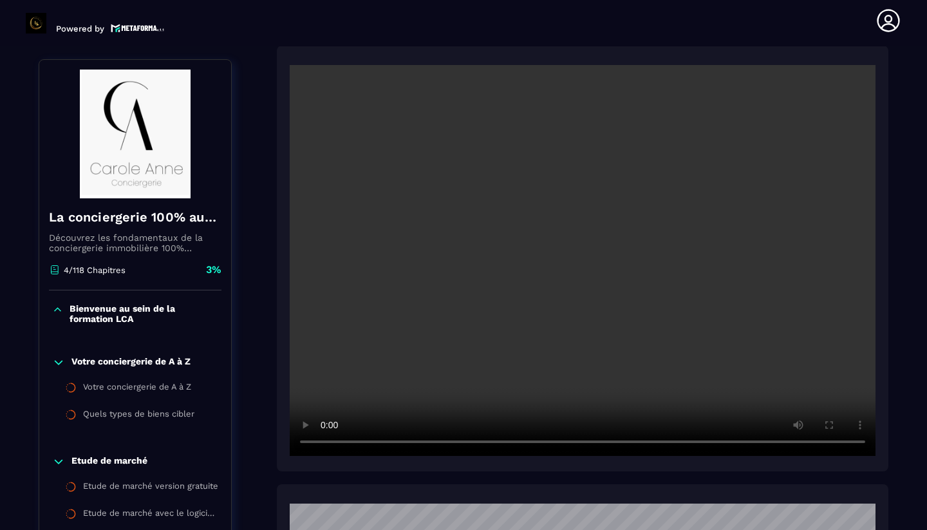
click at [615, 445] on video at bounding box center [583, 260] width 586 height 391
click at [666, 442] on video at bounding box center [583, 260] width 586 height 391
click at [727, 442] on video at bounding box center [583, 260] width 586 height 391
click at [770, 444] on video at bounding box center [583, 260] width 586 height 391
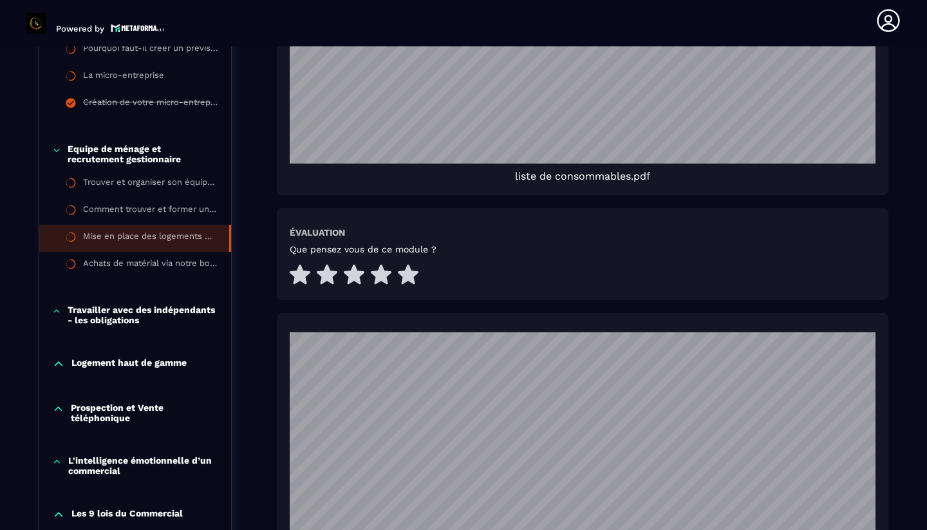
scroll to position [1689, 0]
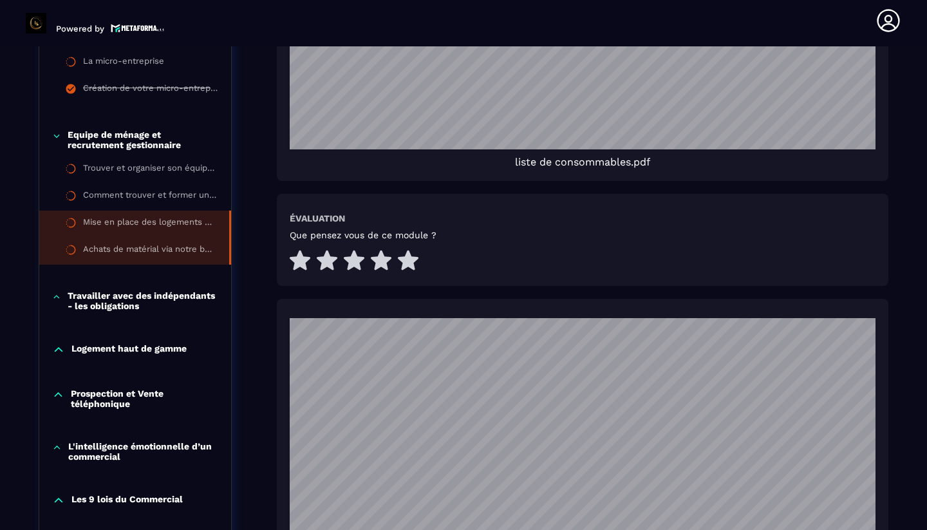
click at [142, 244] on div "Achats de matérial via notre boutique PrestaHome" at bounding box center [149, 251] width 133 height 14
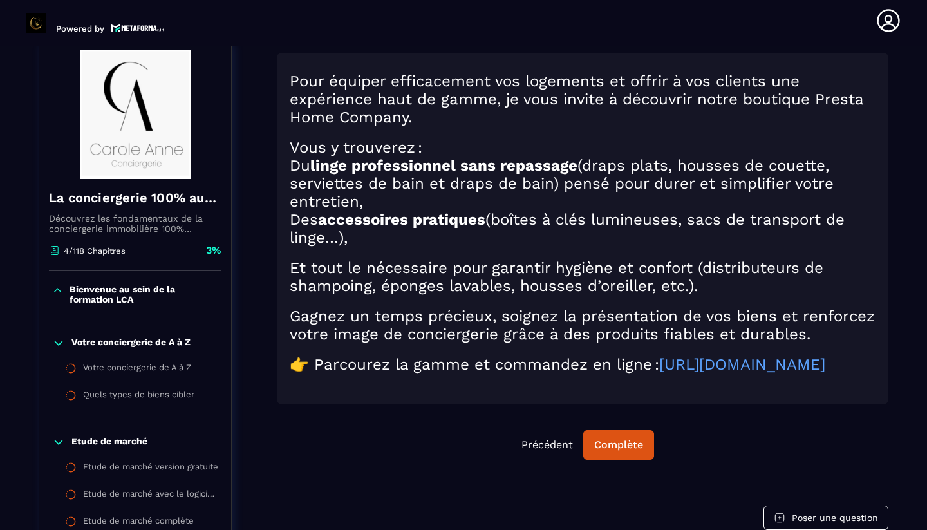
scroll to position [142, 0]
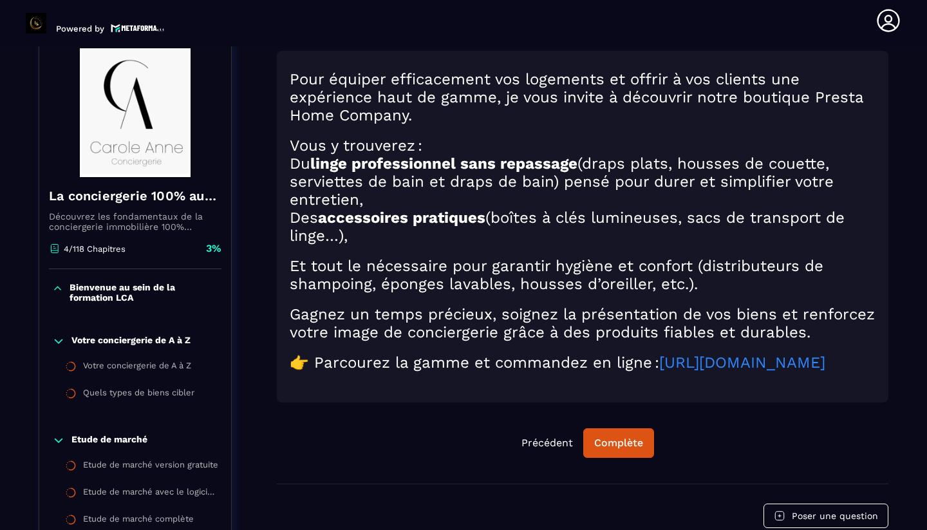
click at [659, 371] on link "https://prestahomecompany.com/nos-produits/" at bounding box center [742, 362] width 166 height 18
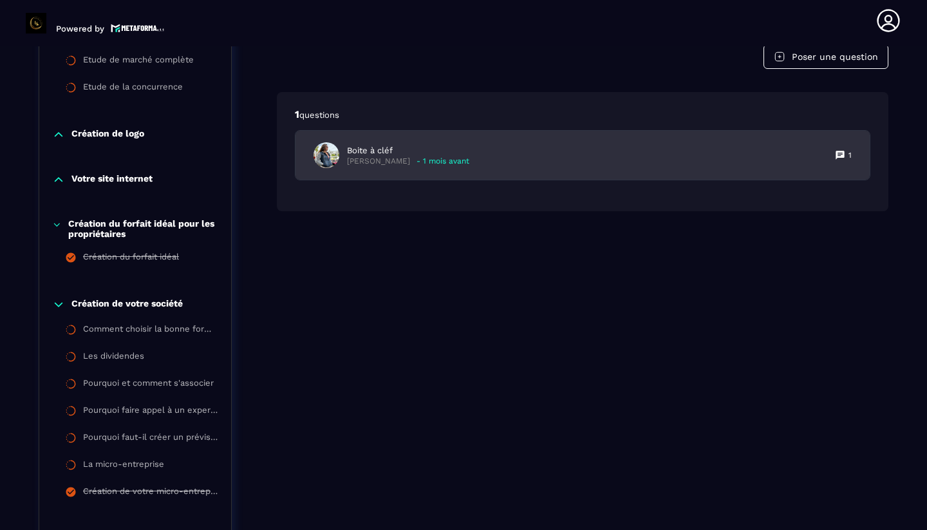
scroll to position [604, 0]
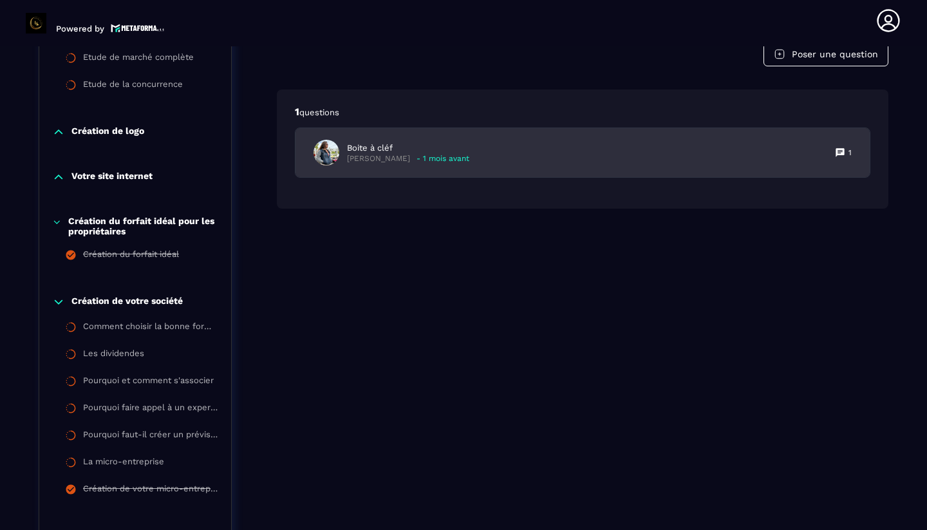
click at [373, 154] on p "Boite à cléf" at bounding box center [408, 148] width 122 height 12
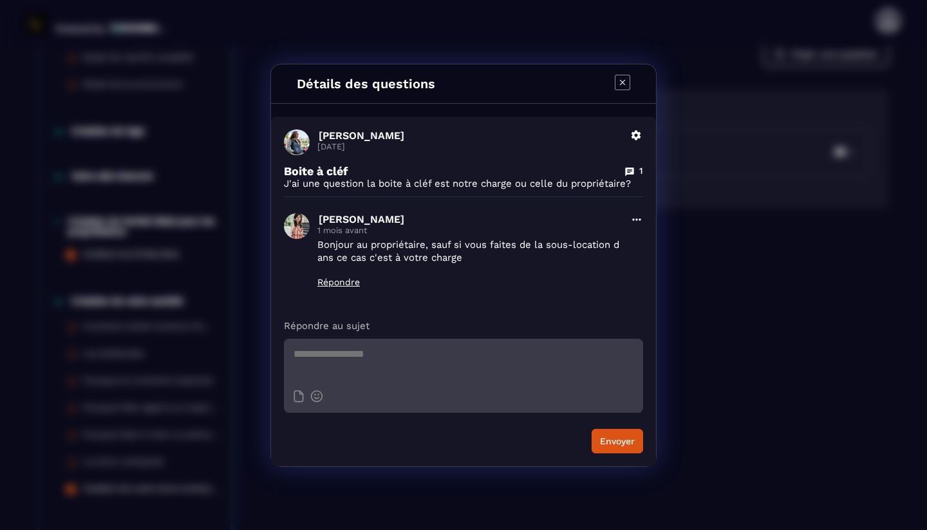
click at [623, 81] on icon "Modal window" at bounding box center [622, 81] width 5 height 5
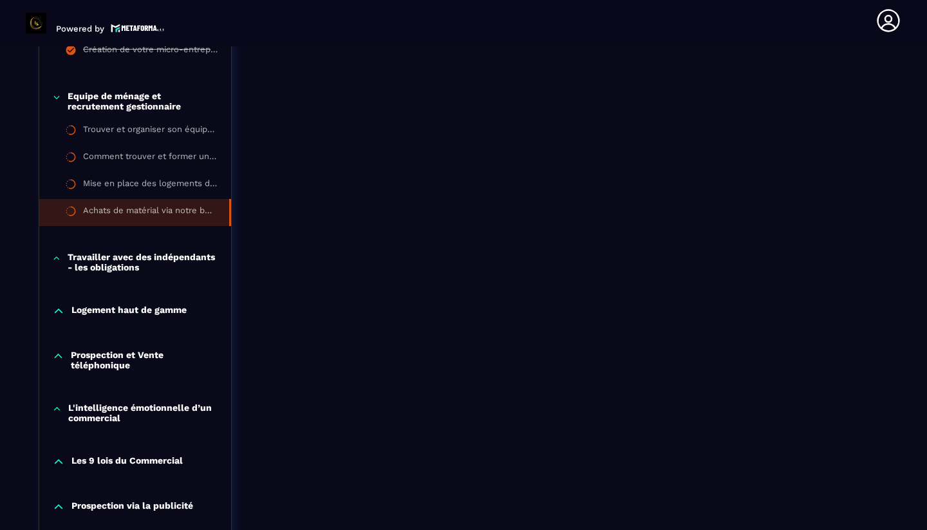
scroll to position [1032, 0]
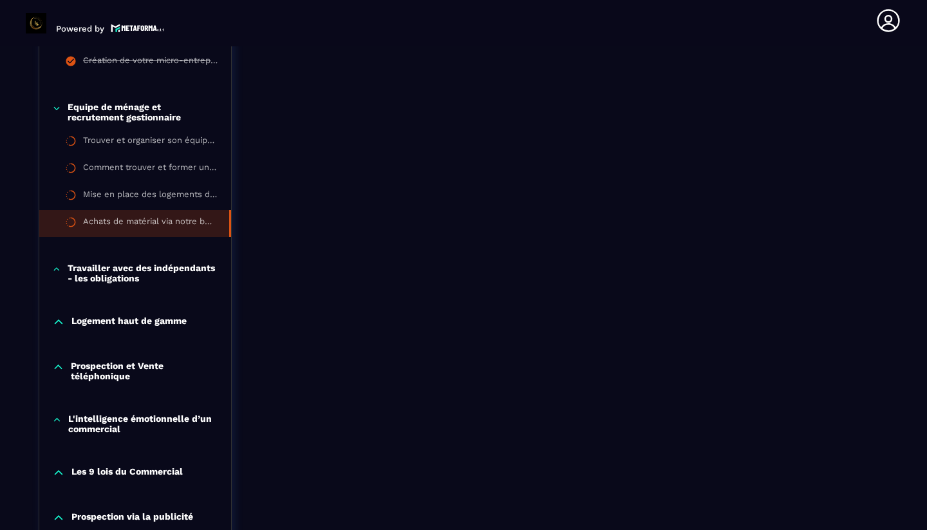
click at [121, 321] on p "Logement haut de gamme" at bounding box center [128, 321] width 115 height 13
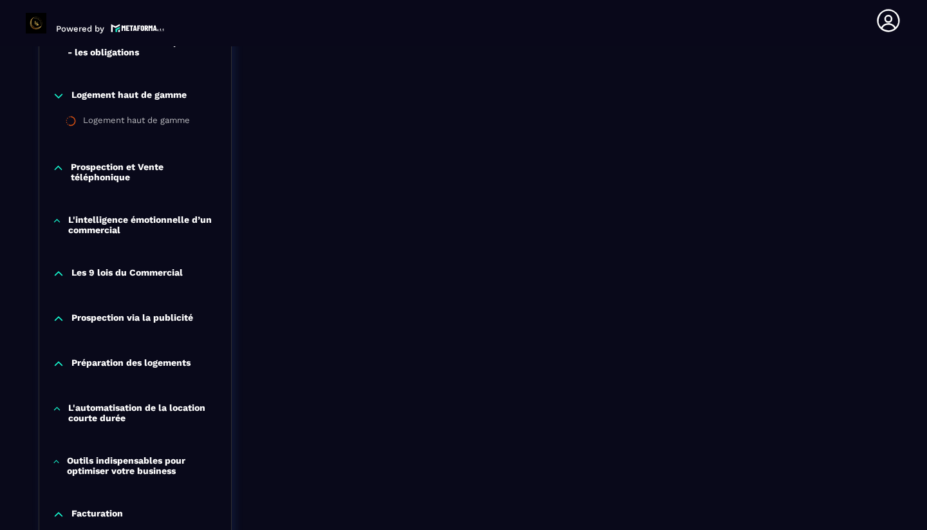
scroll to position [1292, 0]
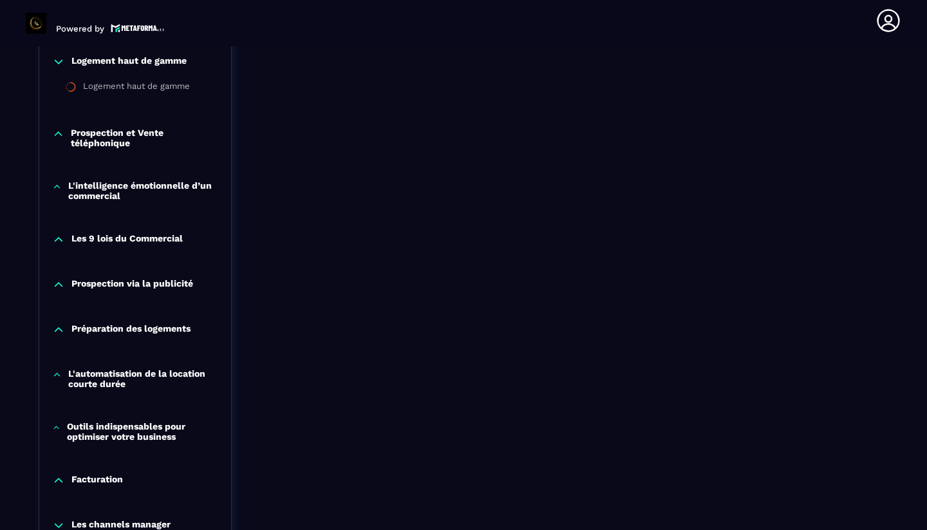
click at [116, 335] on p "Préparation des logements" at bounding box center [130, 329] width 119 height 13
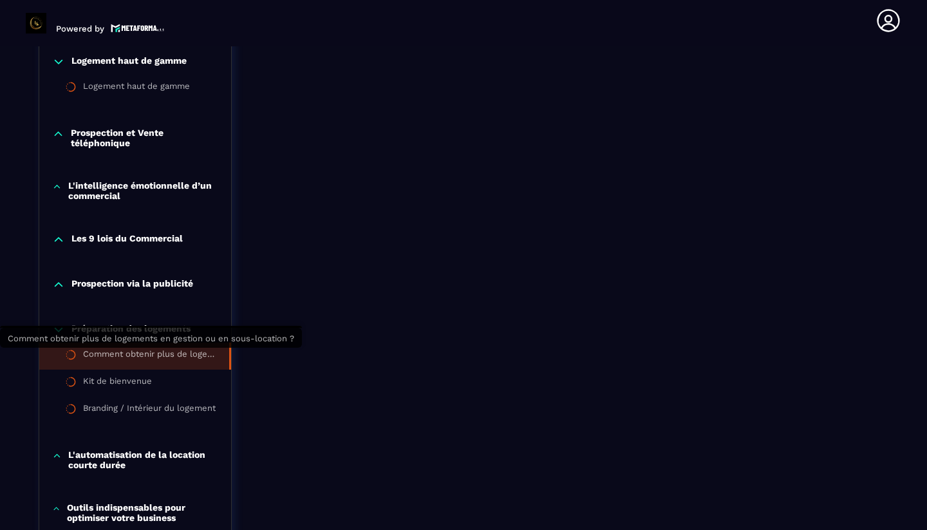
click at [119, 351] on div "Comment obtenir plus de logements en gestion ou en sous-location ?" at bounding box center [149, 356] width 133 height 14
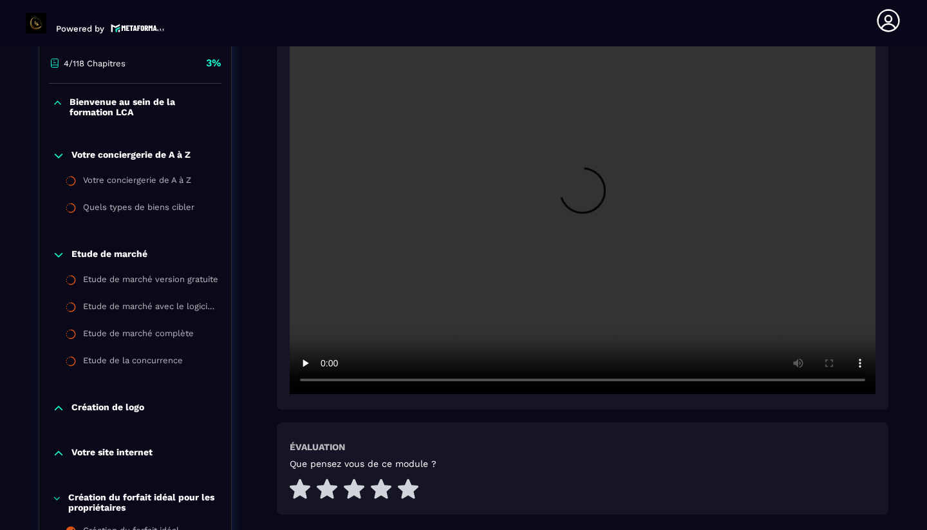
scroll to position [332, 0]
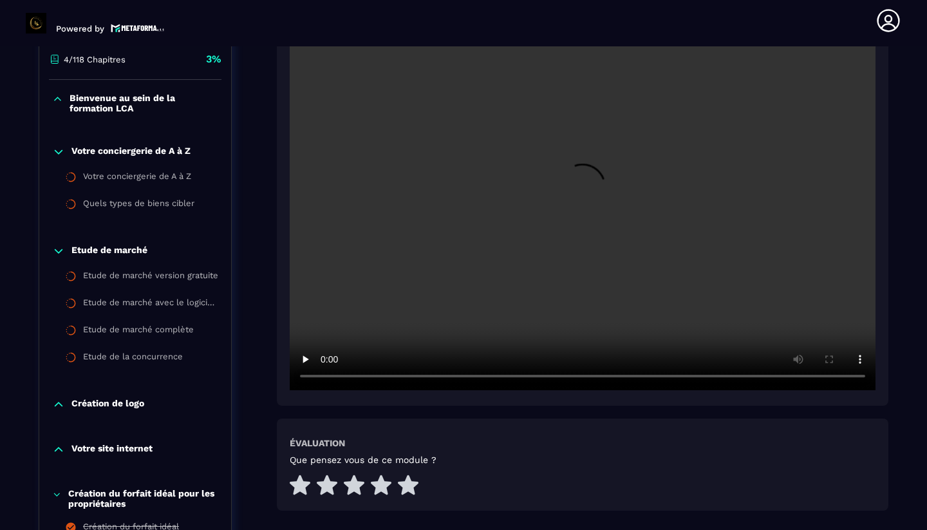
click at [595, 192] on video at bounding box center [583, 194] width 586 height 391
click at [508, 250] on video at bounding box center [583, 194] width 586 height 391
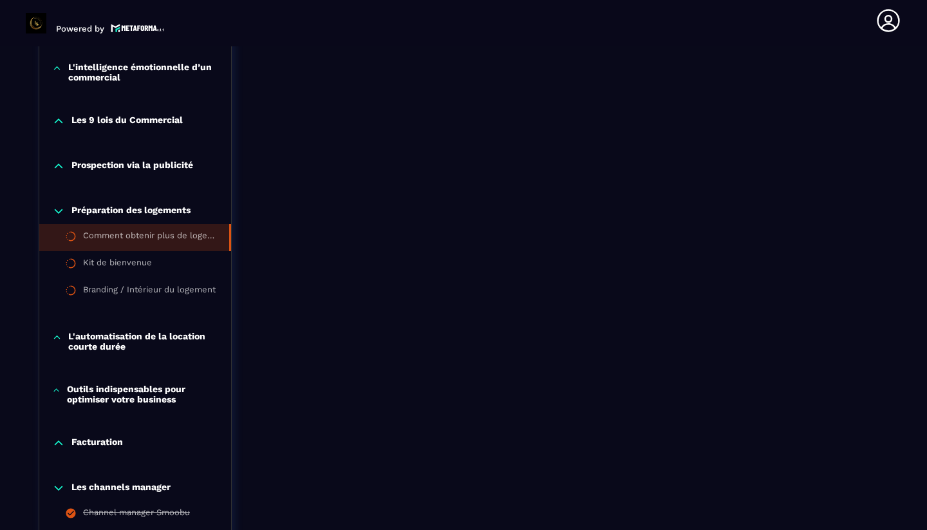
scroll to position [1411, 0]
click at [136, 266] on div "Kit de bienvenue" at bounding box center [117, 264] width 69 height 14
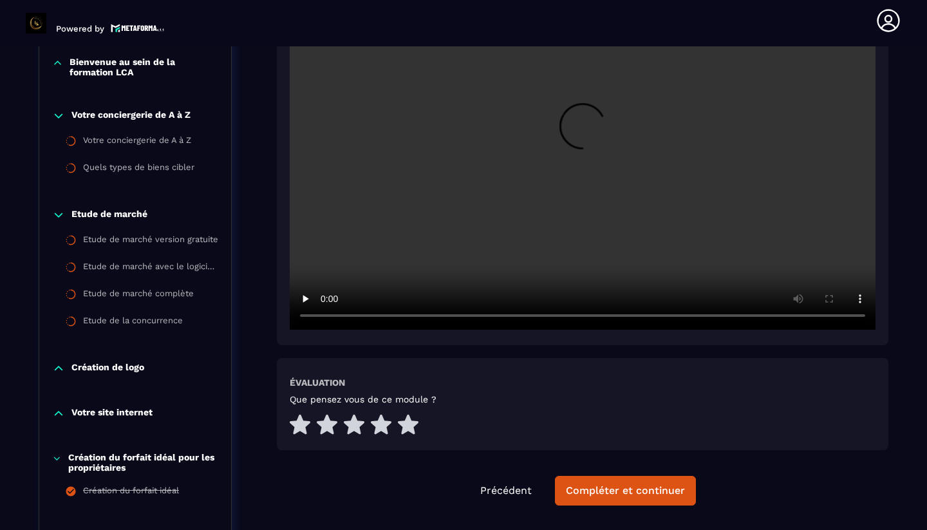
scroll to position [368, 0]
click at [585, 140] on video at bounding box center [583, 133] width 586 height 391
click at [419, 313] on video at bounding box center [583, 133] width 586 height 391
click at [447, 315] on video at bounding box center [583, 133] width 586 height 391
click at [509, 313] on video at bounding box center [583, 133] width 586 height 391
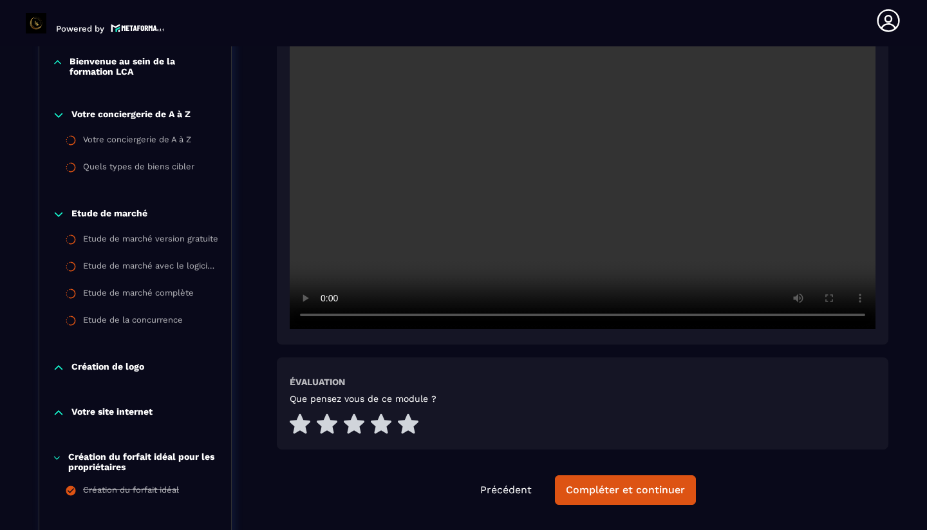
click at [584, 316] on video at bounding box center [583, 133] width 586 height 391
click at [330, 315] on video at bounding box center [583, 133] width 586 height 391
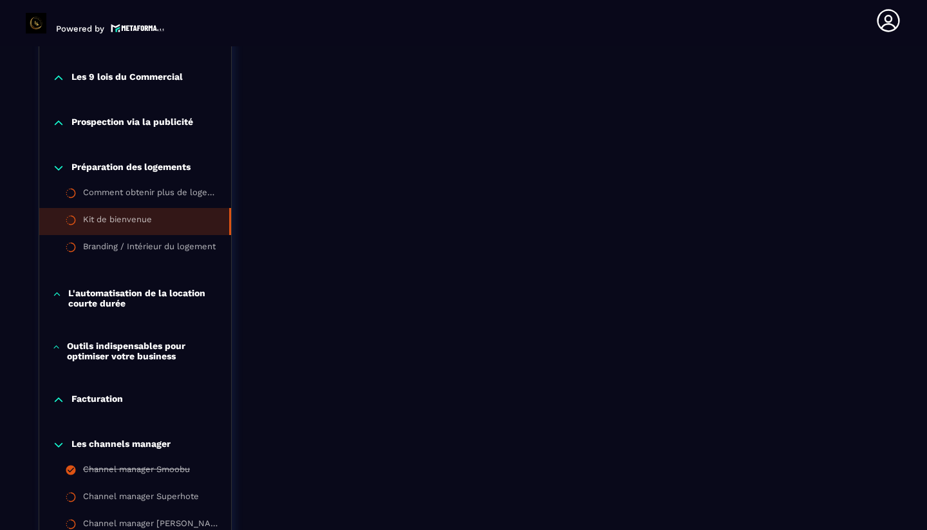
scroll to position [1459, 0]
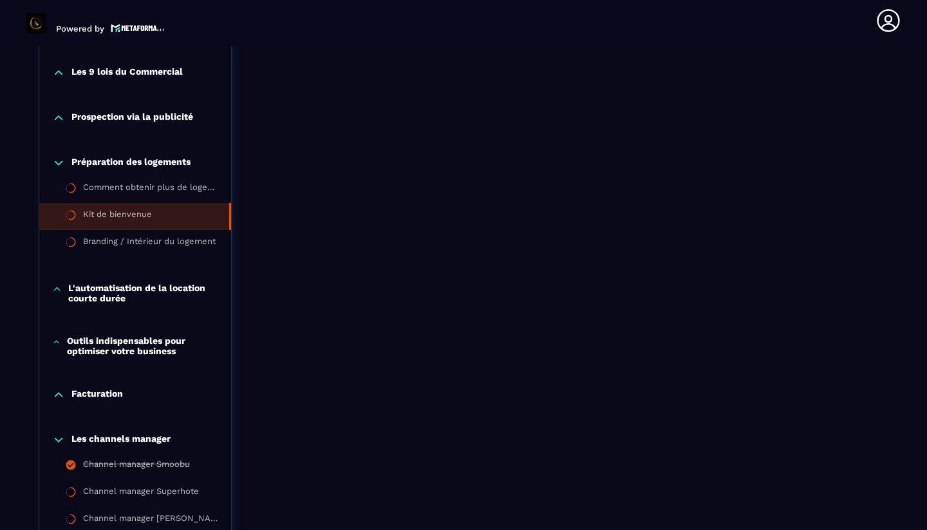
click at [122, 298] on p "L'automatisation de la location courte durée" at bounding box center [143, 293] width 150 height 21
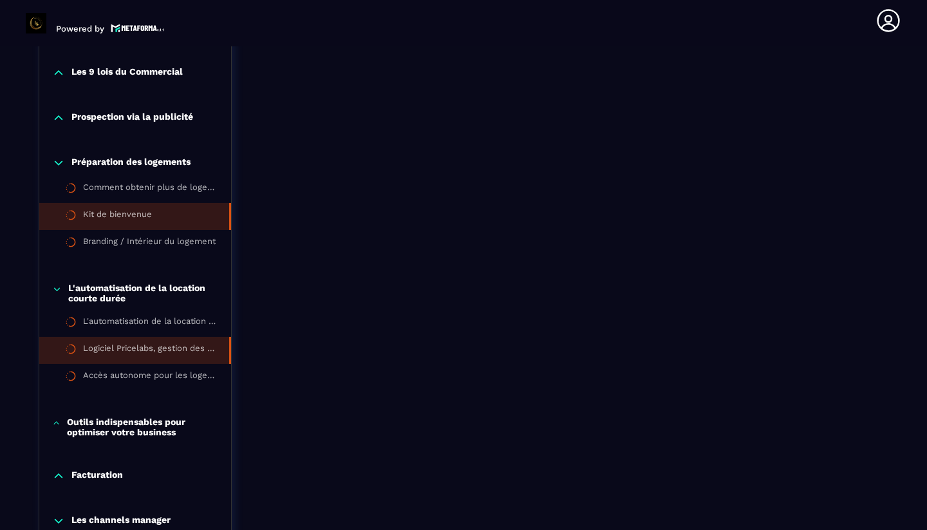
click at [148, 350] on div "Logiciel Pricelabs, gestion des prix" at bounding box center [149, 350] width 133 height 14
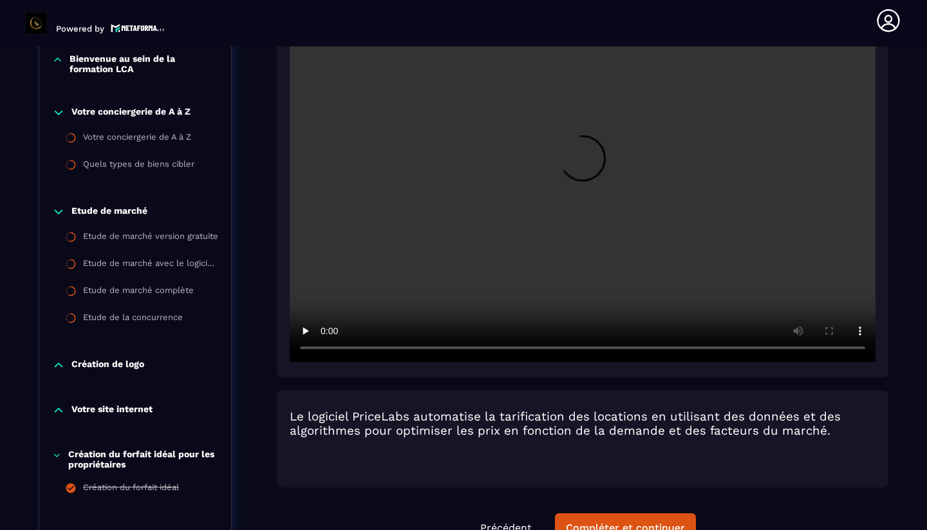
scroll to position [361, 0]
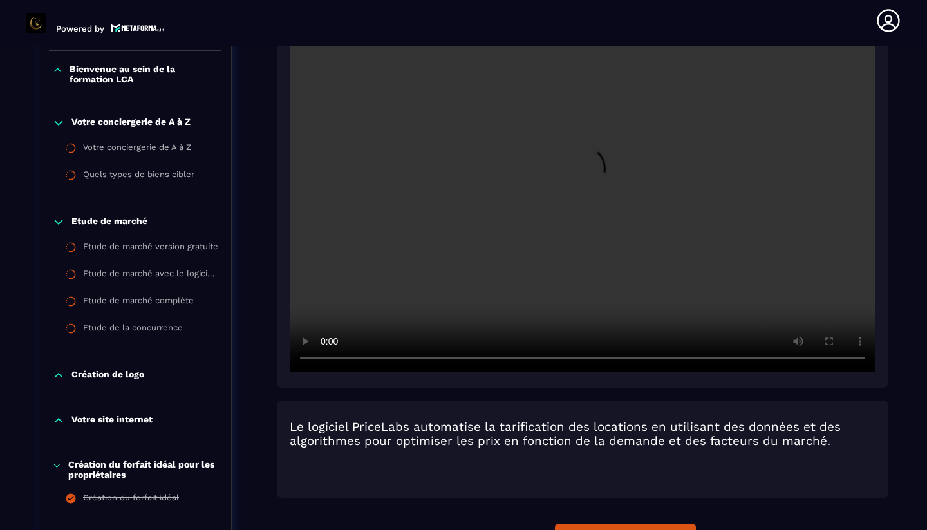
click at [601, 186] on video at bounding box center [583, 176] width 586 height 391
click at [409, 360] on video at bounding box center [583, 176] width 586 height 391
click at [429, 358] on video at bounding box center [583, 176] width 586 height 391
click at [460, 357] on video at bounding box center [583, 176] width 586 height 391
click at [326, 358] on video at bounding box center [583, 176] width 586 height 391
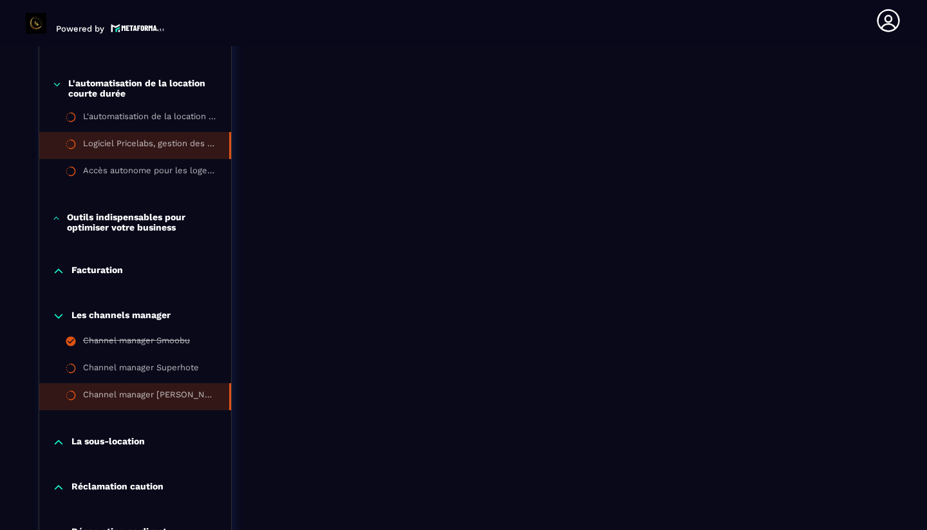
scroll to position [1666, 0]
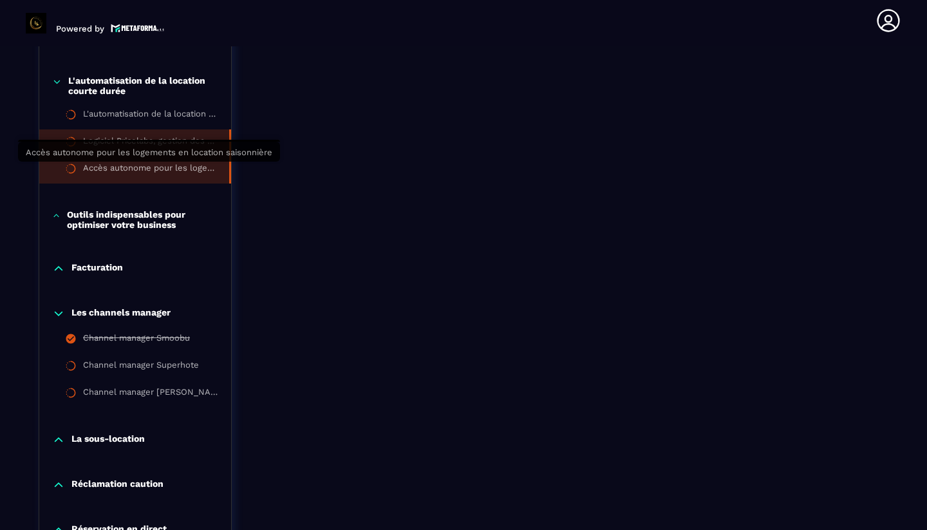
click at [159, 163] on div "Accès autonome pour les logements en location saisonnière" at bounding box center [149, 170] width 133 height 14
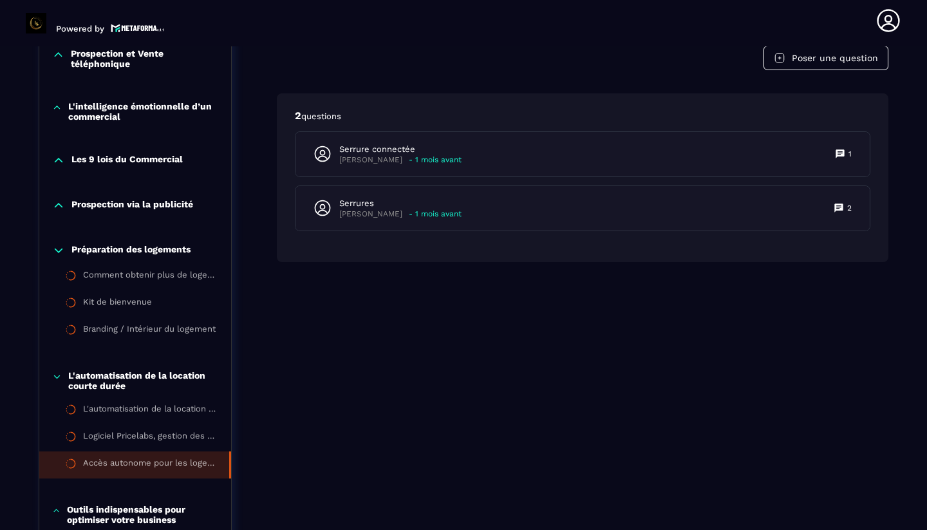
scroll to position [1369, 0]
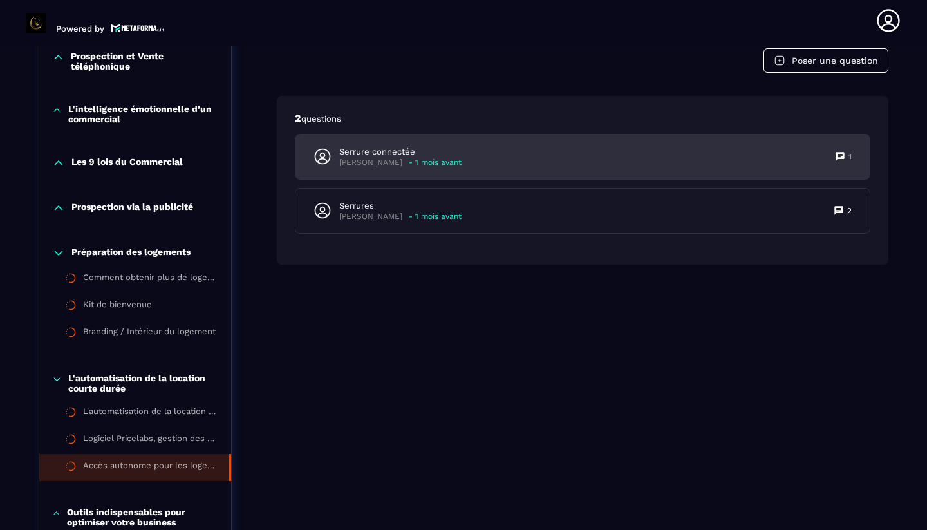
click at [354, 160] on p "Angélique Blanc" at bounding box center [370, 163] width 63 height 10
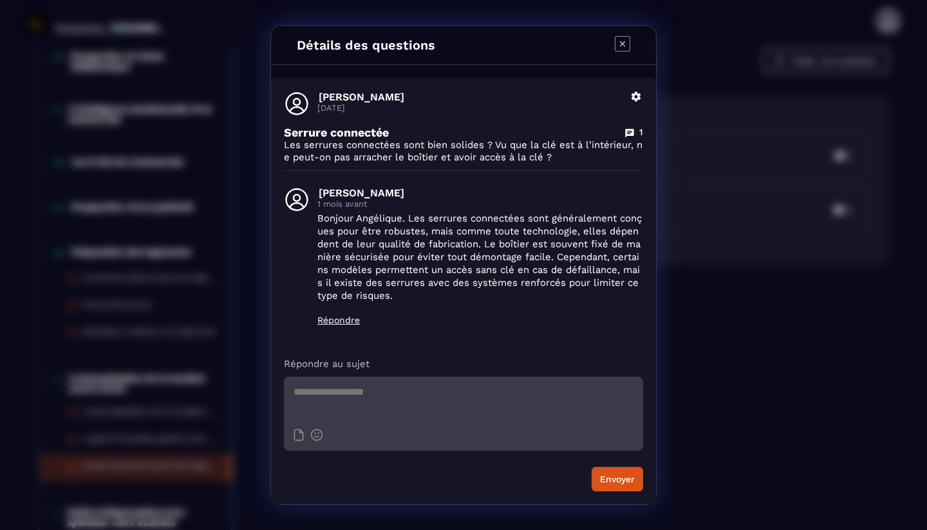
click at [620, 43] on icon "Modal window" at bounding box center [622, 43] width 15 height 15
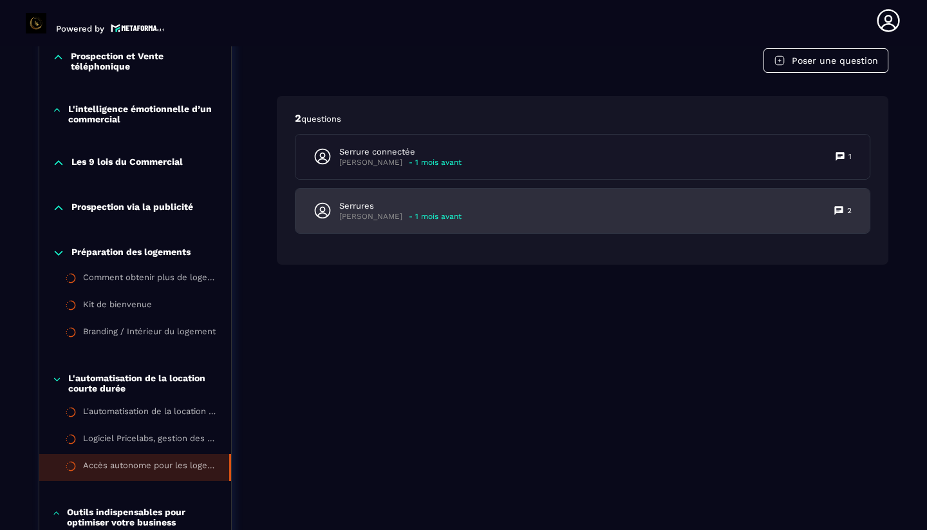
click at [347, 213] on p "Laurine Revel" at bounding box center [370, 217] width 63 height 10
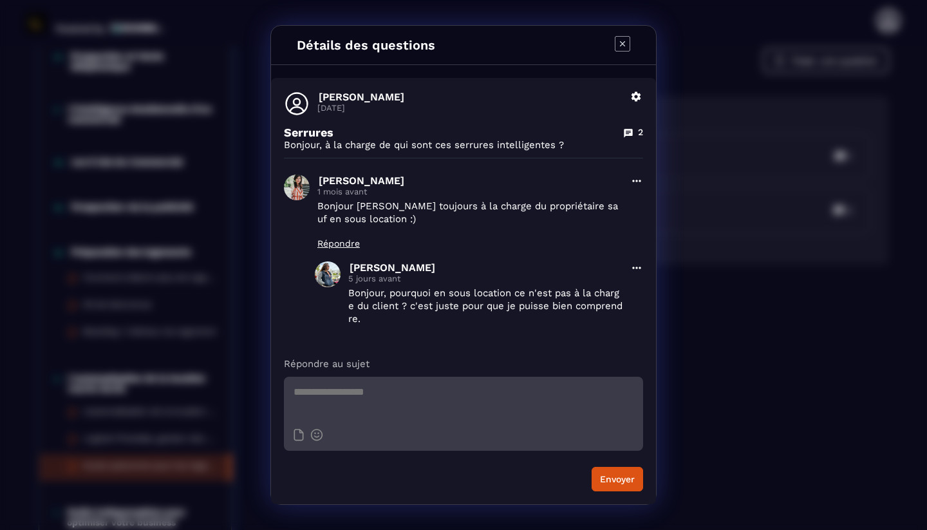
click at [624, 42] on icon "Modal window" at bounding box center [622, 43] width 15 height 15
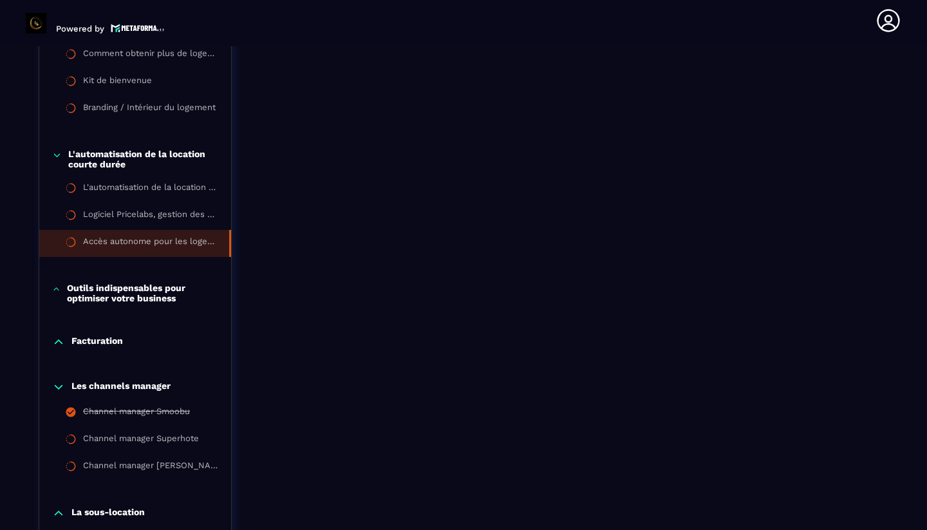
scroll to position [1600, 0]
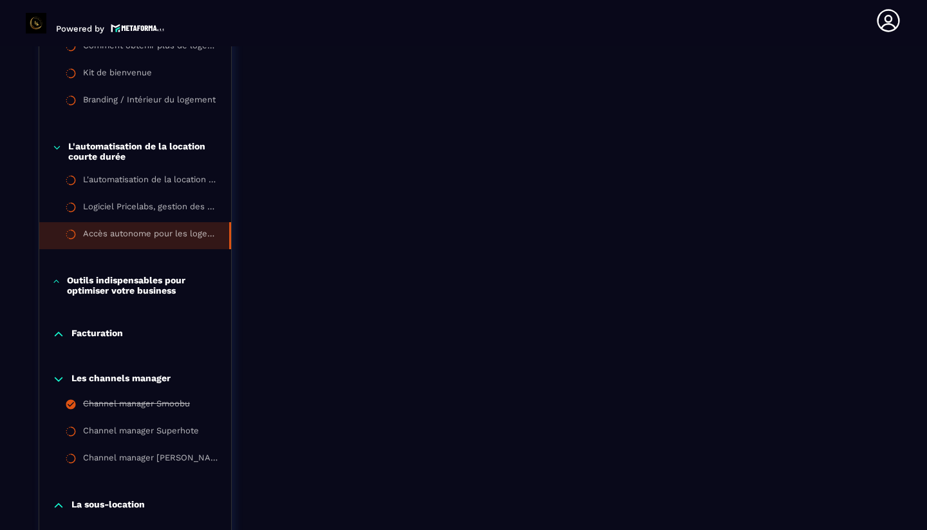
click at [132, 292] on p "Outils indispensables pour optimiser votre business" at bounding box center [142, 285] width 151 height 21
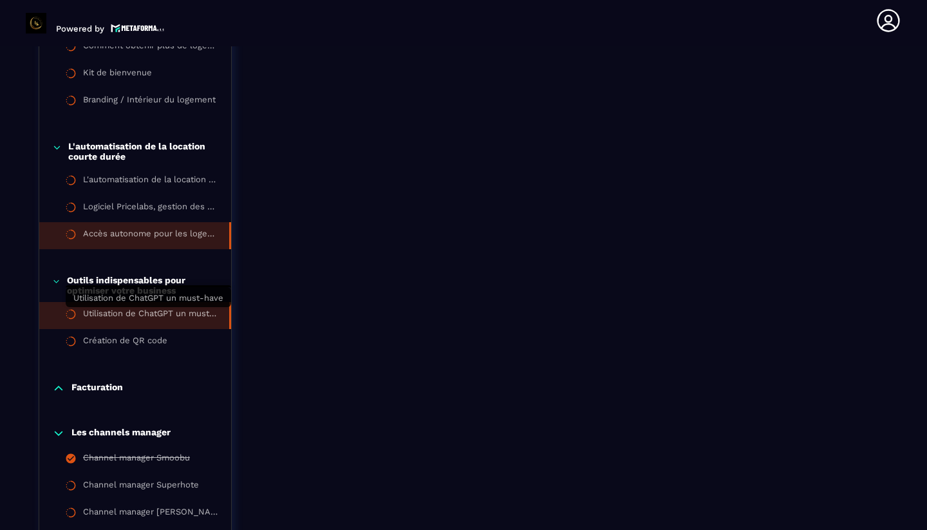
click at [126, 317] on div "Utilisation de ChatGPT un must-have" at bounding box center [149, 315] width 133 height 14
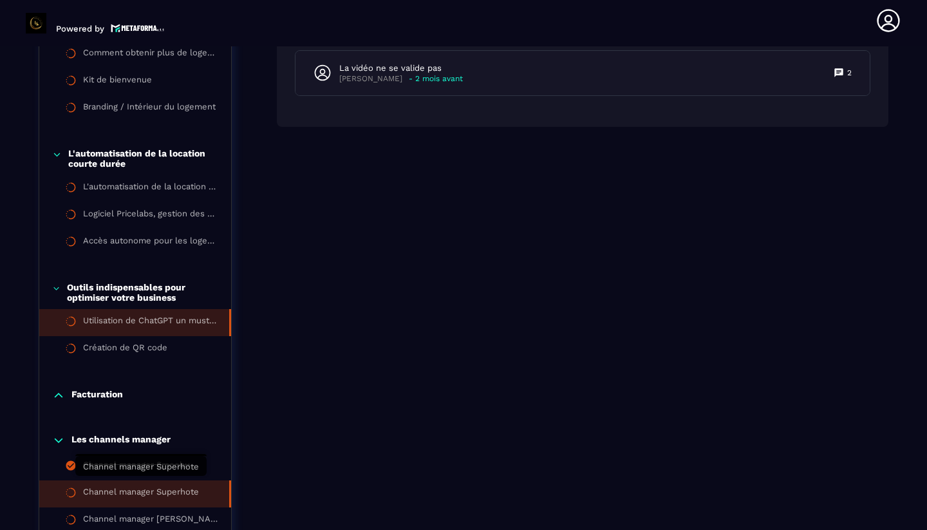
scroll to position [1532, 0]
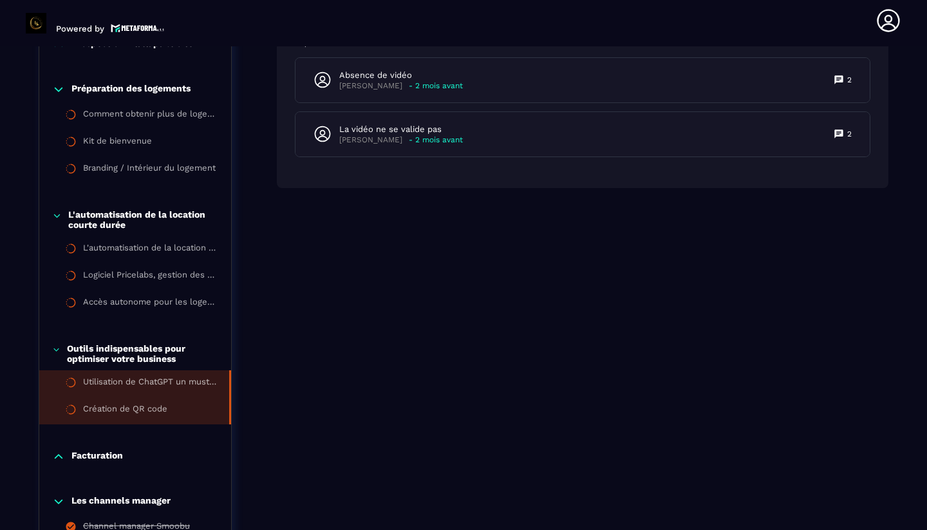
click at [129, 408] on div "Création de QR code" at bounding box center [125, 411] width 84 height 14
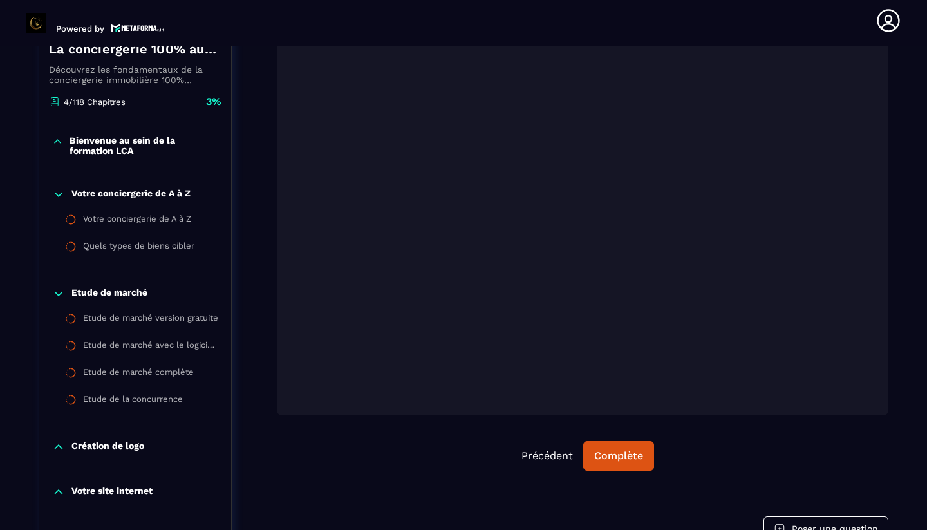
scroll to position [286, 0]
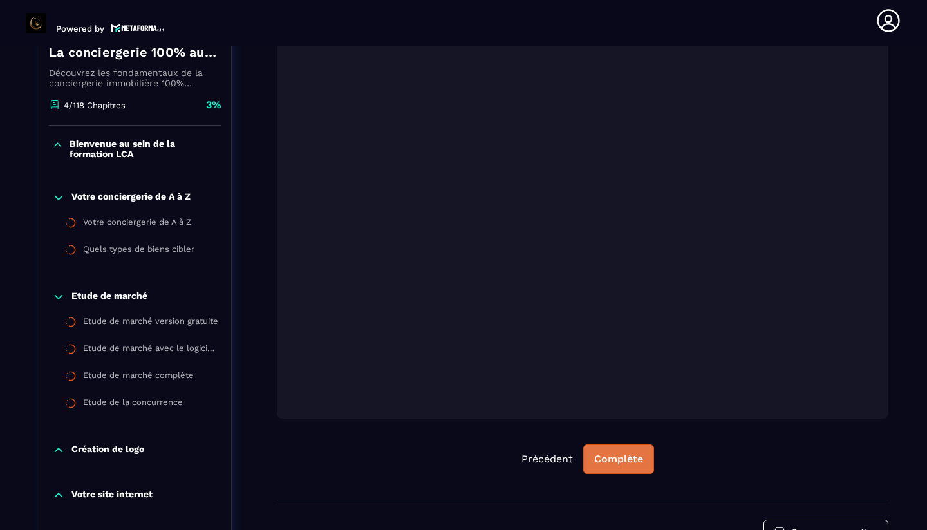
click at [621, 460] on div "Complète" at bounding box center [618, 459] width 49 height 13
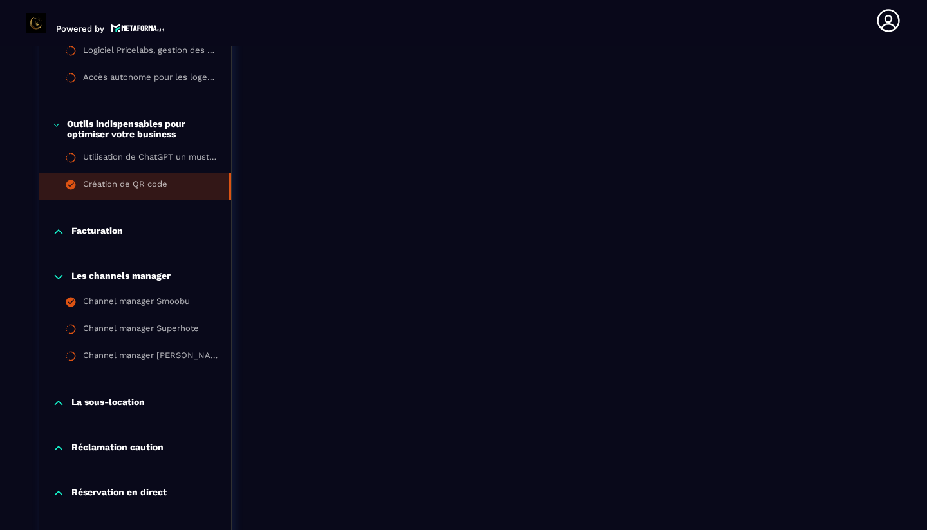
scroll to position [1763, 0]
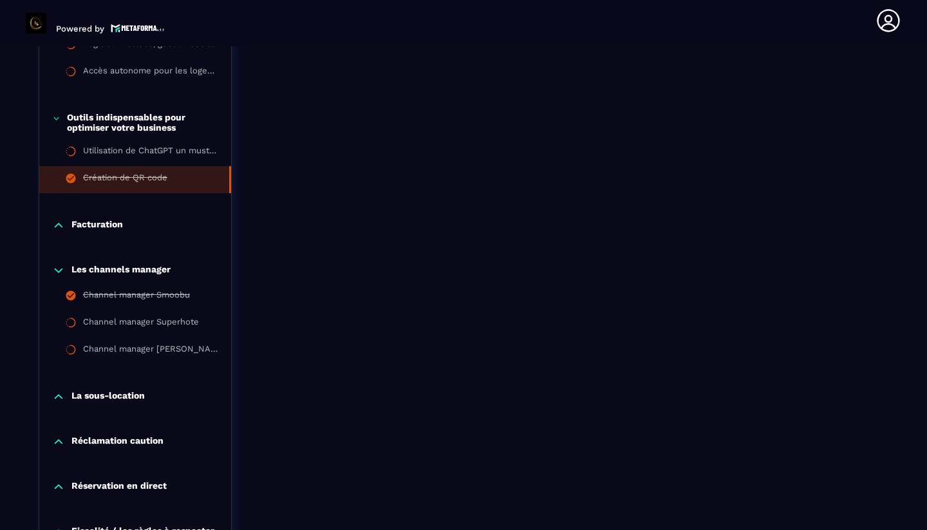
click at [108, 230] on p "Facturation" at bounding box center [97, 225] width 52 height 13
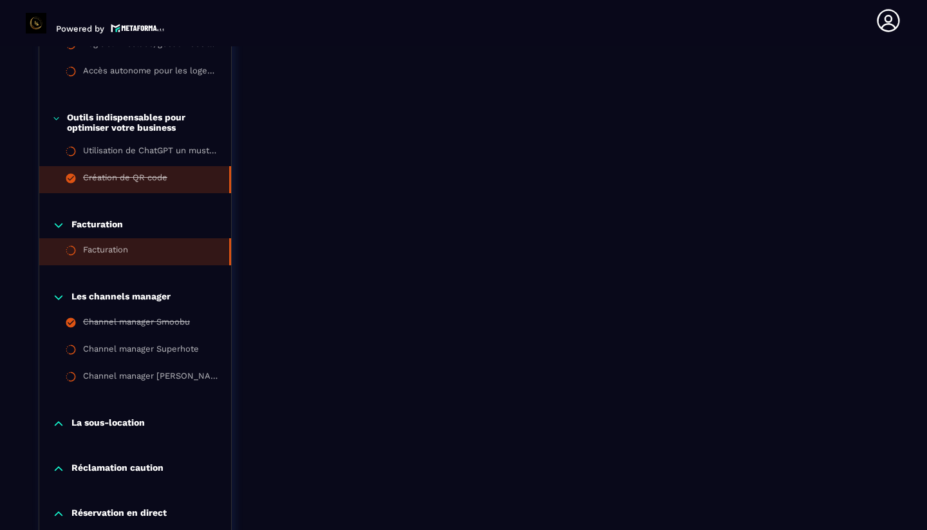
click at [107, 253] on div "Facturation" at bounding box center [105, 252] width 45 height 14
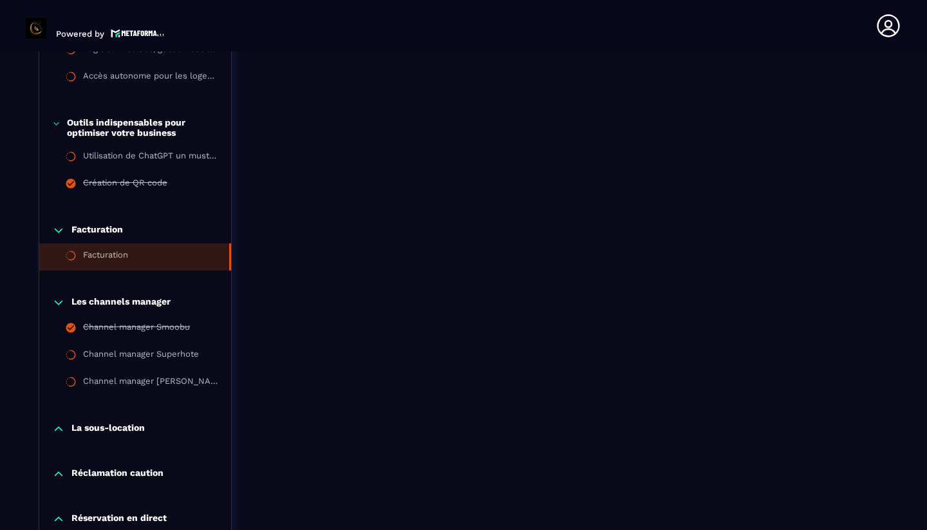
scroll to position [5, 0]
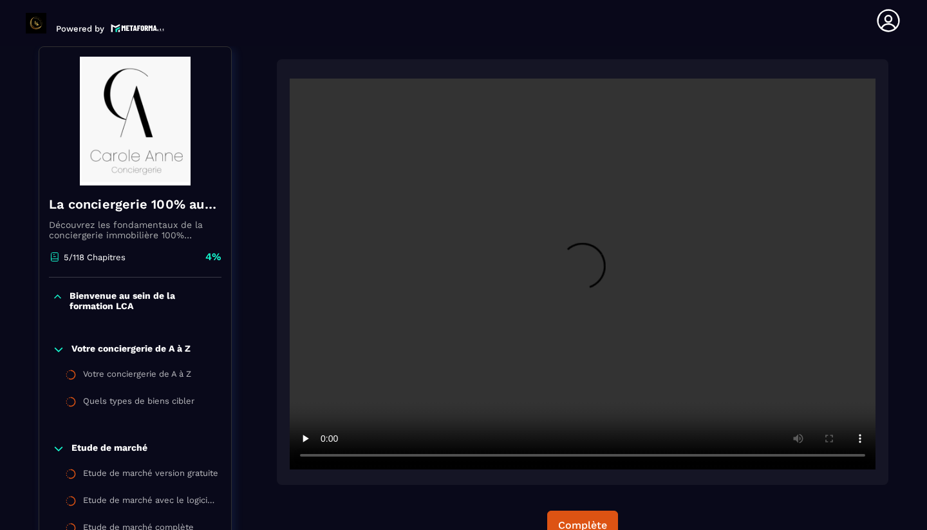
click at [585, 281] on video at bounding box center [583, 274] width 586 height 391
click at [424, 460] on video at bounding box center [583, 274] width 586 height 391
click at [326, 455] on video at bounding box center [583, 274] width 586 height 391
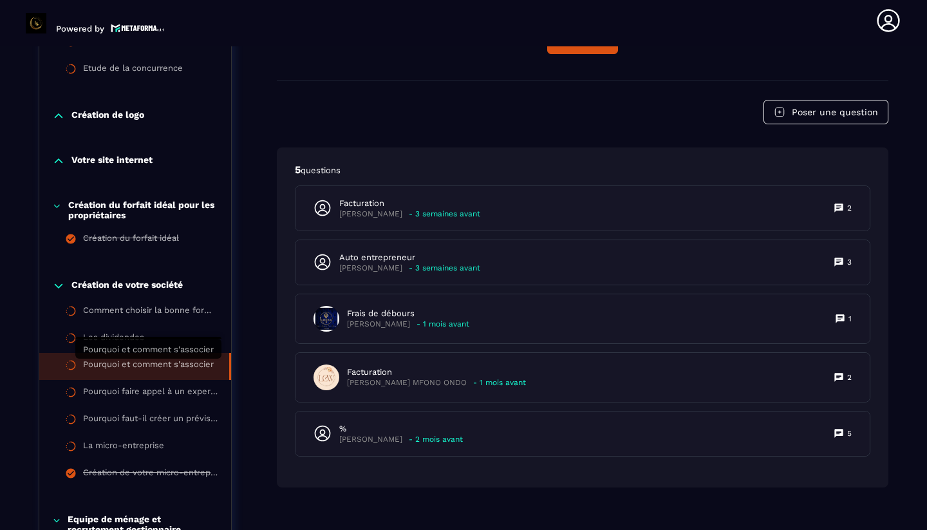
scroll to position [629, 0]
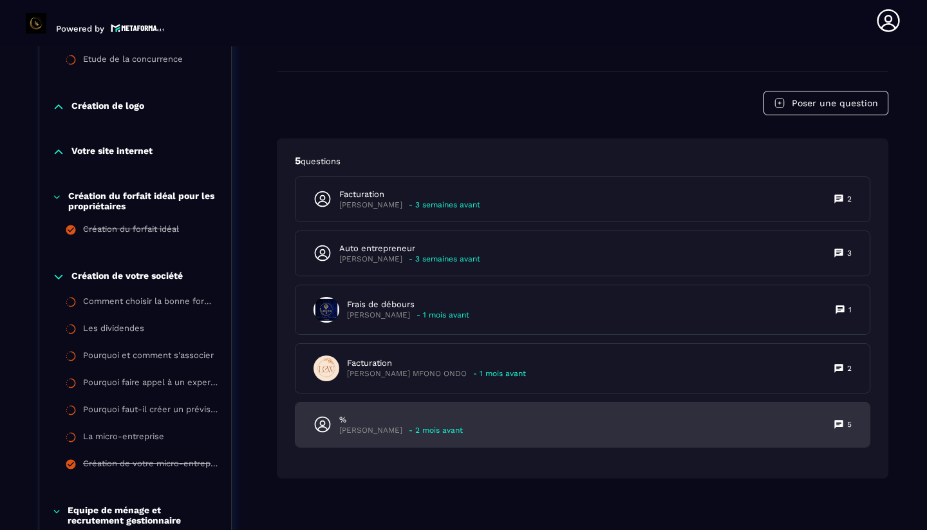
click at [353, 433] on p "Sabrina Rodet" at bounding box center [370, 431] width 63 height 10
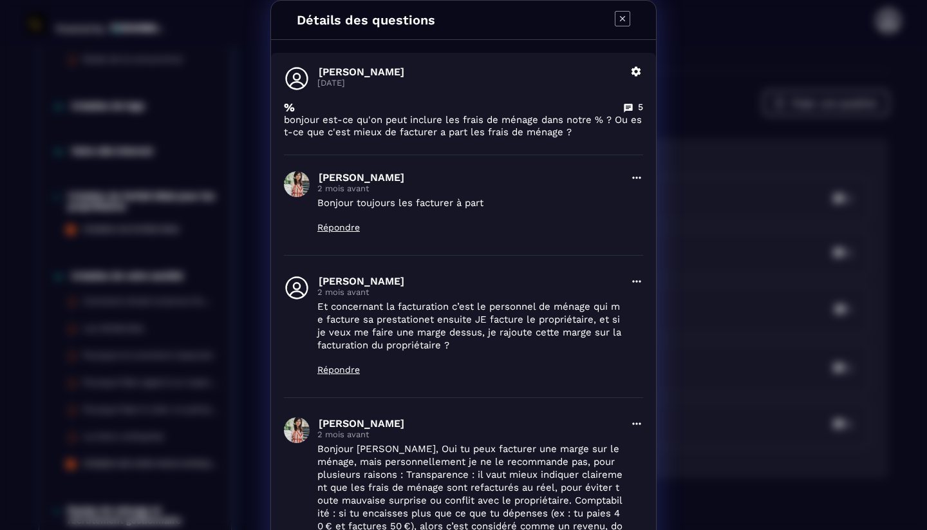
click at [619, 24] on icon "Modal window" at bounding box center [622, 18] width 15 height 15
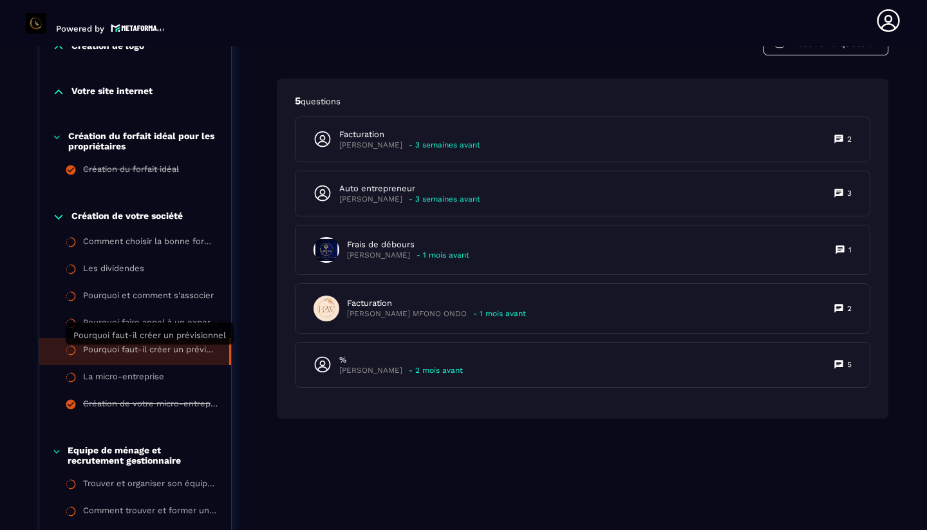
scroll to position [692, 0]
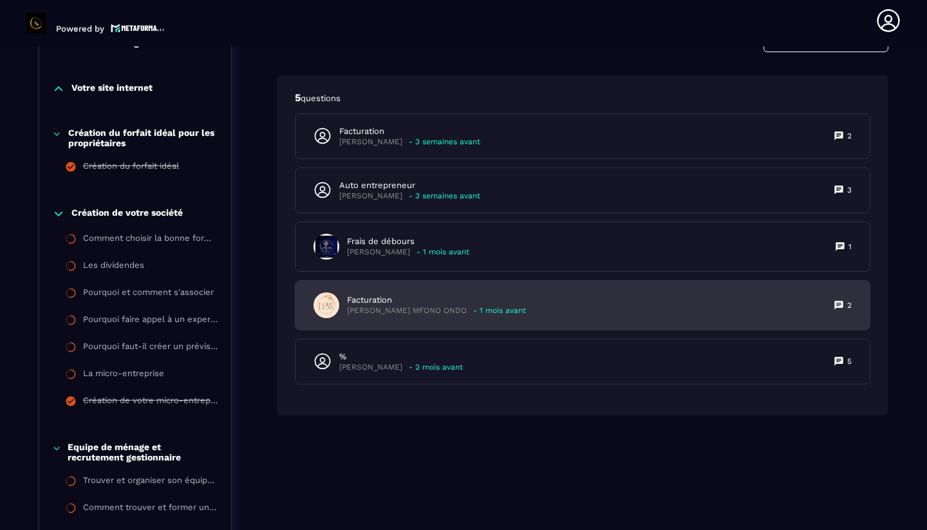
click at [382, 306] on p "Francine Lany MFONO ONDO" at bounding box center [407, 311] width 120 height 10
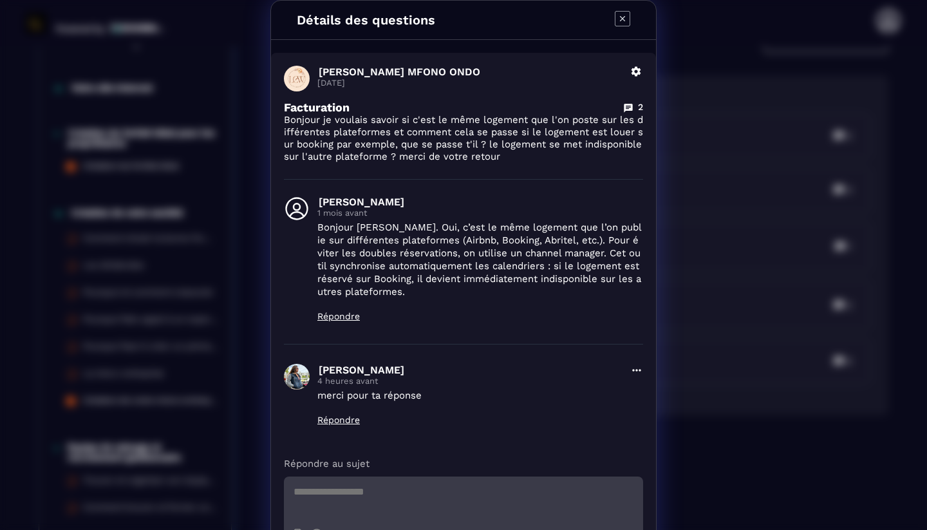
click at [624, 19] on icon "Modal window" at bounding box center [622, 18] width 15 height 15
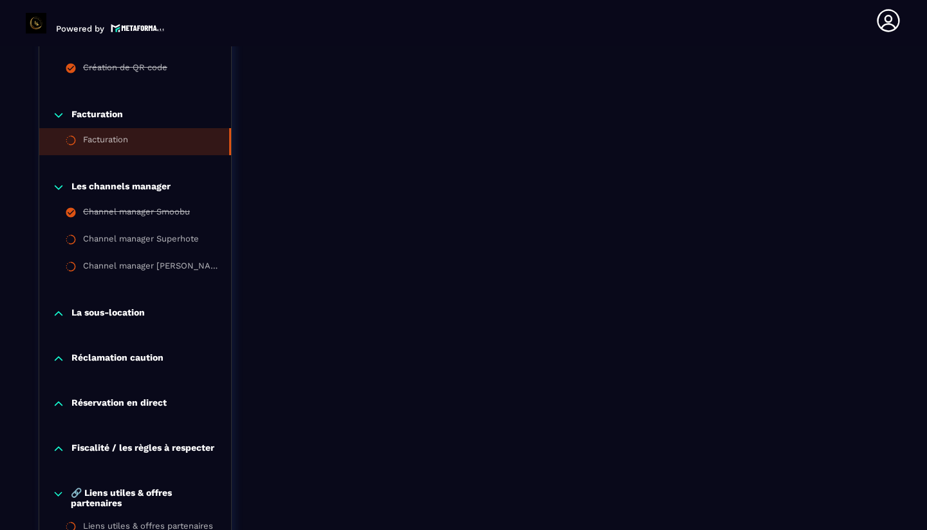
scroll to position [1878, 0]
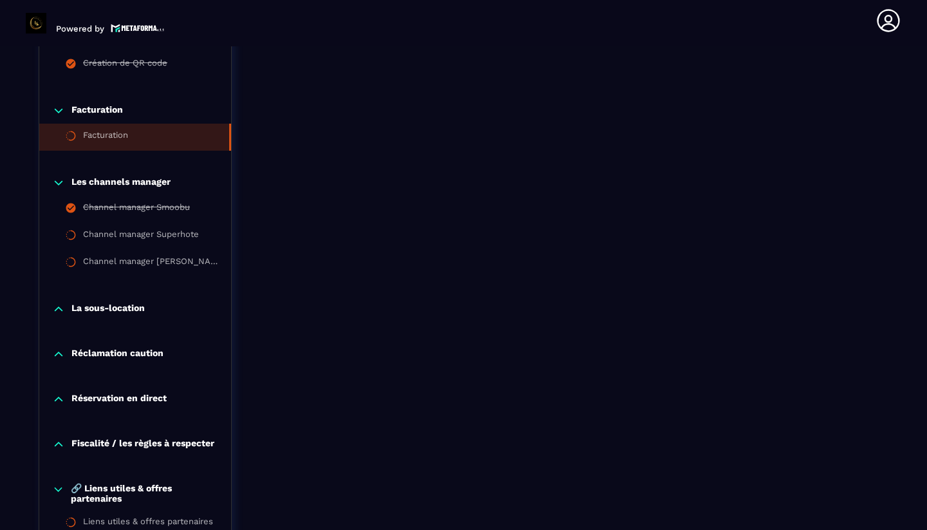
click at [134, 346] on div "Réclamation caution" at bounding box center [135, 357] width 192 height 45
click at [131, 353] on p "Réclamation caution" at bounding box center [117, 354] width 92 height 13
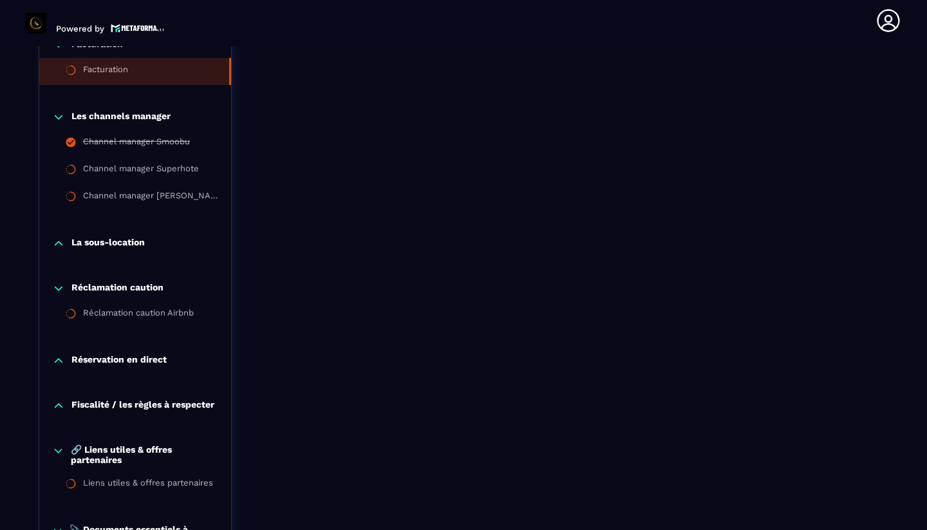
scroll to position [1965, 0]
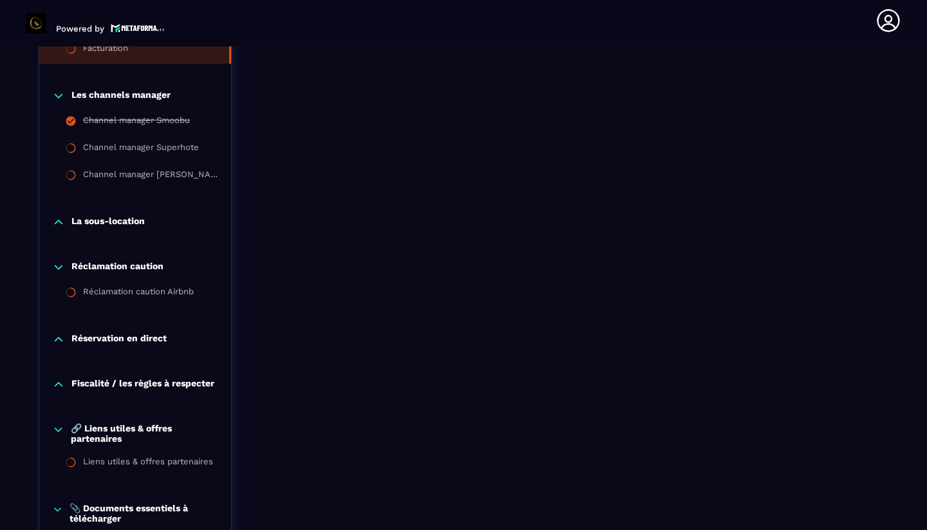
click at [131, 341] on p "Réservation en direct" at bounding box center [118, 339] width 95 height 13
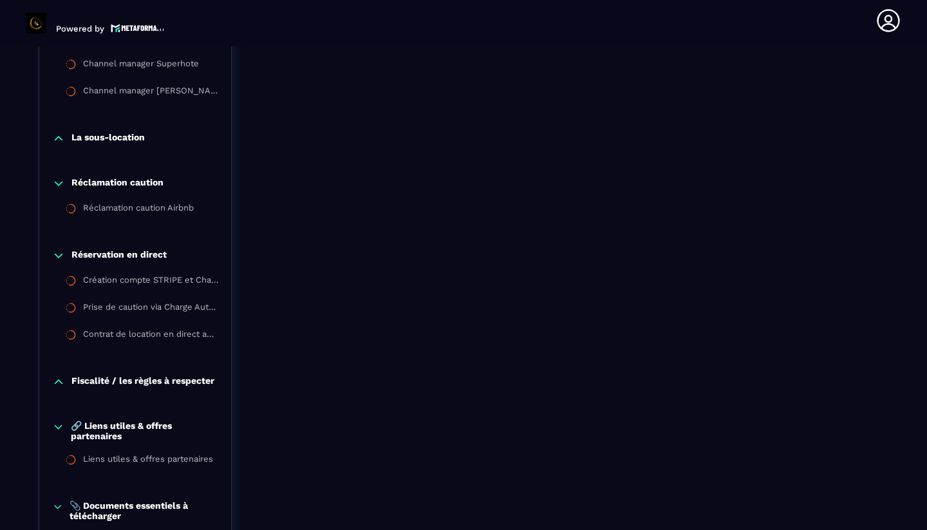
scroll to position [2063, 0]
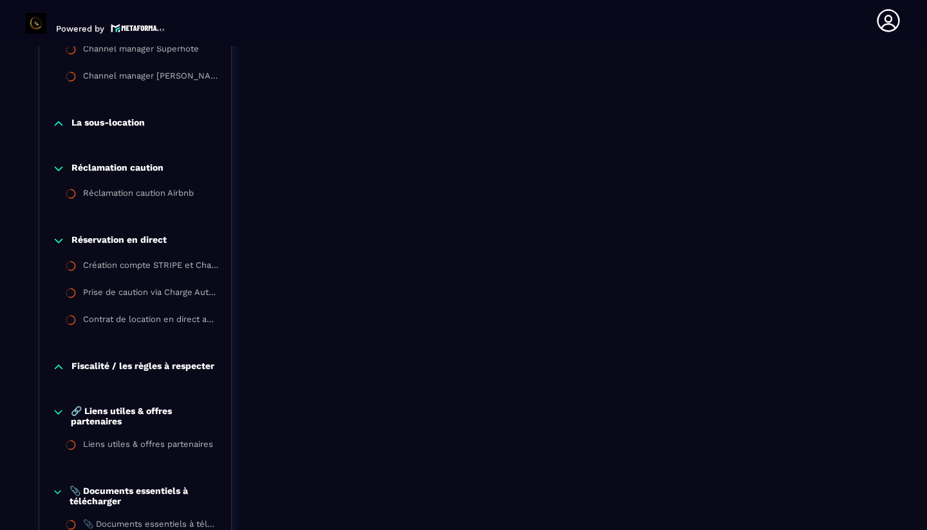
click at [127, 369] on p "Fiscalité / les règles à respecter" at bounding box center [142, 367] width 143 height 13
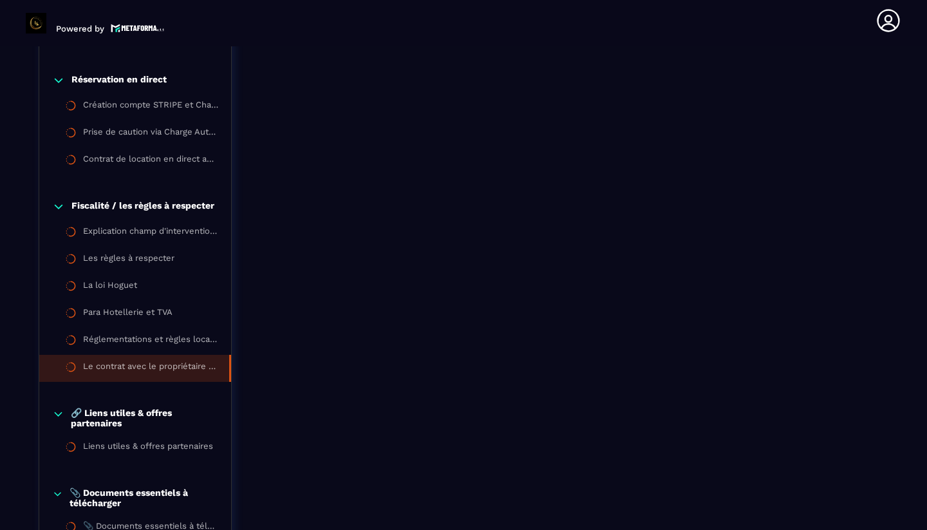
scroll to position [2224, 0]
click at [127, 370] on div "Le contrat avec le propriétaire : indispensable pour se protéger" at bounding box center [149, 368] width 133 height 14
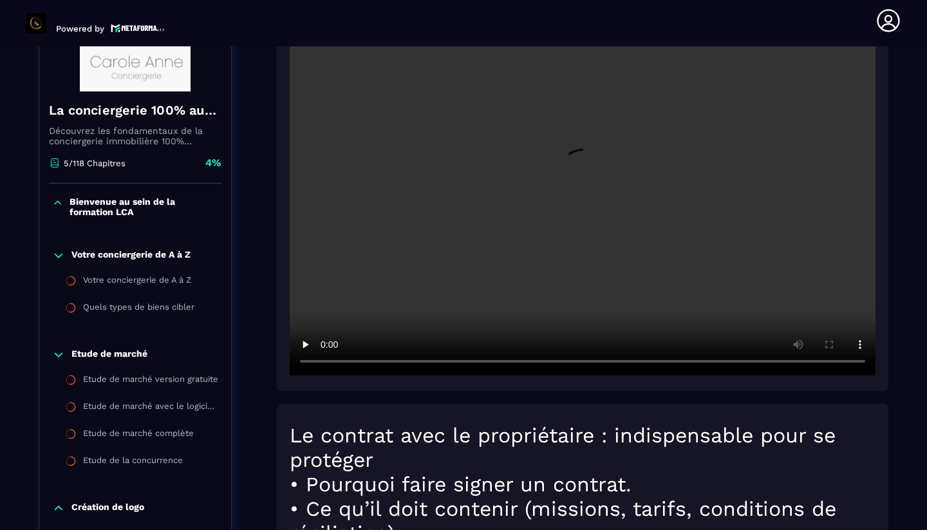
scroll to position [172, 0]
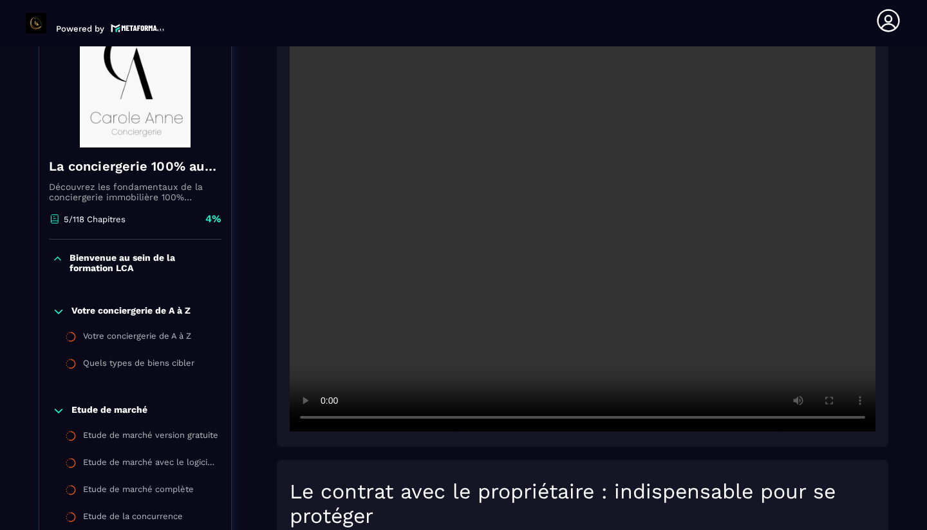
click at [576, 234] on video at bounding box center [583, 236] width 586 height 391
click at [446, 286] on video at bounding box center [583, 236] width 586 height 391
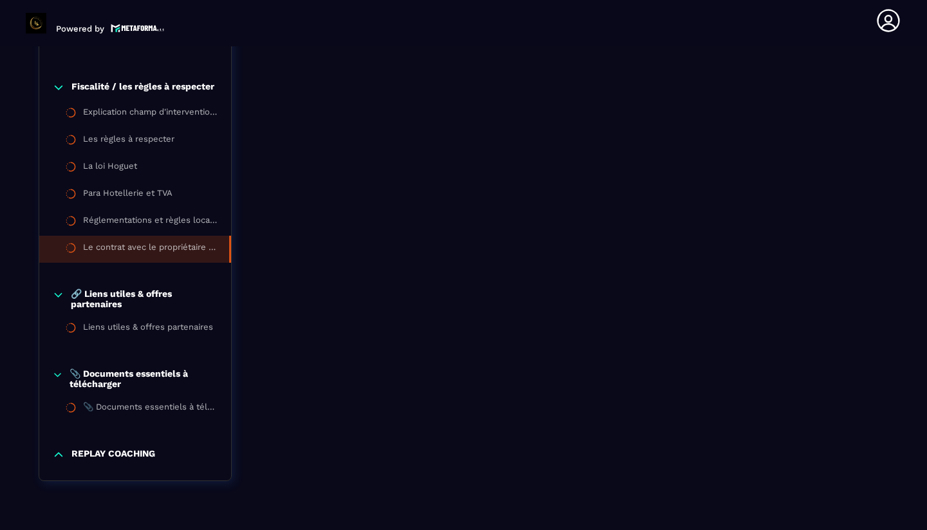
scroll to position [2358, 0]
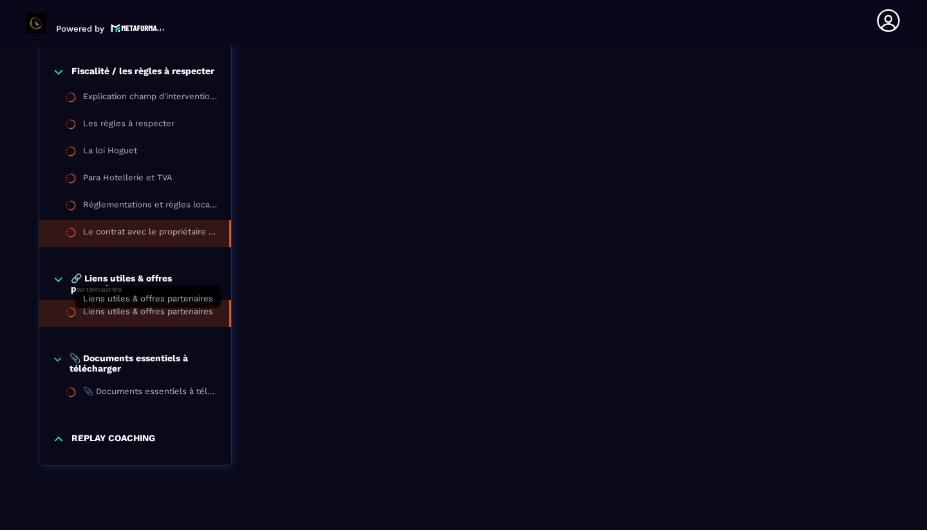
click at [131, 314] on div "Liens utiles & offres partenaires" at bounding box center [148, 313] width 130 height 14
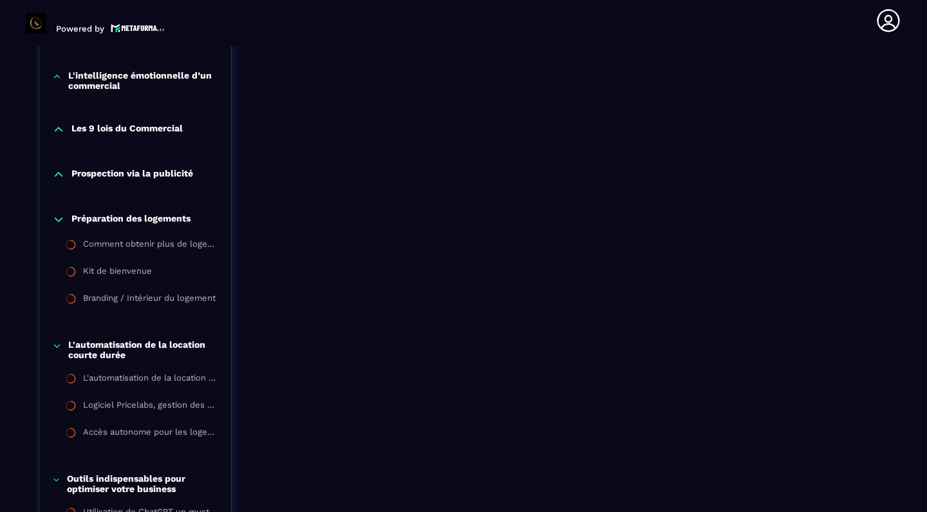
scroll to position [1407, 0]
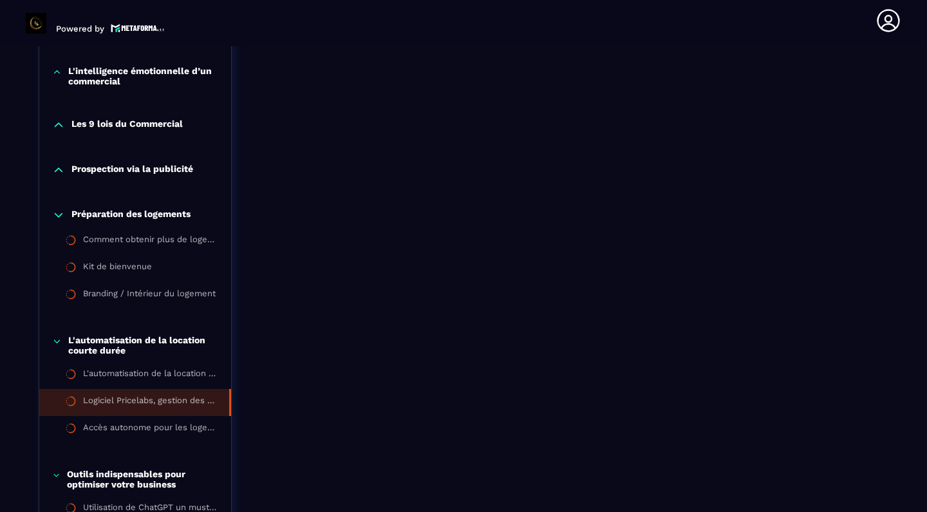
click at [133, 400] on div "Logiciel Pricelabs, gestion des prix" at bounding box center [149, 402] width 133 height 14
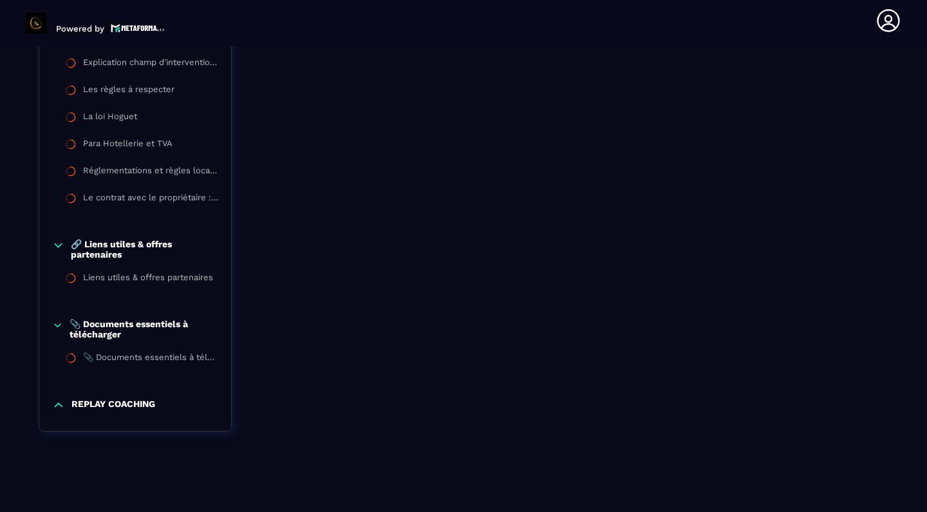
scroll to position [2401, 0]
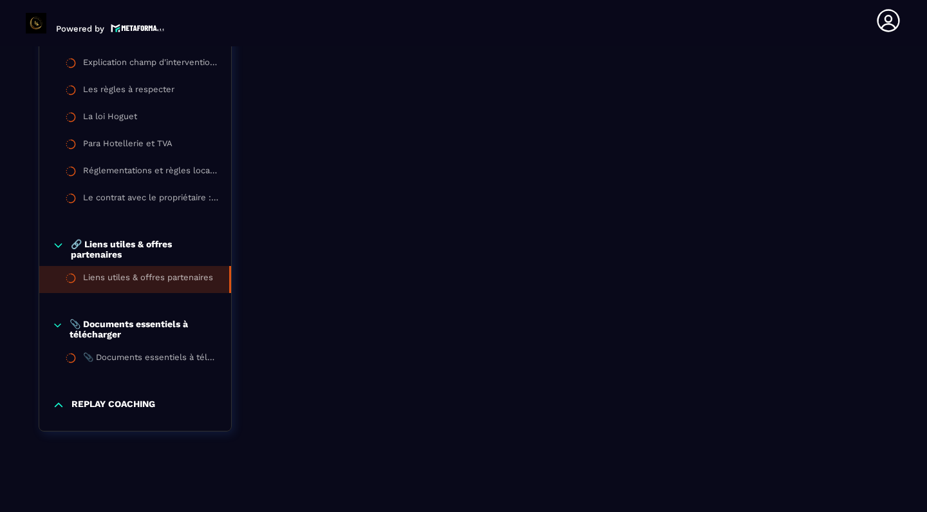
click at [160, 274] on div "Liens utiles & offres partenaires" at bounding box center [148, 279] width 130 height 14
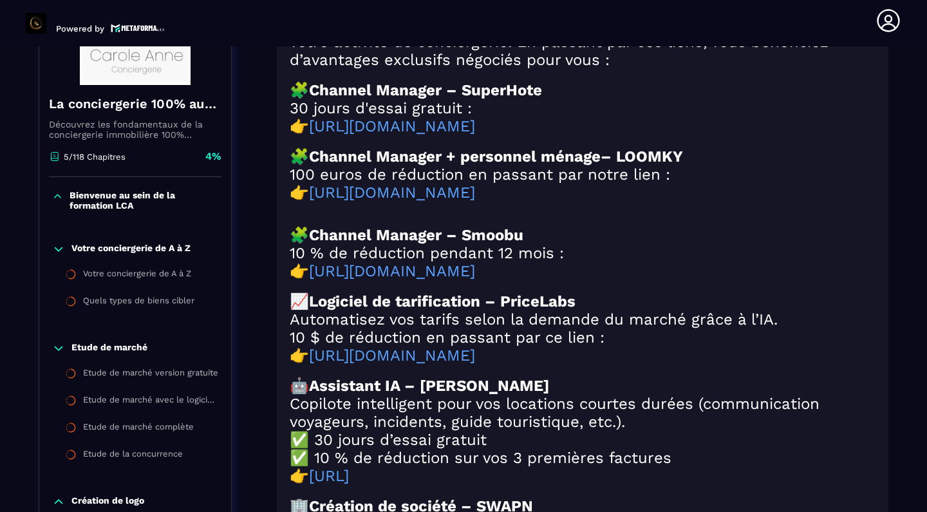
scroll to position [239, 0]
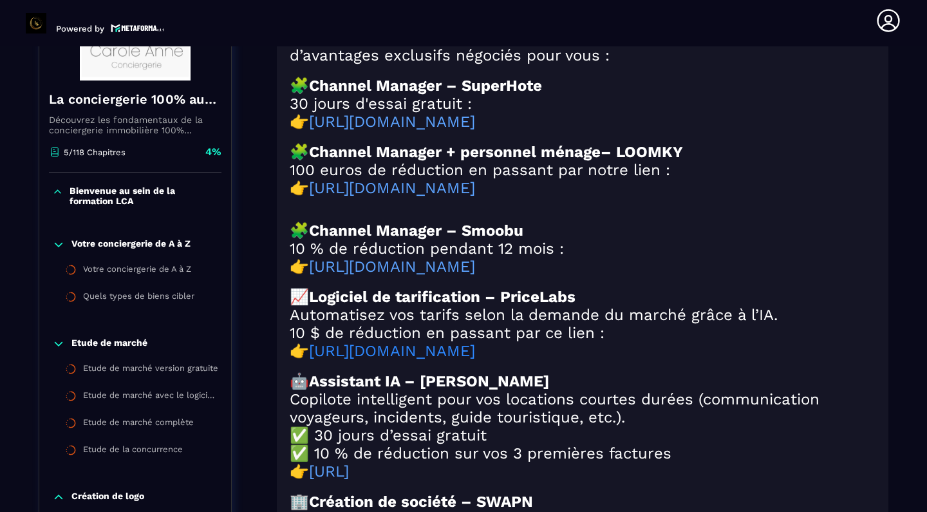
click at [402, 360] on link "https://pricelabs.co/users/sign_up?referral=7KdZc3" at bounding box center [392, 351] width 166 height 18
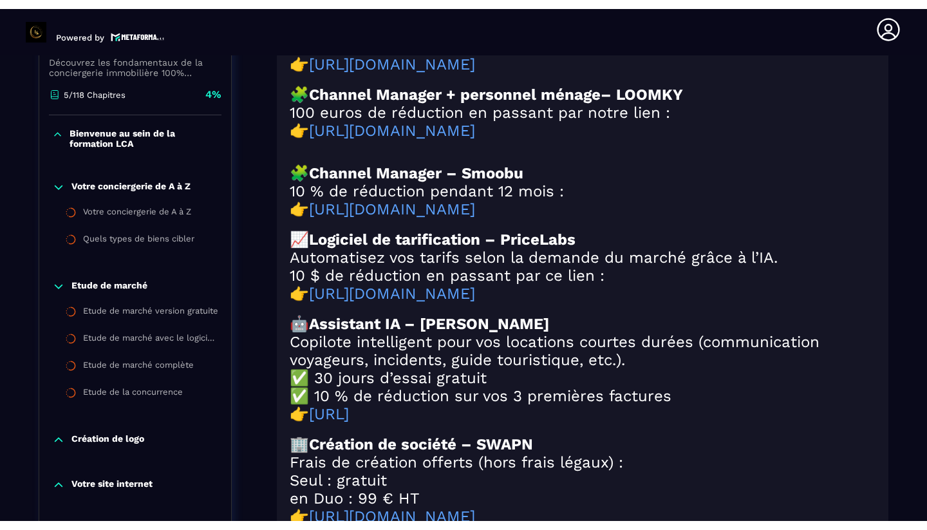
scroll to position [307, 0]
